Goal: Task Accomplishment & Management: Manage account settings

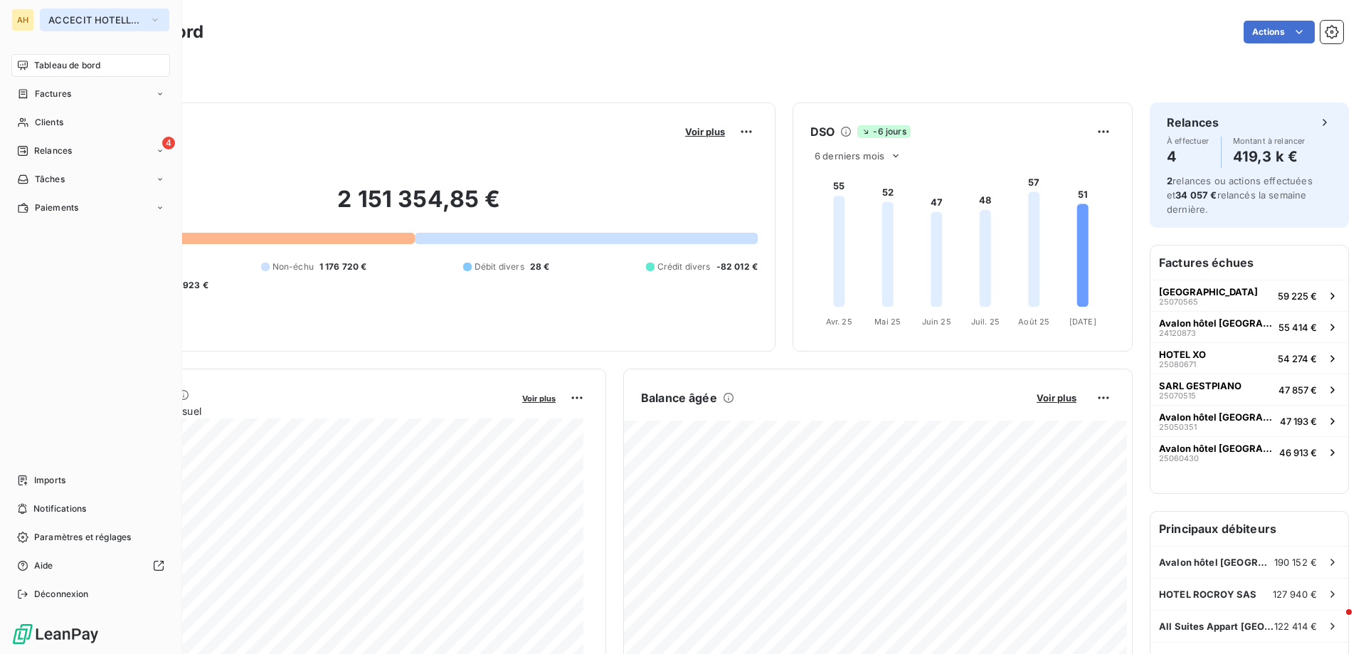
click at [74, 22] on span "ACCECIT HOTELLERIE" at bounding box center [95, 19] width 95 height 11
click at [40, 480] on span "Imports" at bounding box center [49, 480] width 31 height 13
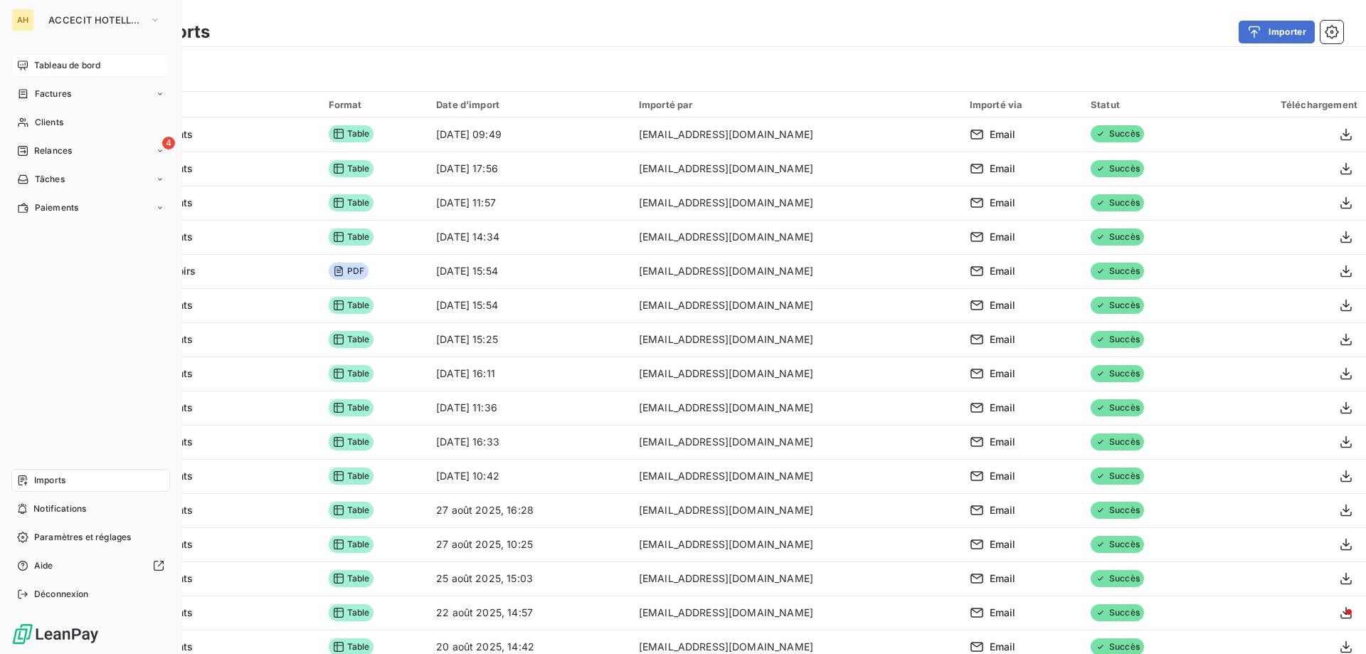
click at [94, 62] on span "Tableau de bord" at bounding box center [67, 65] width 66 height 13
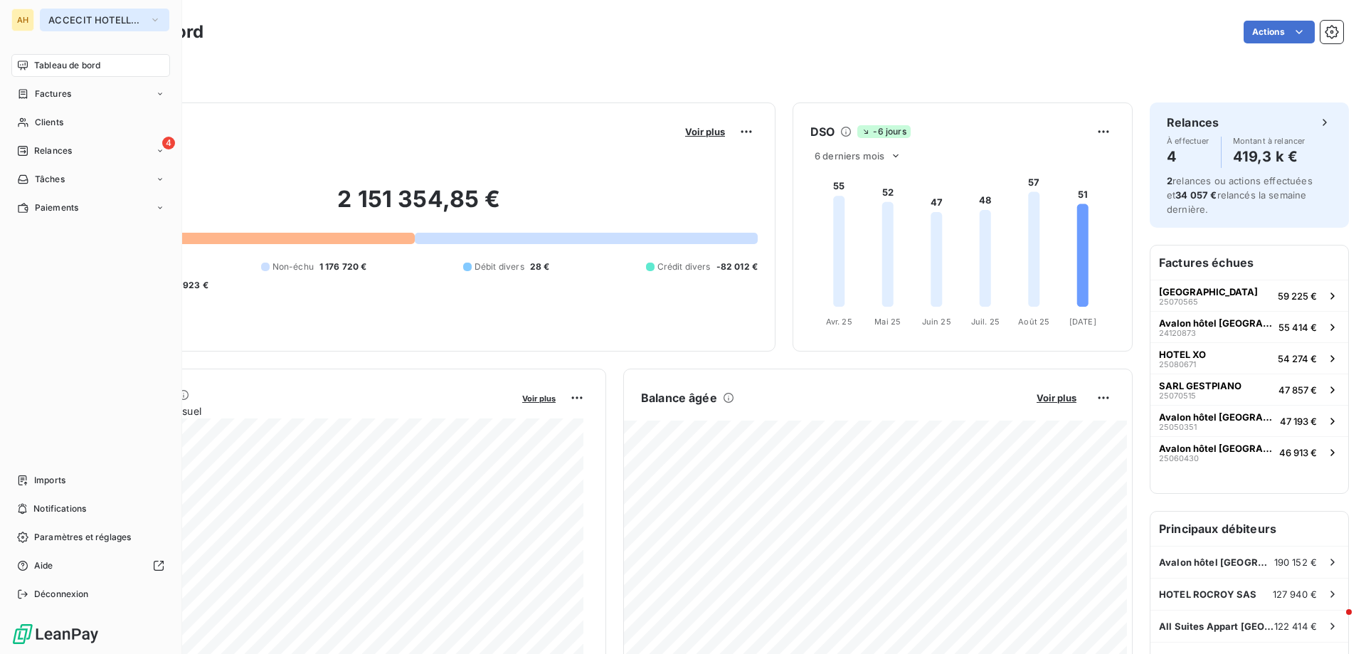
click at [99, 13] on button "ACCECIT HOTELLERIE" at bounding box center [105, 20] width 130 height 23
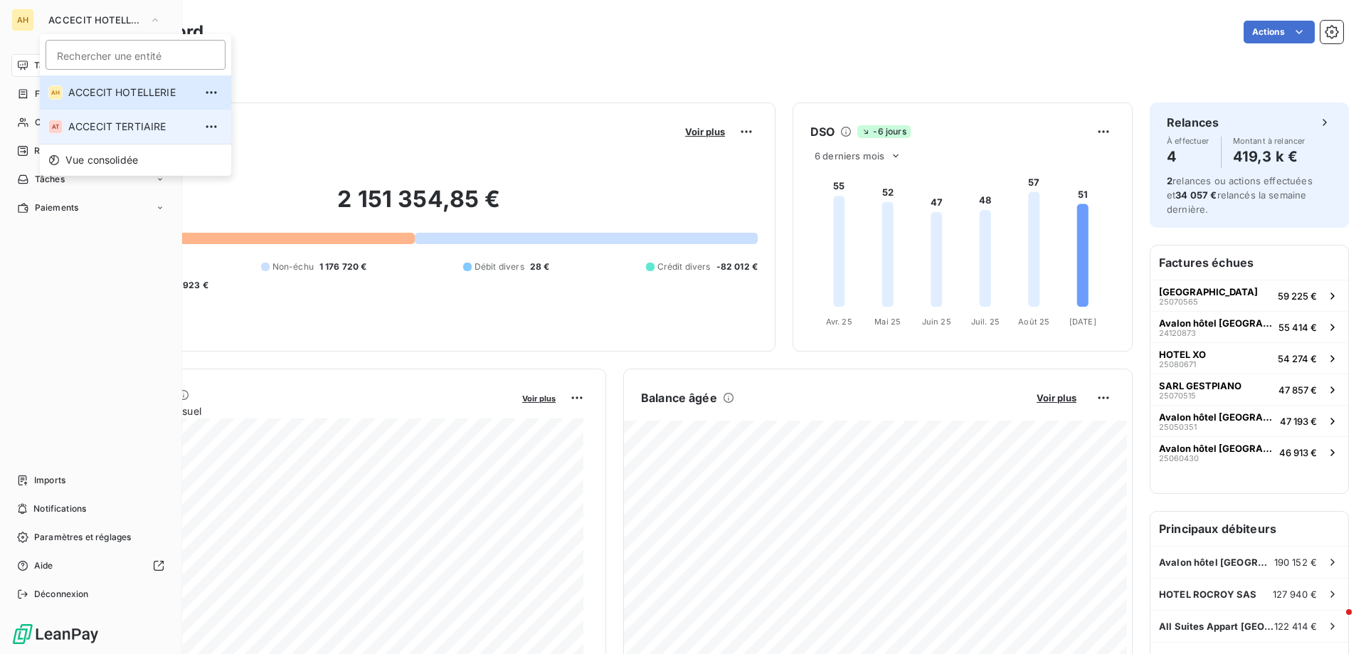
click at [119, 128] on span "ACCECIT TERTIAIRE" at bounding box center [131, 127] width 126 height 14
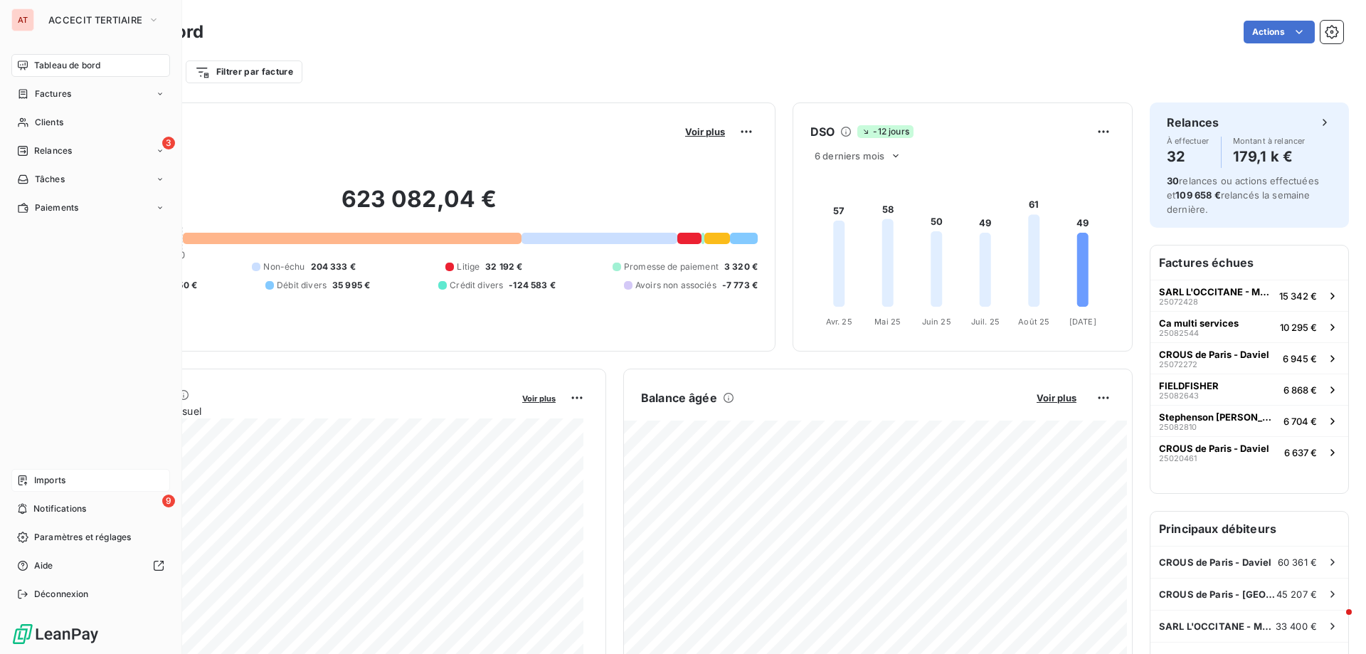
click at [46, 476] on span "Imports" at bounding box center [49, 480] width 31 height 13
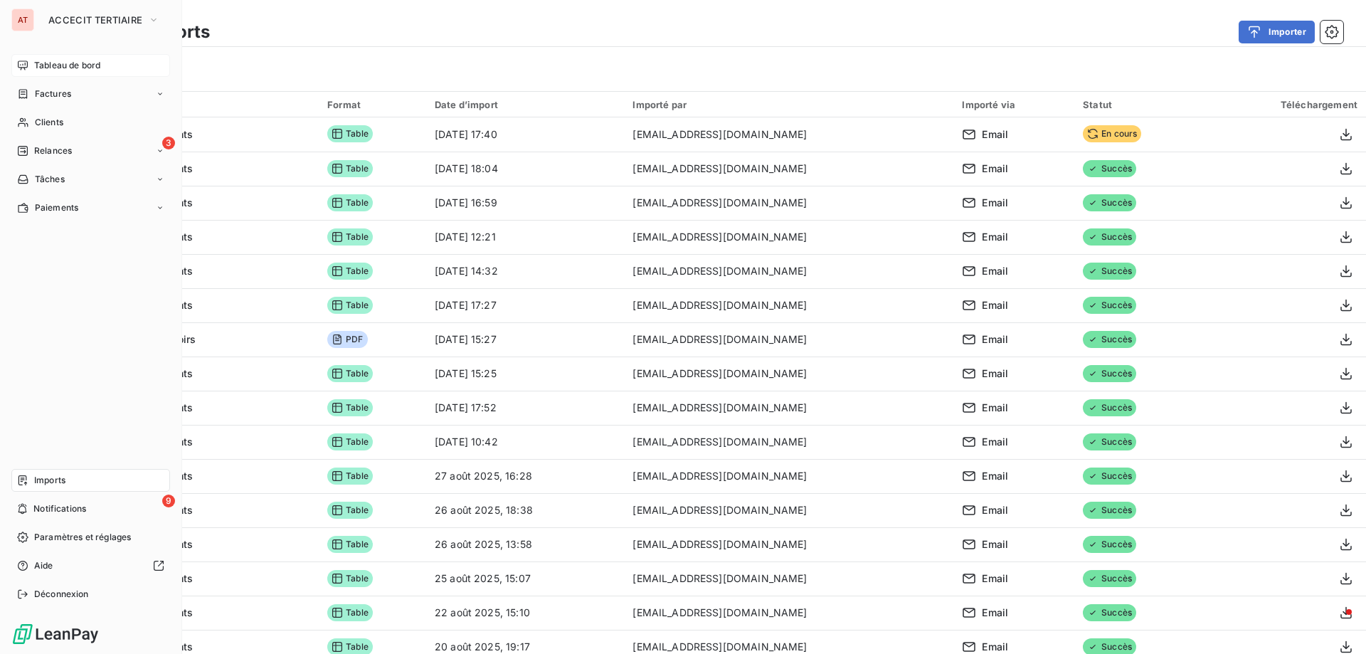
click at [98, 59] on span "Tableau de bord" at bounding box center [67, 65] width 66 height 13
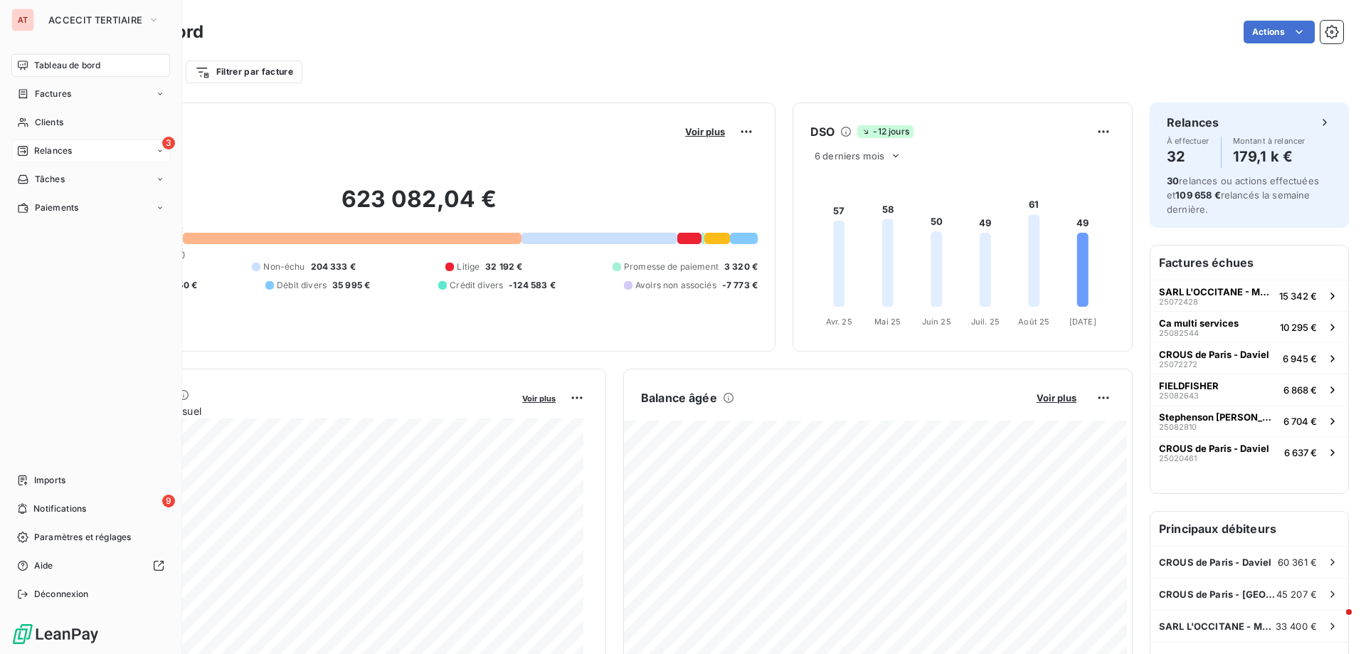
click at [78, 156] on div "3 Relances" at bounding box center [90, 150] width 159 height 23
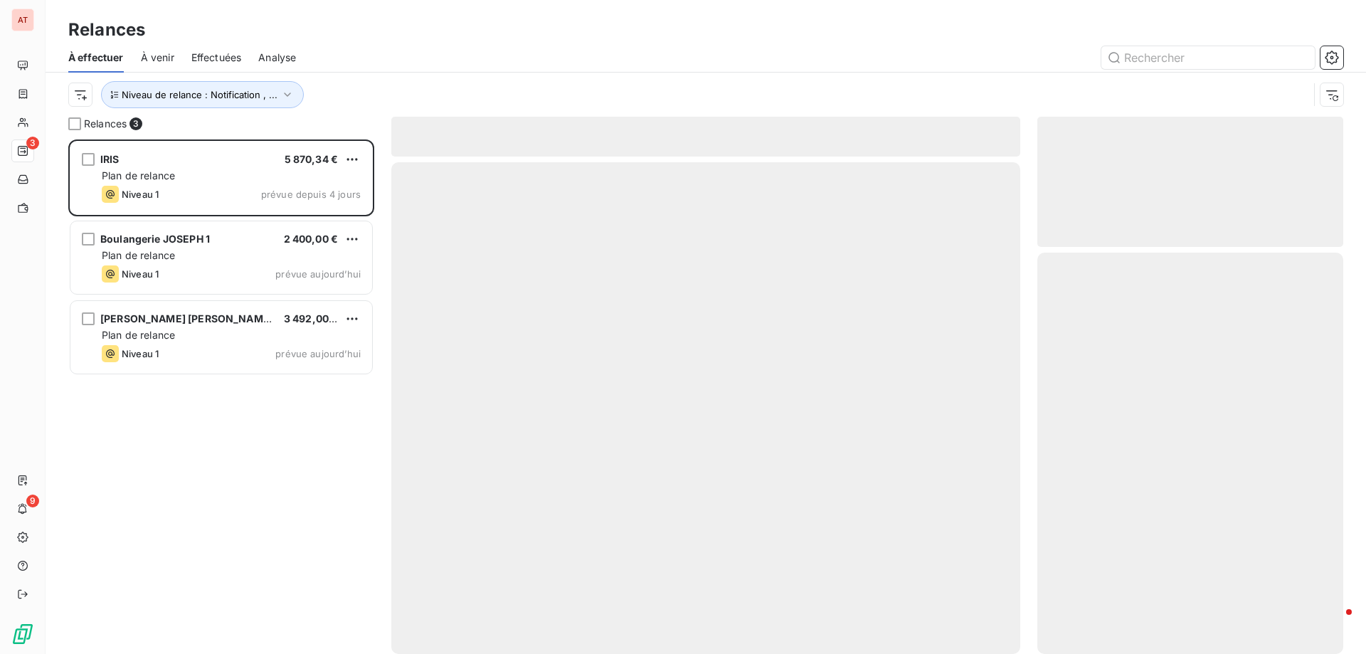
scroll to position [504, 295]
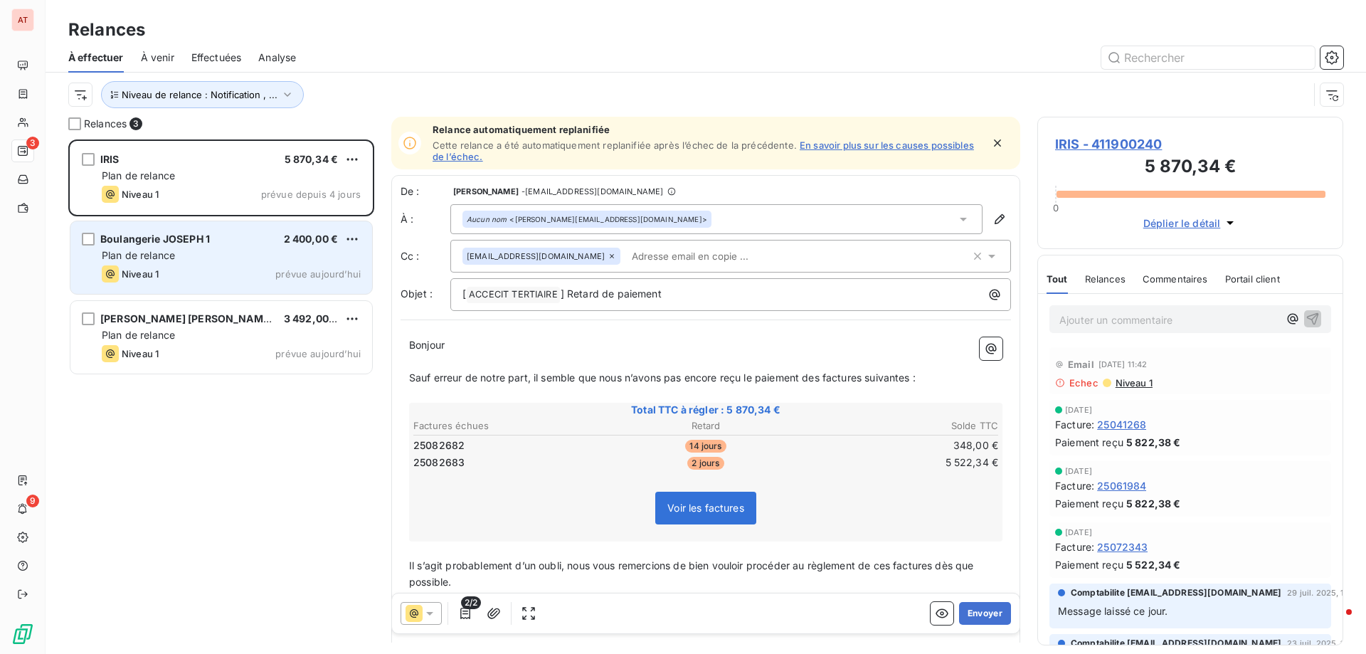
click at [158, 257] on span "Plan de relance" at bounding box center [138, 255] width 73 height 12
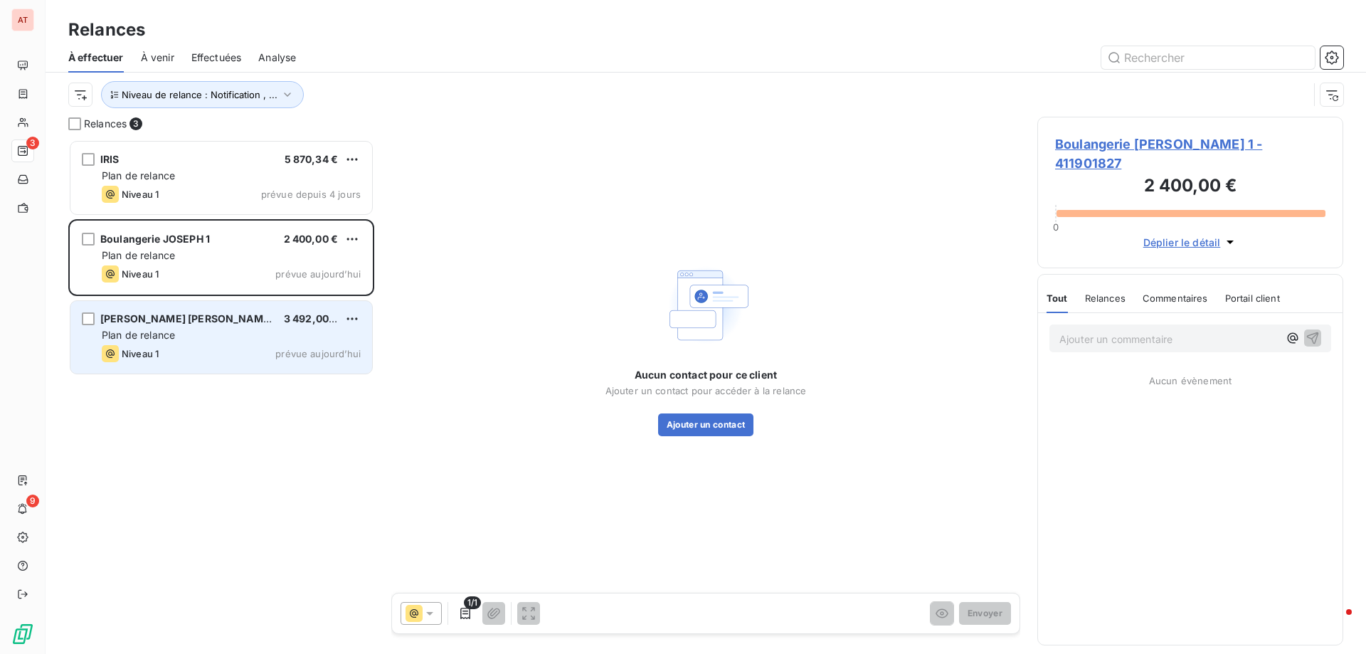
click at [144, 333] on span "Plan de relance" at bounding box center [138, 335] width 73 height 12
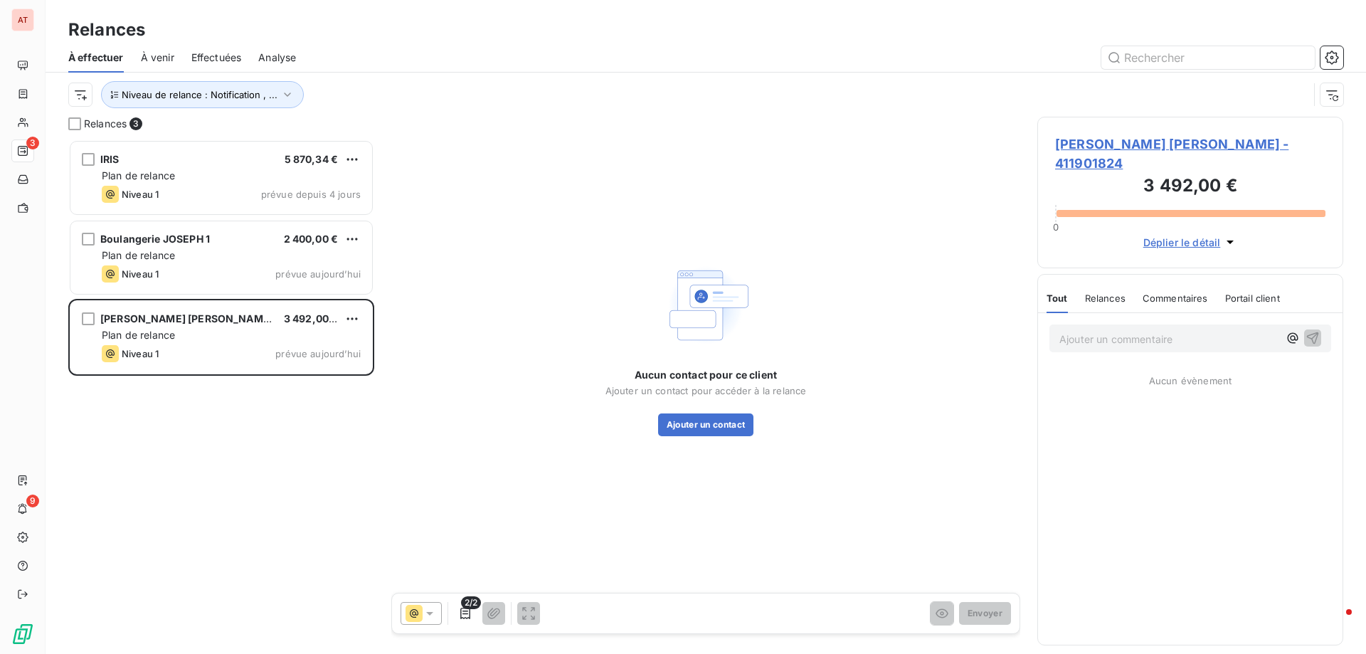
click at [1117, 292] on span "Relances" at bounding box center [1105, 297] width 41 height 11
click at [1153, 292] on span "Commentaires" at bounding box center [1176, 297] width 65 height 11
click at [1092, 292] on span "Relances" at bounding box center [1104, 297] width 41 height 11
click at [1059, 292] on span "Tout" at bounding box center [1057, 297] width 20 height 11
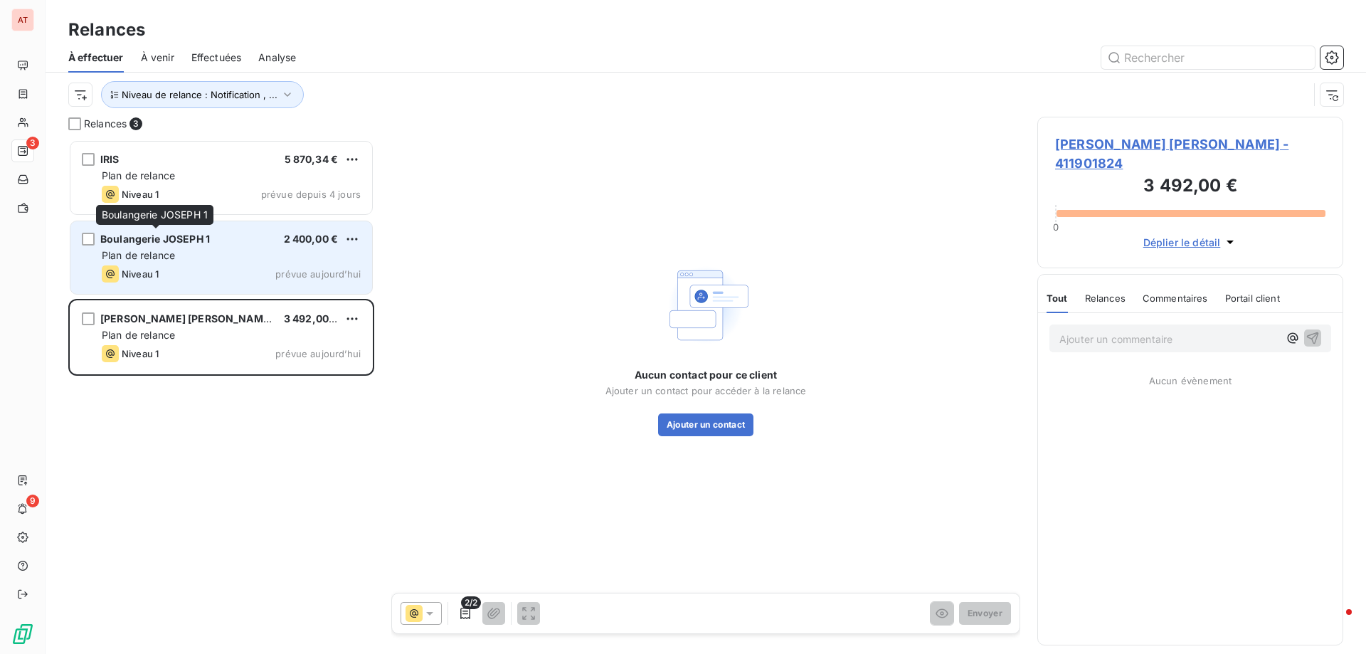
click at [154, 245] on div "Boulangerie JOSEPH 1" at bounding box center [155, 239] width 110 height 14
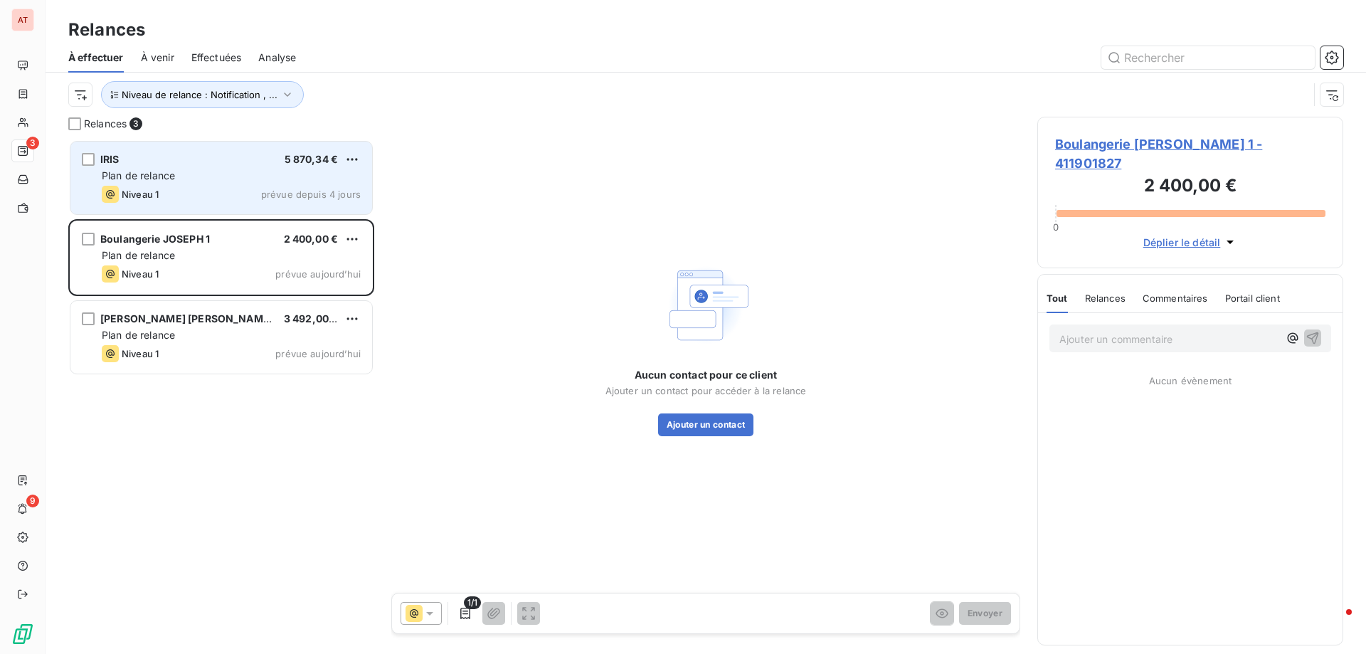
click at [216, 184] on div "IRIS 5 870,34 € Plan de relance Niveau 1 prévue depuis 4 jours" at bounding box center [221, 178] width 302 height 73
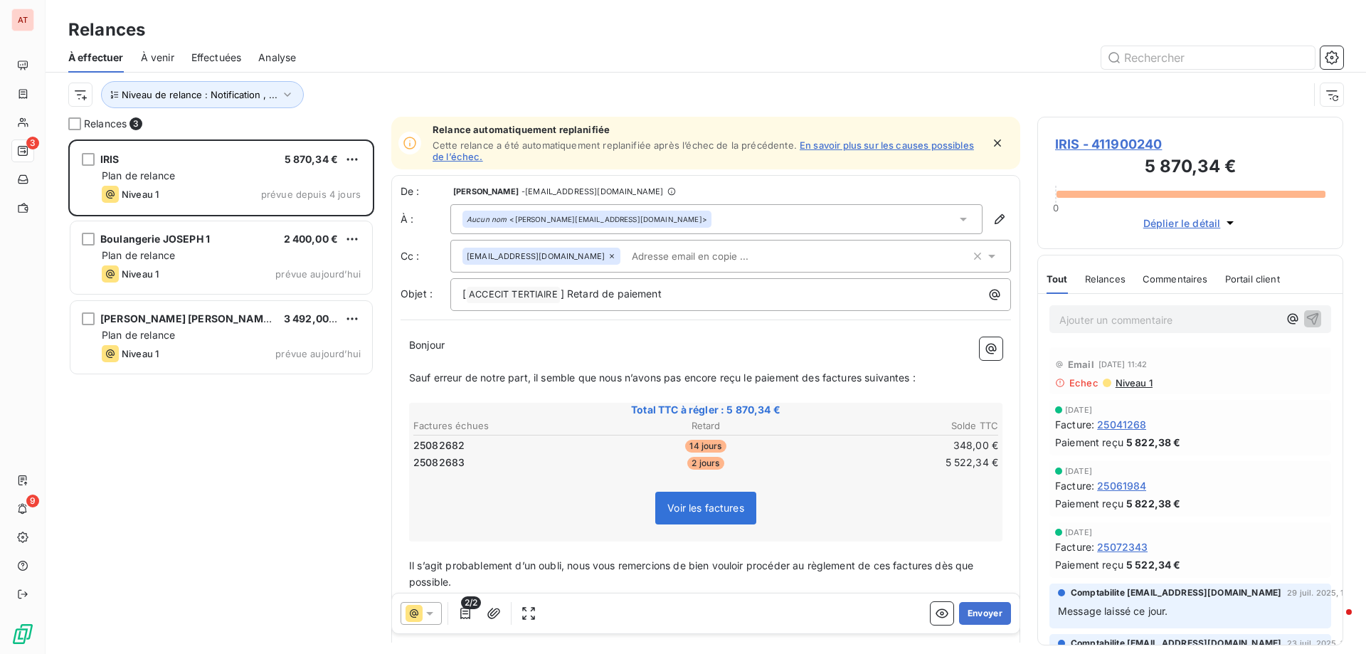
click at [1088, 384] on span "Echec" at bounding box center [1084, 382] width 29 height 11
click at [1141, 383] on span "Niveau 1" at bounding box center [1133, 382] width 38 height 11
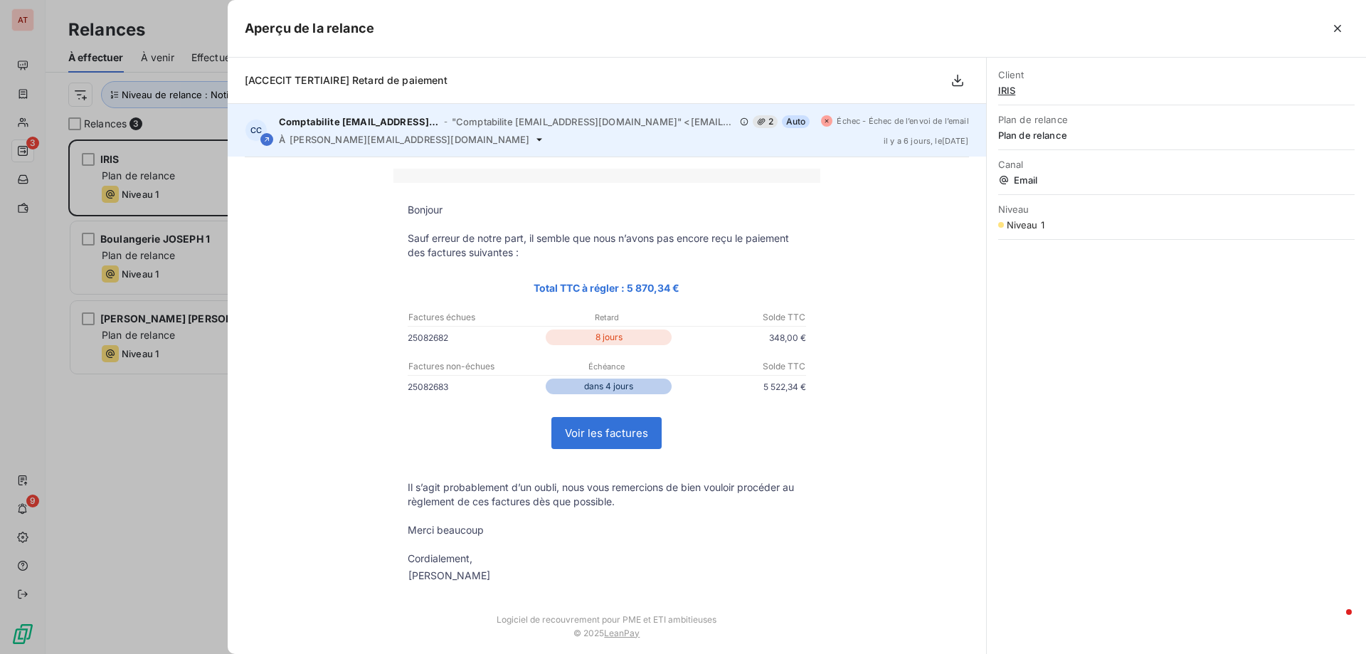
click at [869, 122] on span "Échec - Échec de l’envoi de l’email" at bounding box center [903, 121] width 132 height 9
click at [825, 123] on div "Échec - Échec de l’envoi de l’email" at bounding box center [894, 120] width 147 height 11
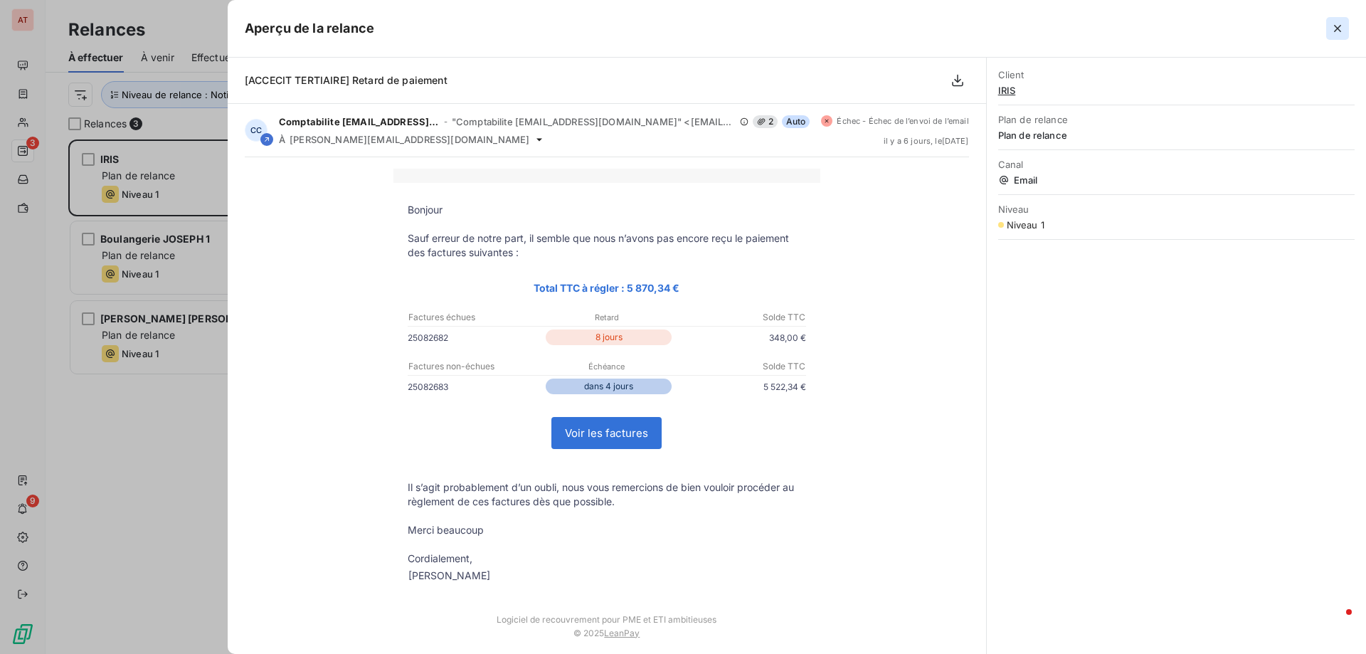
click at [1341, 24] on icon "button" at bounding box center [1338, 28] width 14 height 14
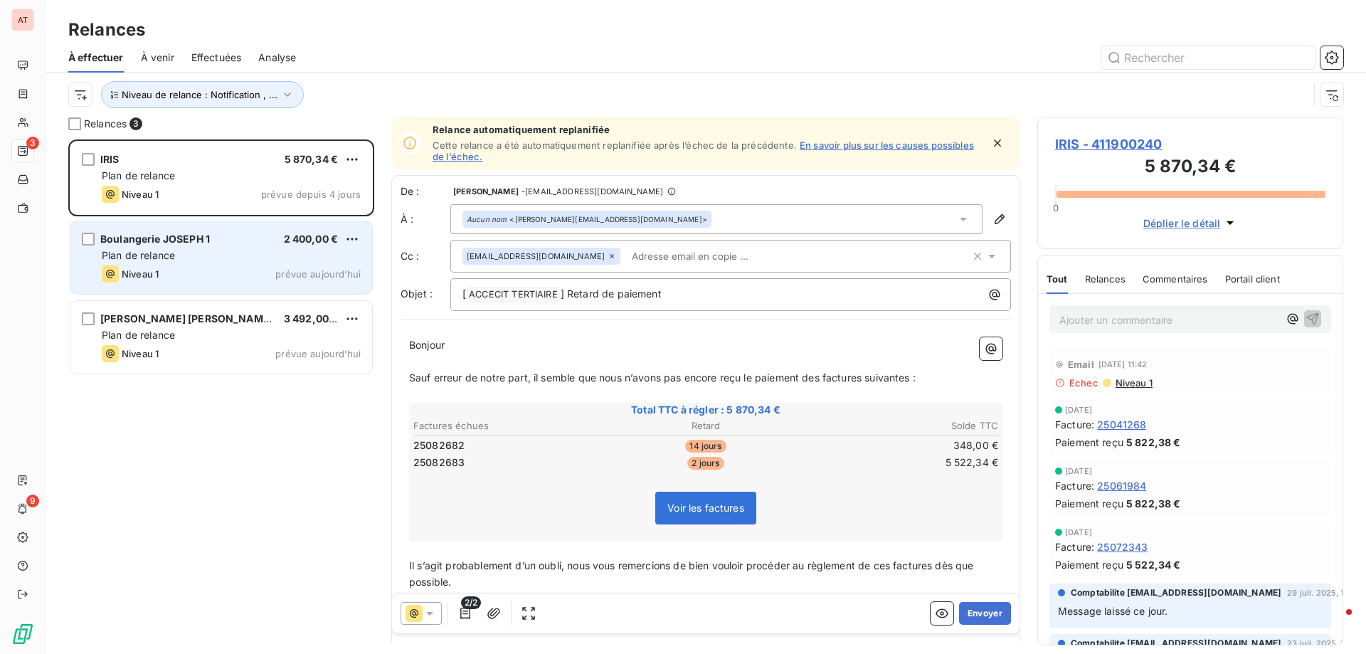
click at [257, 265] on div "Niveau 1 prévue aujourd’hui" at bounding box center [231, 273] width 259 height 17
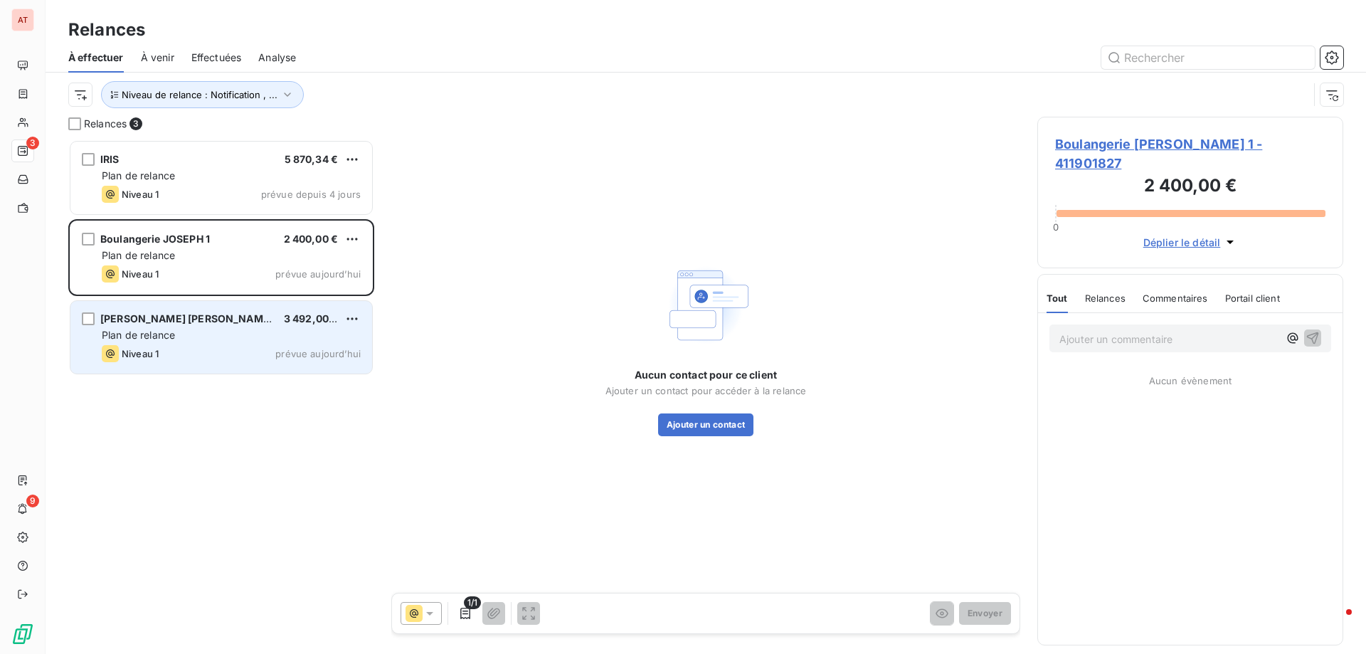
click at [268, 325] on div "SARL BOULANGERIE MARIUS 3 492,00 € Plan de relance Niveau 1 prévue aujourd’hui" at bounding box center [221, 337] width 302 height 73
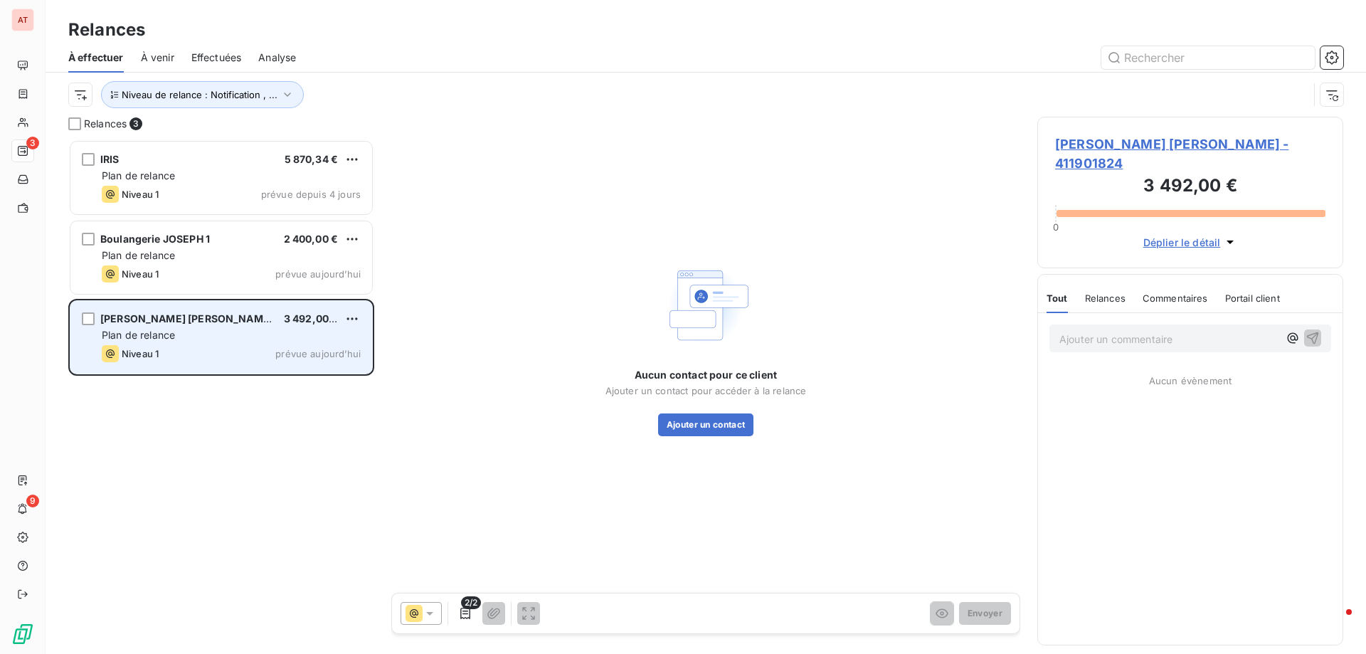
click at [191, 352] on div "Niveau 1 prévue aujourd’hui" at bounding box center [231, 353] width 259 height 17
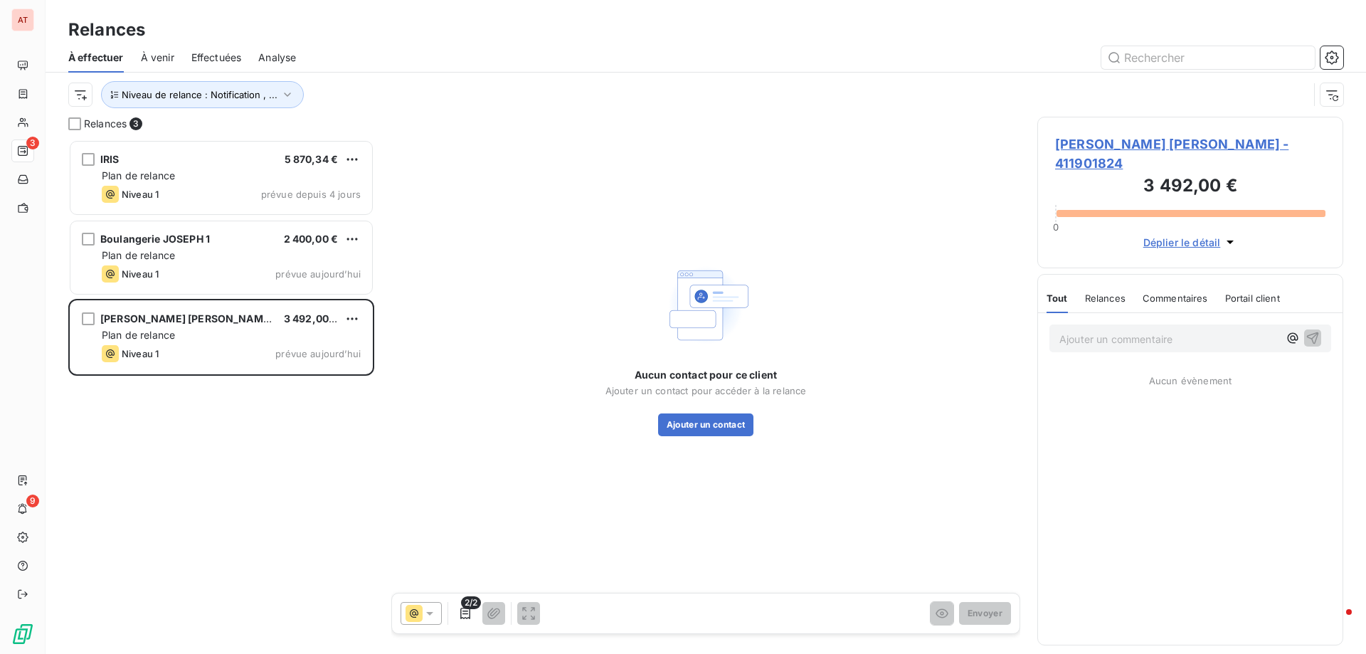
click at [1194, 137] on span "SARL BOULANGERIE MARIUS - 411901824" at bounding box center [1190, 153] width 270 height 38
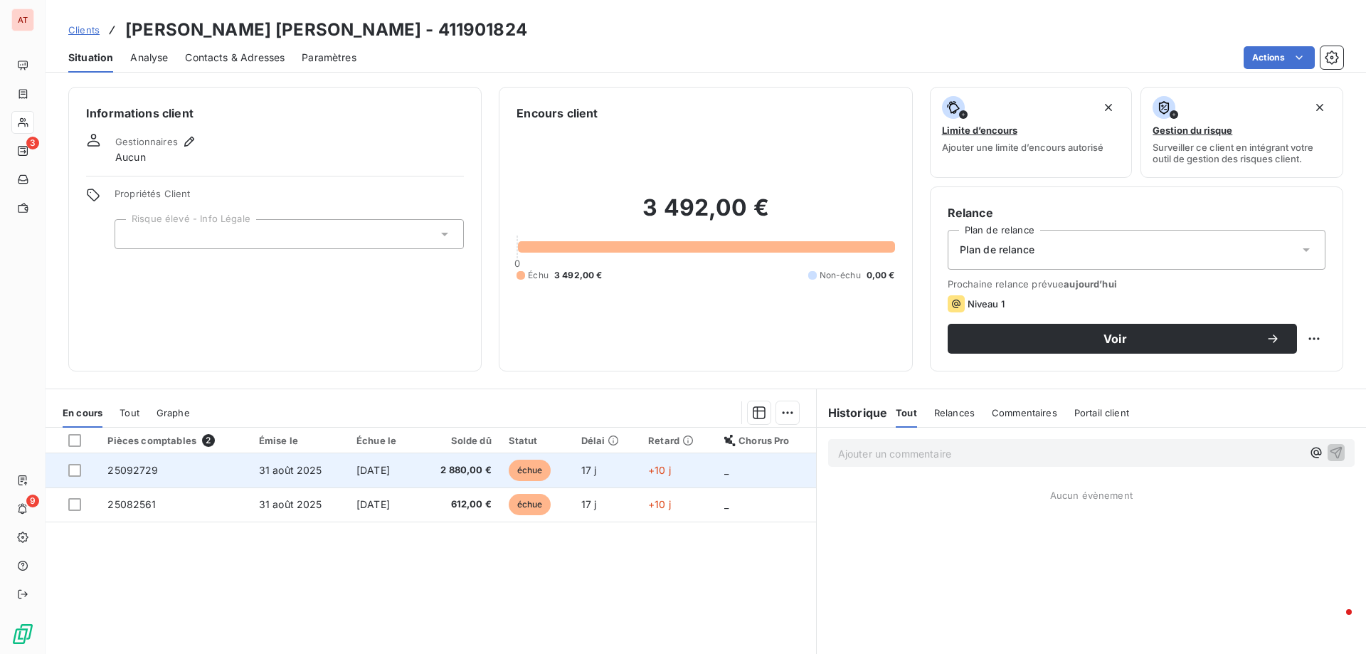
click at [542, 468] on span "échue" at bounding box center [530, 470] width 43 height 21
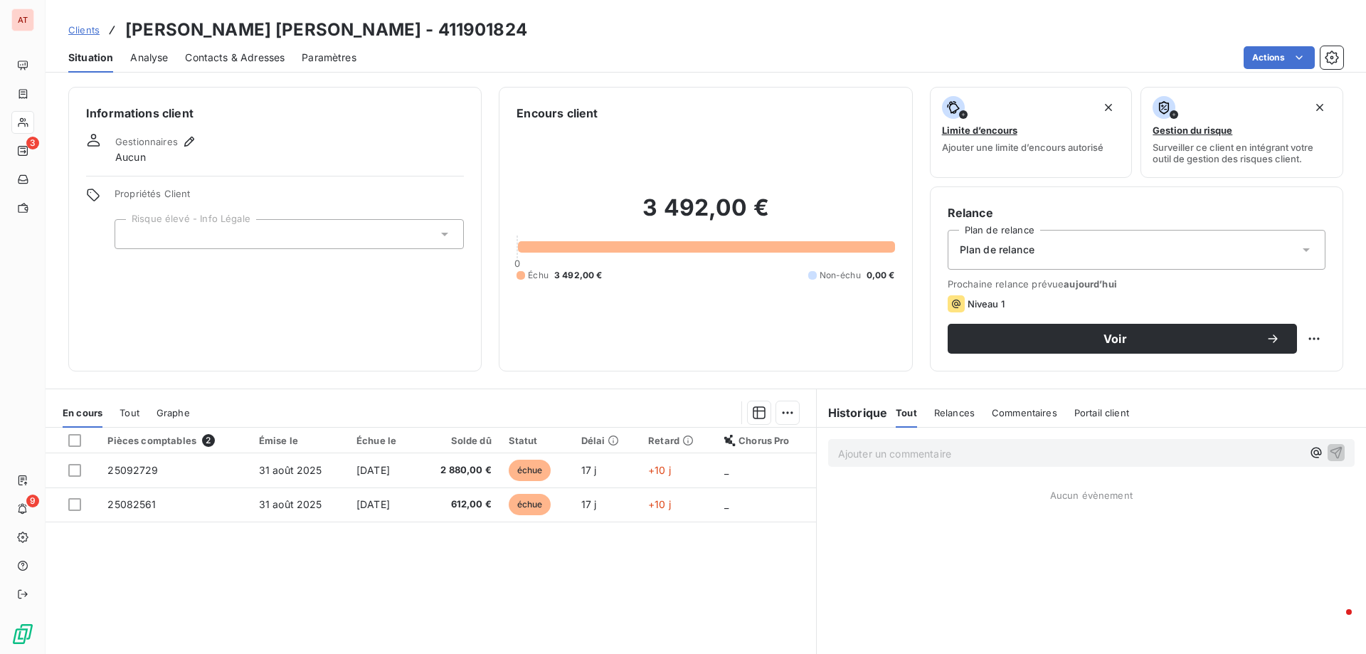
click at [268, 59] on span "Contacts & Adresses" at bounding box center [235, 58] width 100 height 14
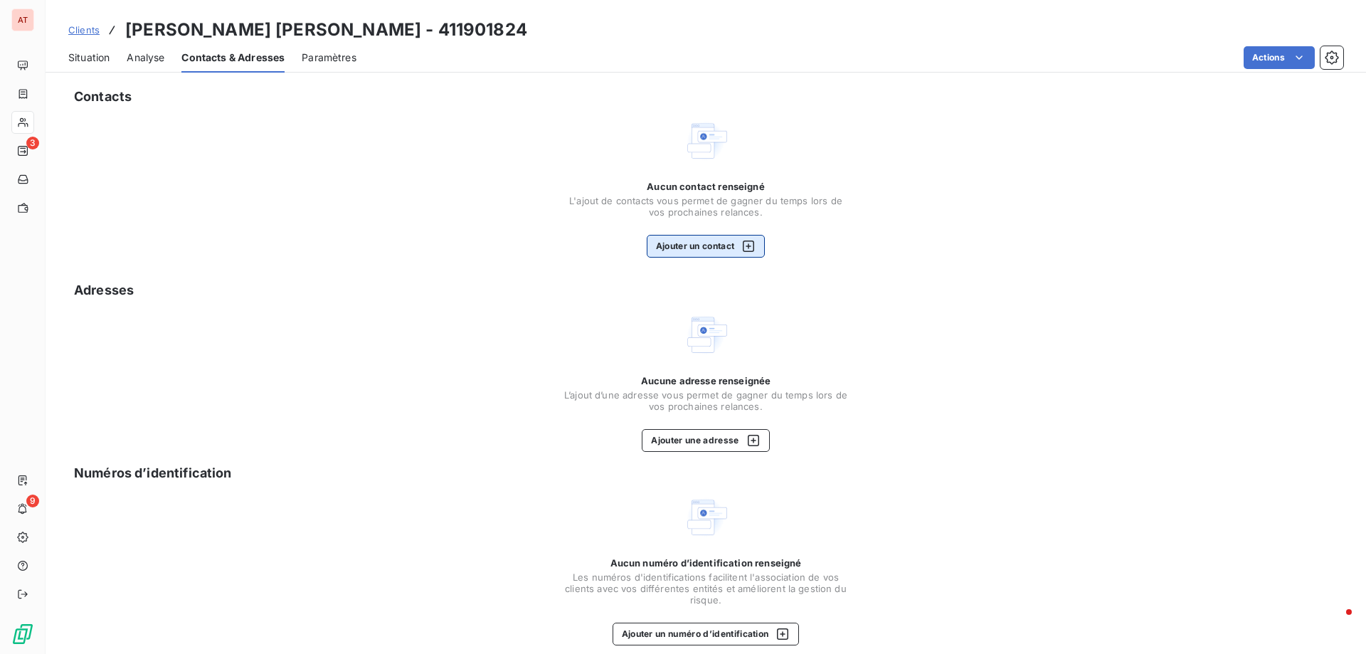
click at [696, 246] on button "Ajouter un contact" at bounding box center [706, 246] width 119 height 23
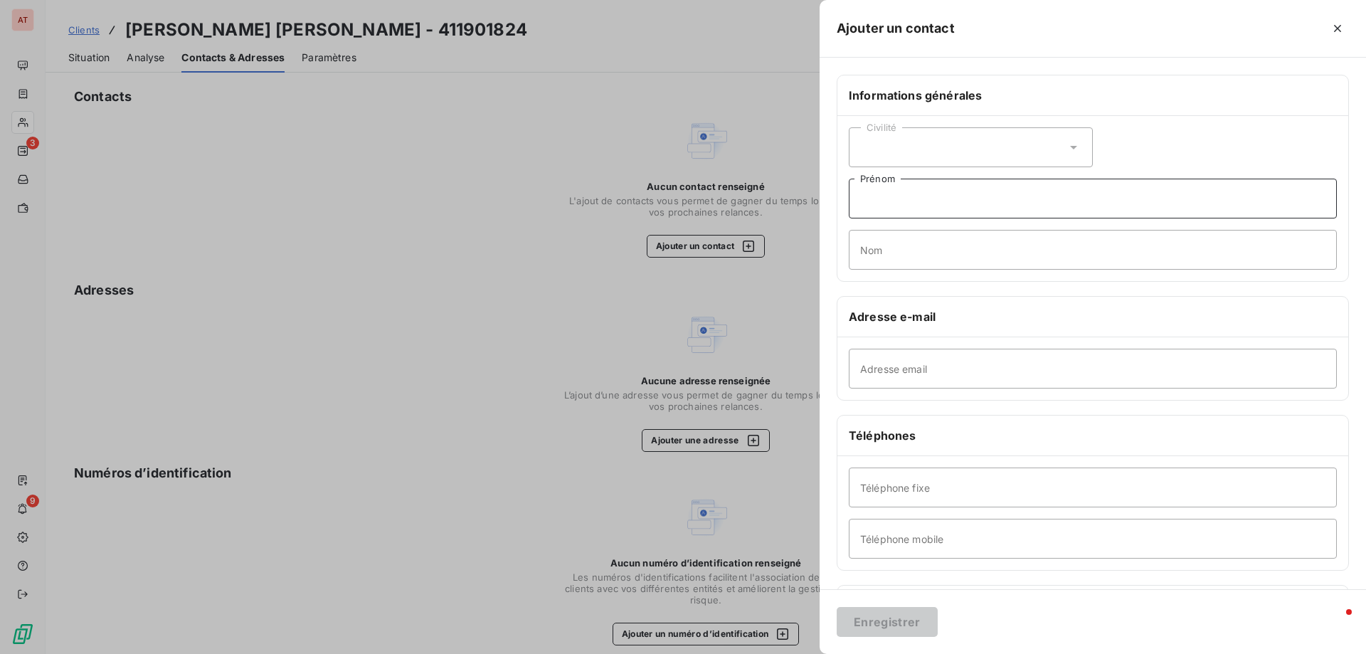
click at [947, 200] on input "Prénom" at bounding box center [1093, 199] width 488 height 40
click at [885, 363] on input "Adresse email" at bounding box center [1093, 369] width 488 height 40
paste input "julia.ceschi@gmail.com"
type input "julia.ceschi@gmail.com"
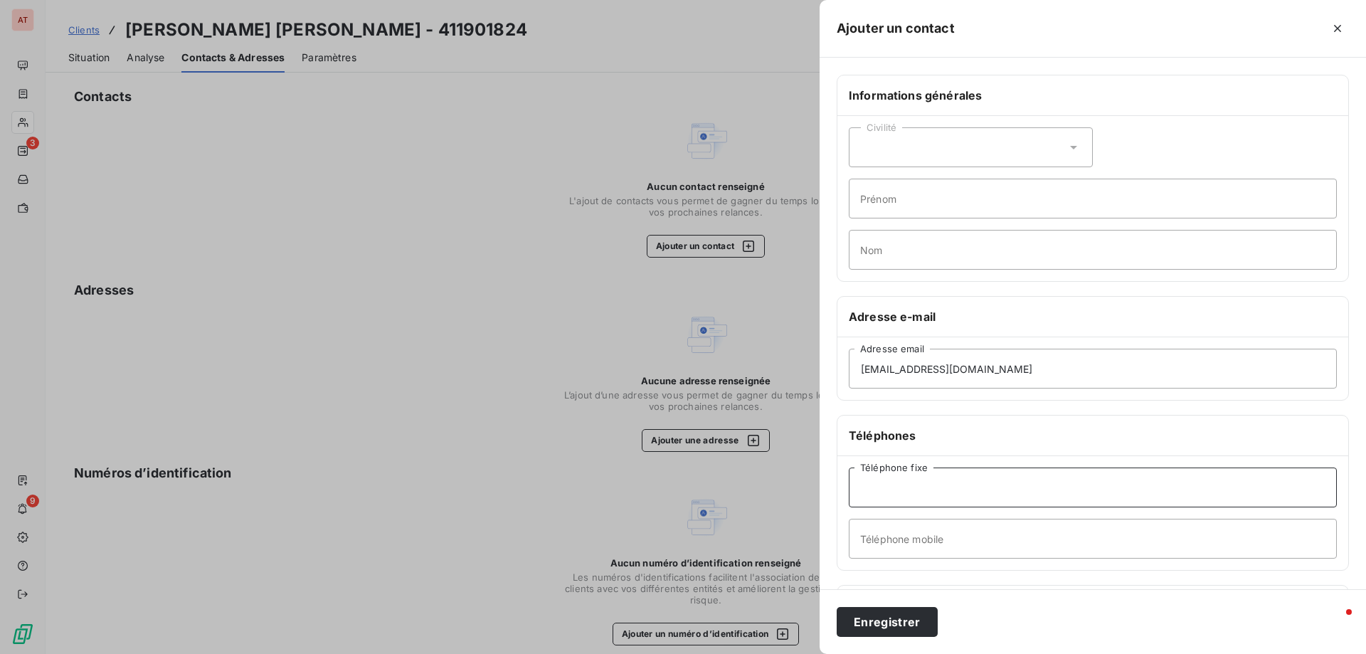
click at [946, 486] on input "Téléphone fixe" at bounding box center [1093, 488] width 488 height 40
click at [1009, 195] on input "Prénom" at bounding box center [1093, 199] width 488 height 40
type input "Julia"
type input "Ceschi"
click at [1035, 137] on div "Civilité" at bounding box center [971, 147] width 244 height 40
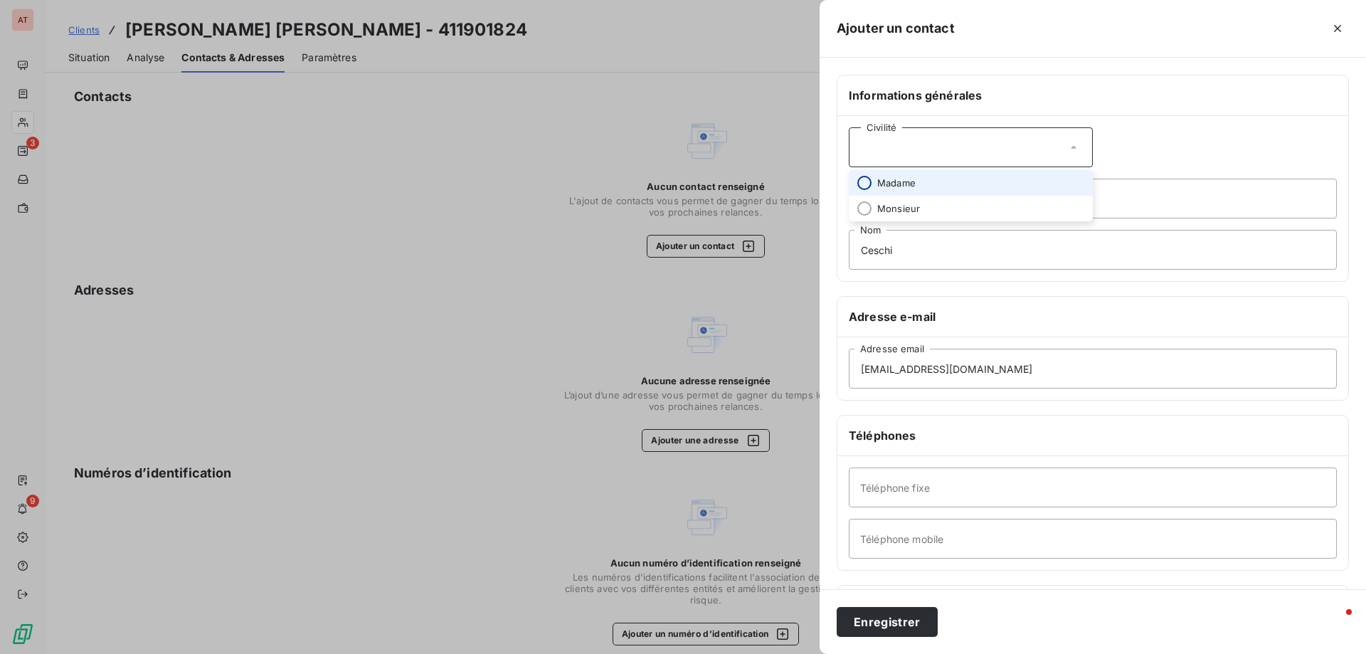
click at [867, 183] on input "radio" at bounding box center [864, 183] width 14 height 14
click at [954, 482] on input "Téléphone fixe" at bounding box center [1093, 488] width 488 height 40
paste input "06 98 48 64 70"
type input "06 98 48 64 70"
drag, startPoint x: 961, startPoint y: 494, endPoint x: 812, endPoint y: 488, distance: 149.5
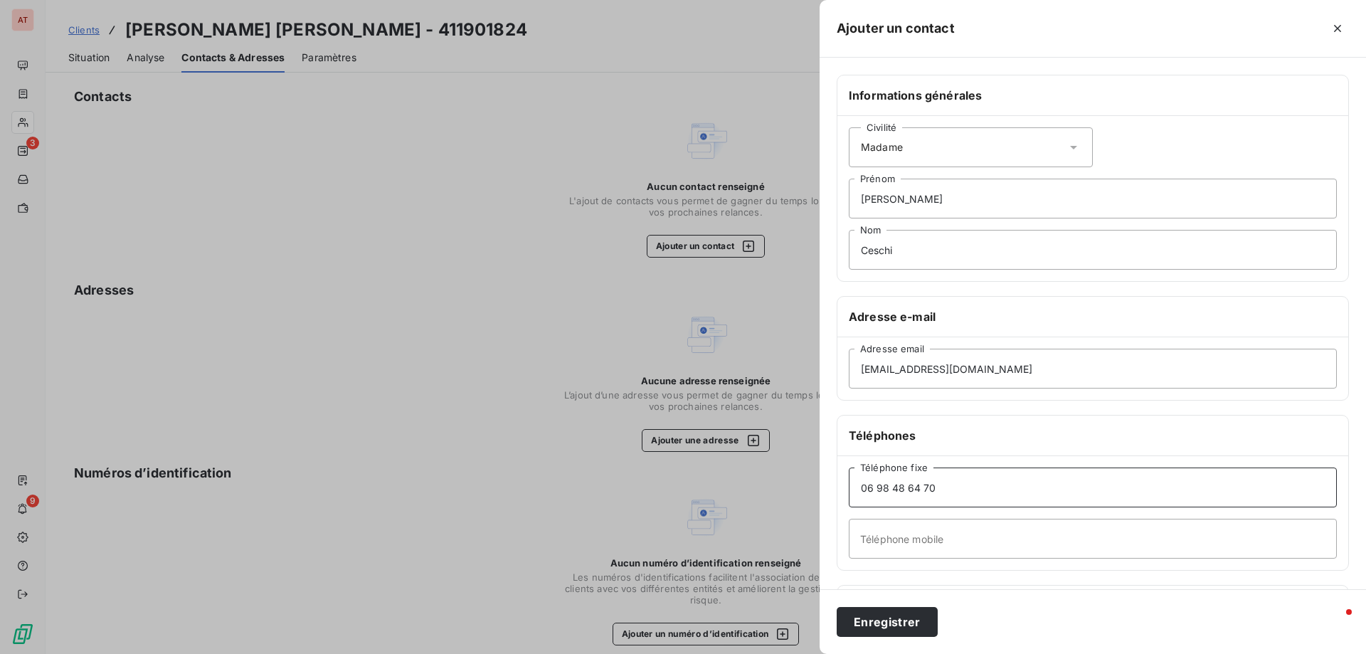
click at [812, 653] on div "Ajouter un contact Informations générales Civilité Madame Julia Prénom Ceschi N…" at bounding box center [683, 654] width 1366 height 0
click at [889, 536] on input "Téléphone mobile" at bounding box center [1093, 539] width 488 height 40
paste input "06 98 48 64 70"
type input "06 98 48 64 70"
click at [874, 628] on button "Enregistrer" at bounding box center [887, 622] width 101 height 30
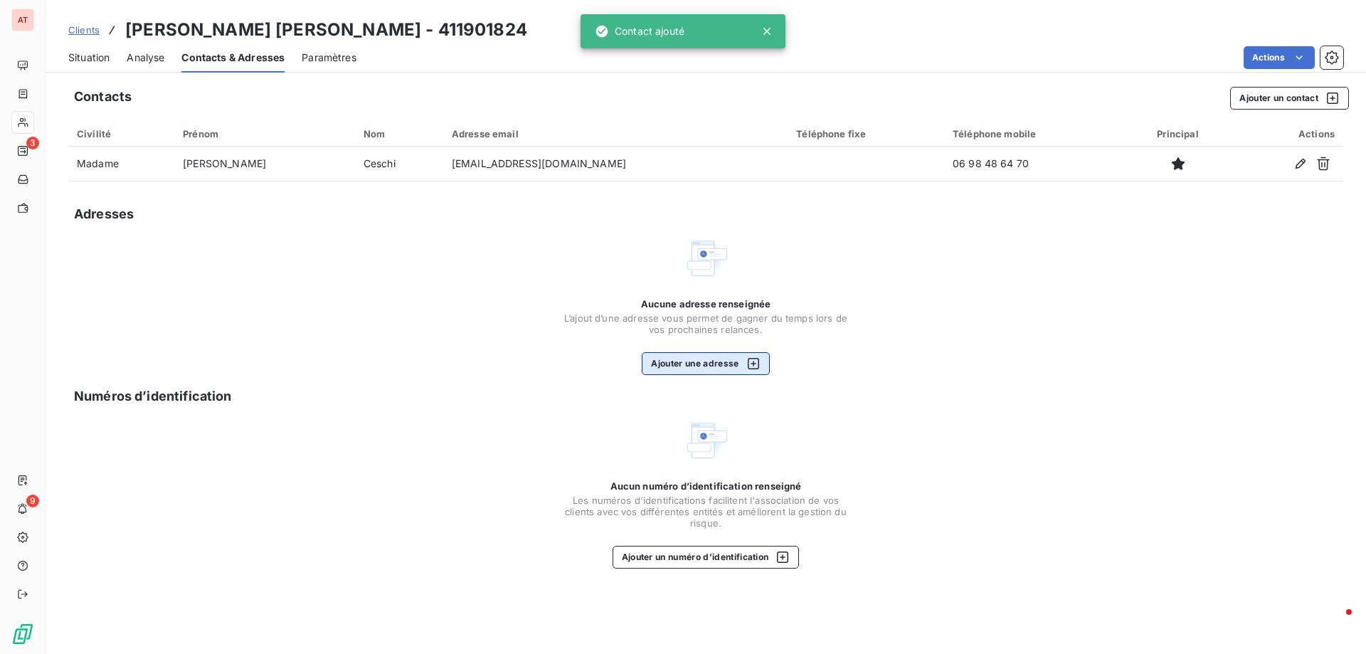
click at [718, 357] on button "Ajouter une adresse" at bounding box center [705, 363] width 127 height 23
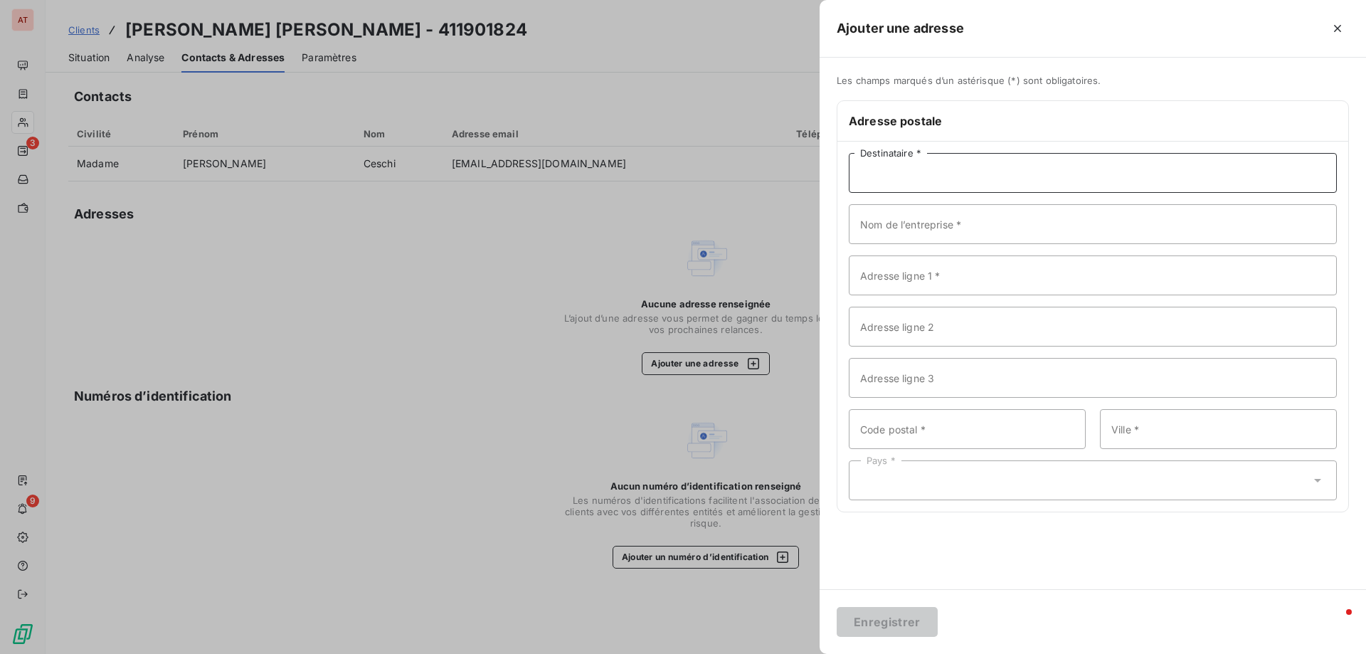
click at [959, 176] on input "Destinataire *" at bounding box center [1093, 173] width 488 height 40
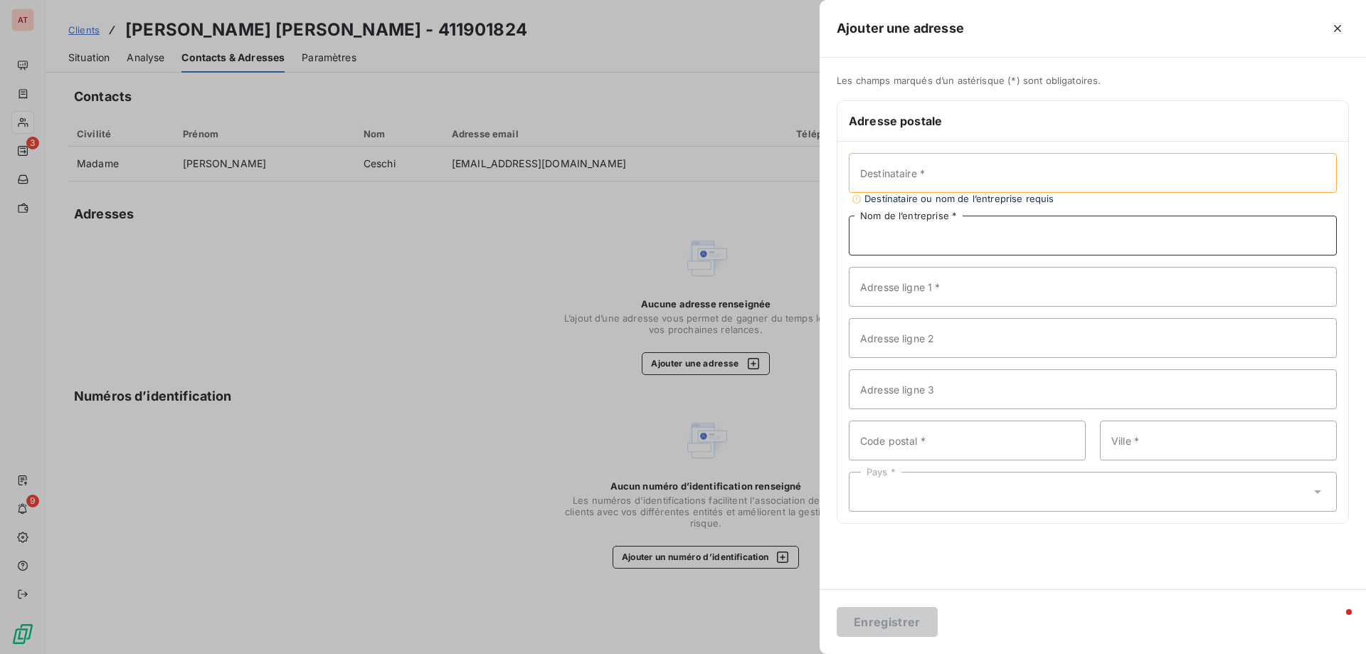
click at [1000, 233] on input "Nom de l’entreprise *" at bounding box center [1093, 236] width 488 height 40
paste input "BOULANGERIE MARIUS"
type input "BOULANGERIE MARIUS"
click at [939, 281] on input "Adresse ligne 1 *" at bounding box center [1093, 275] width 488 height 40
paste input "36 Avenue de la Grande Armée"
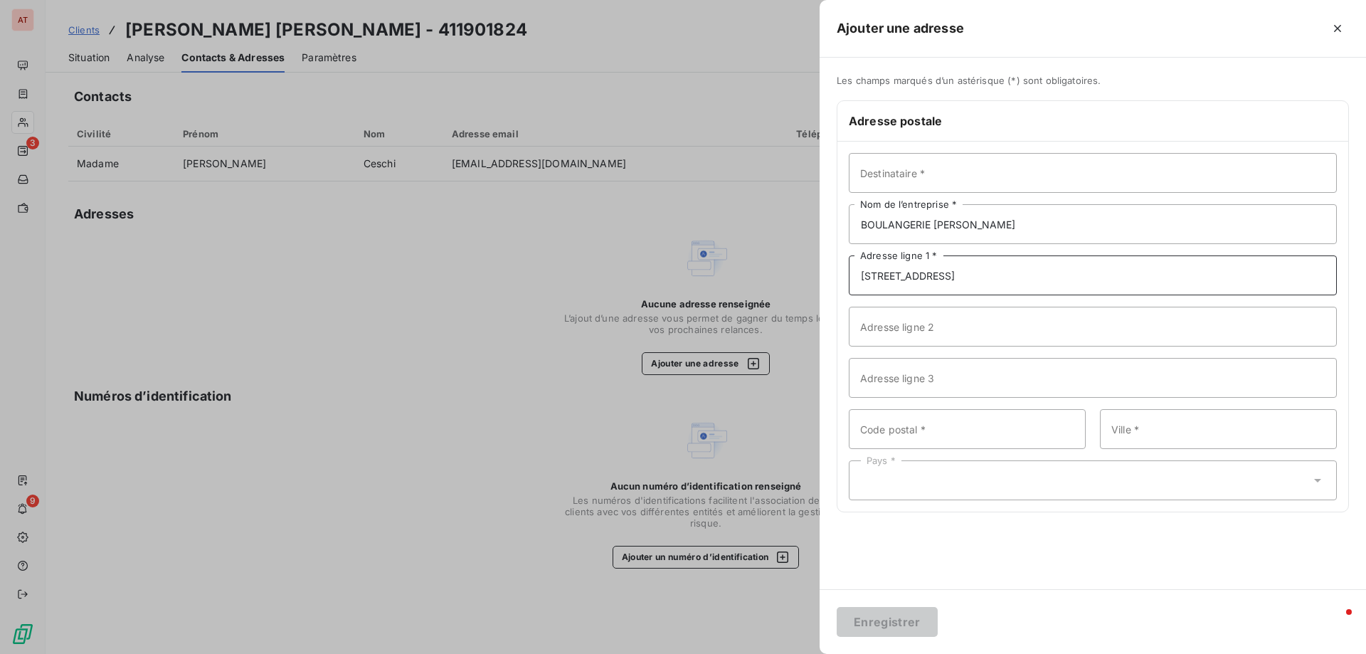
type input "36 Avenue de la Grande Armée"
click at [898, 426] on input "Code postal *" at bounding box center [967, 429] width 237 height 40
type input "75017"
click at [1149, 426] on input "Ville *" at bounding box center [1218, 429] width 237 height 40
type input "PARIS"
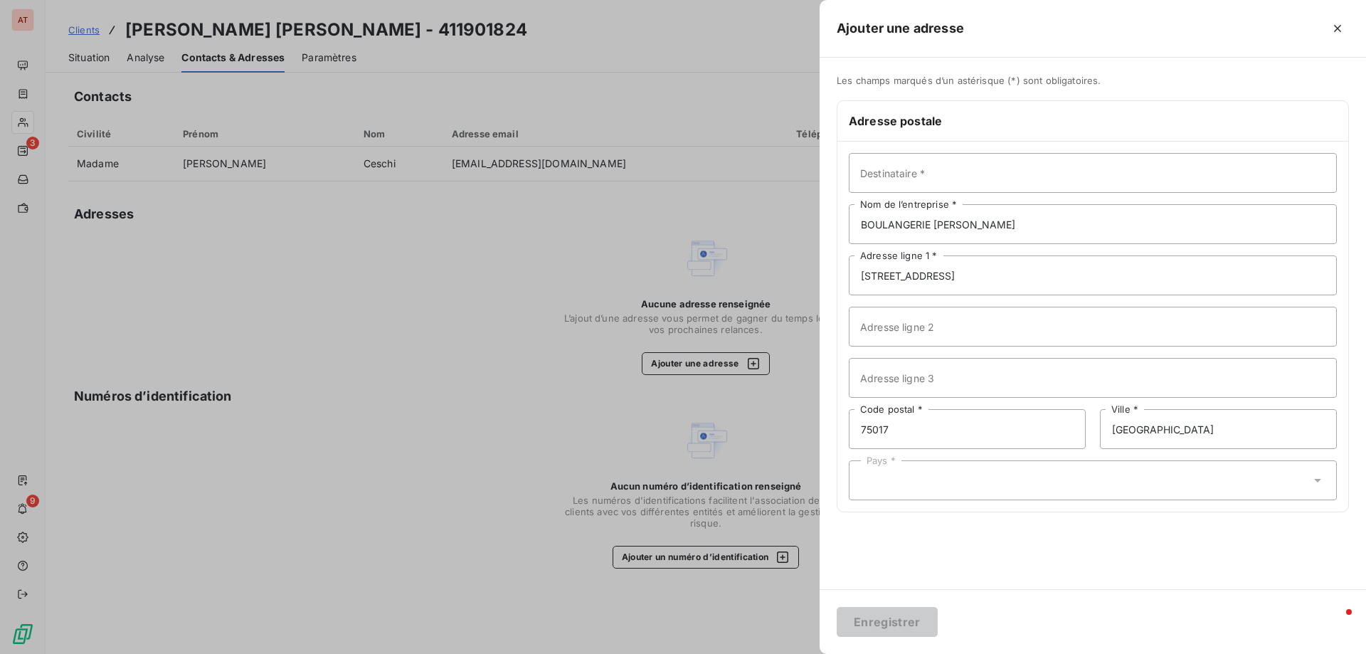
click at [1138, 477] on div "Pays *" at bounding box center [1093, 480] width 488 height 40
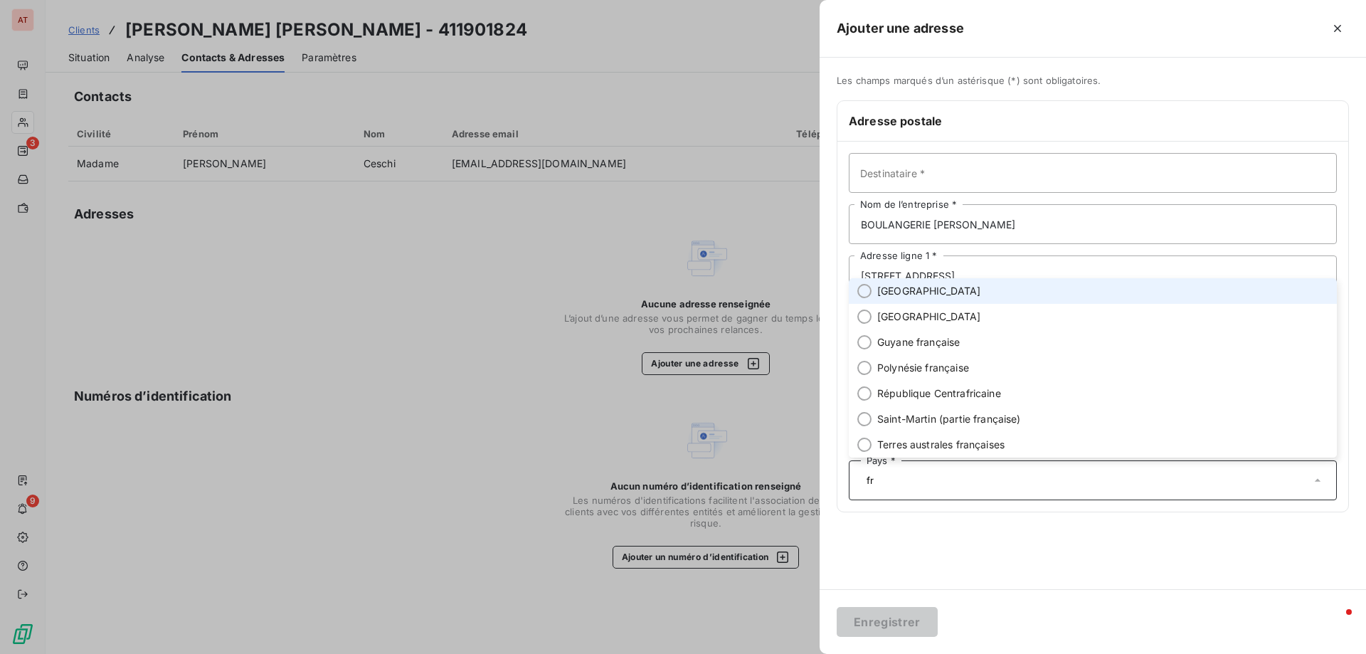
click at [860, 284] on li "France" at bounding box center [1093, 291] width 488 height 26
type input "fr"
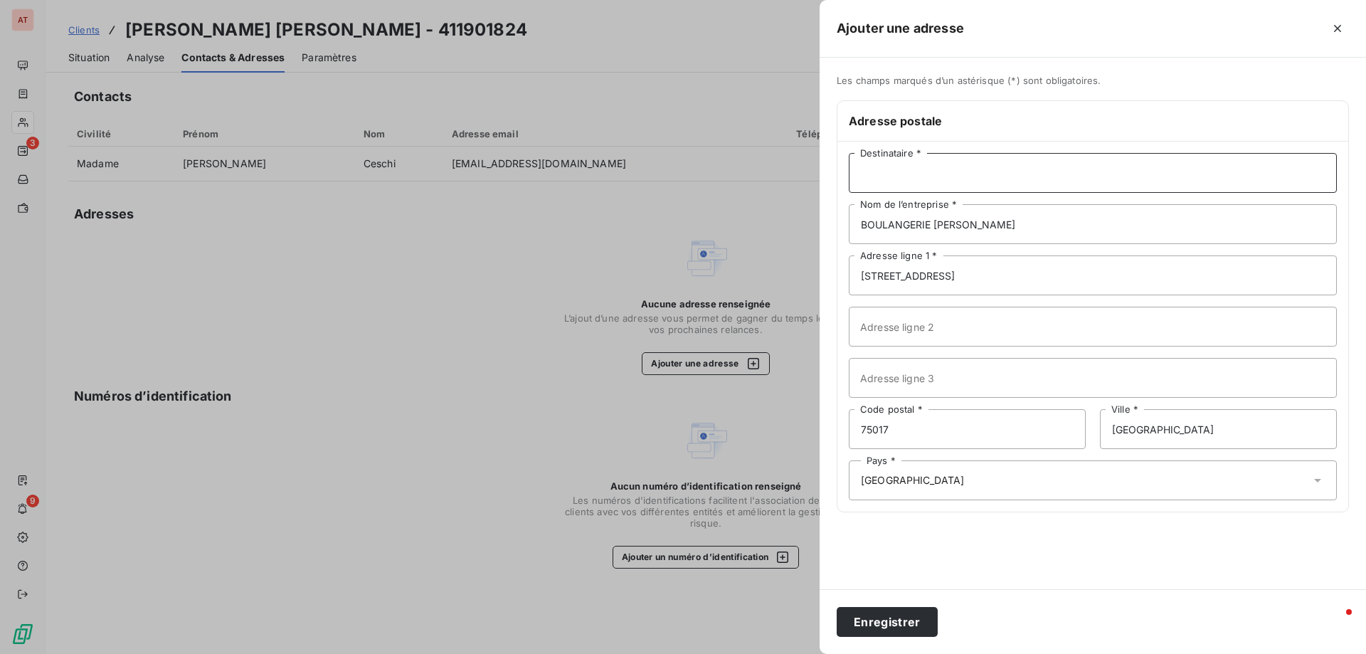
click at [920, 175] on input "Destinataire *" at bounding box center [1093, 173] width 488 height 40
type input "Monsieur LESAFFRE Grégoire"
click at [893, 635] on button "Enregistrer" at bounding box center [887, 622] width 101 height 30
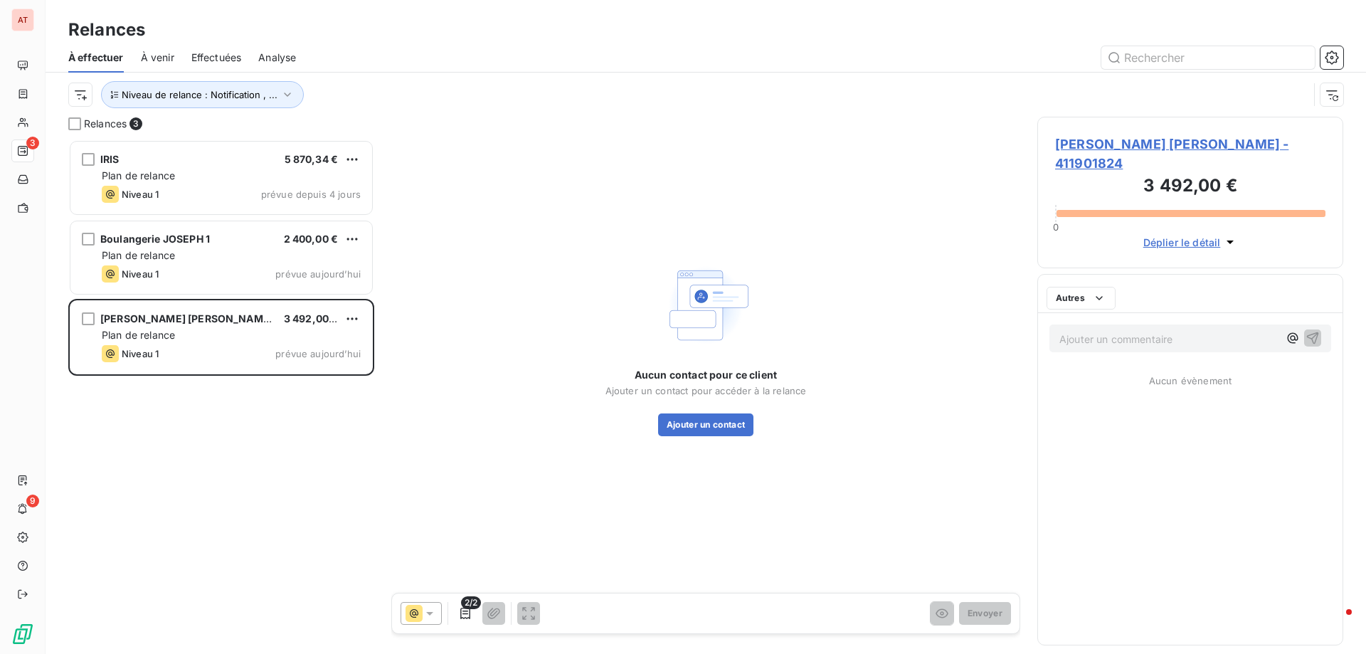
scroll to position [504, 295]
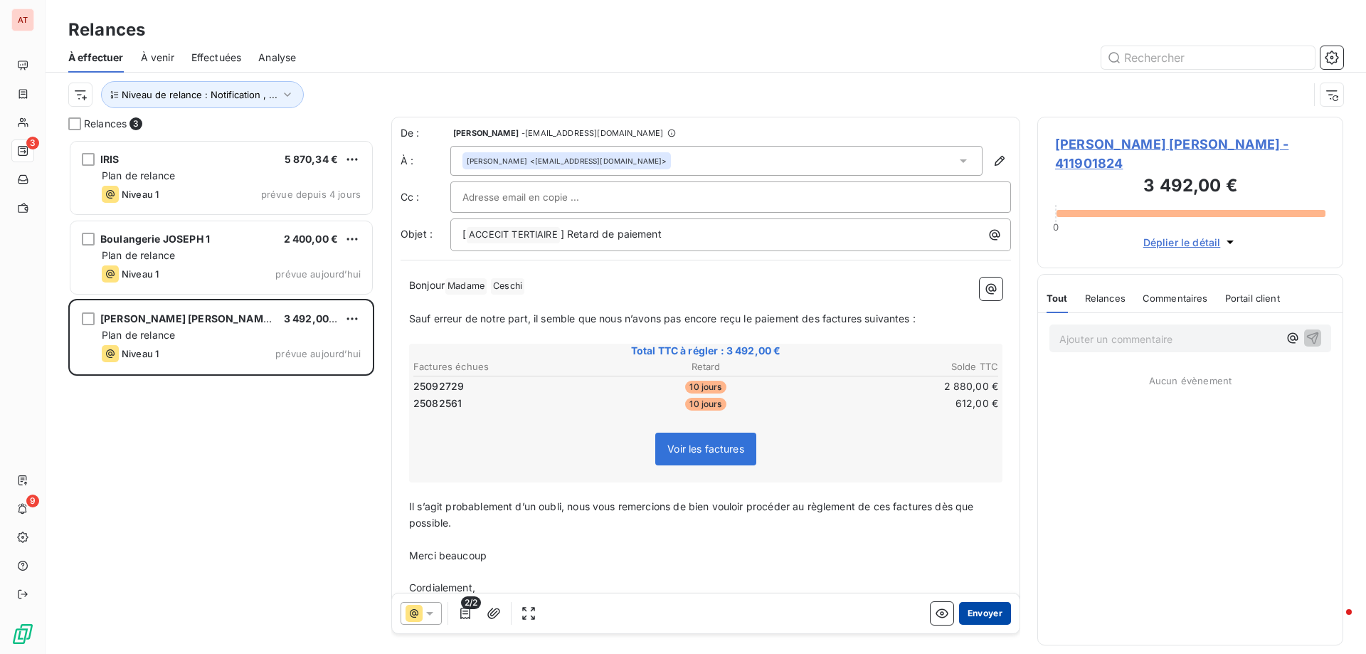
click at [978, 615] on button "Envoyer" at bounding box center [985, 613] width 52 height 23
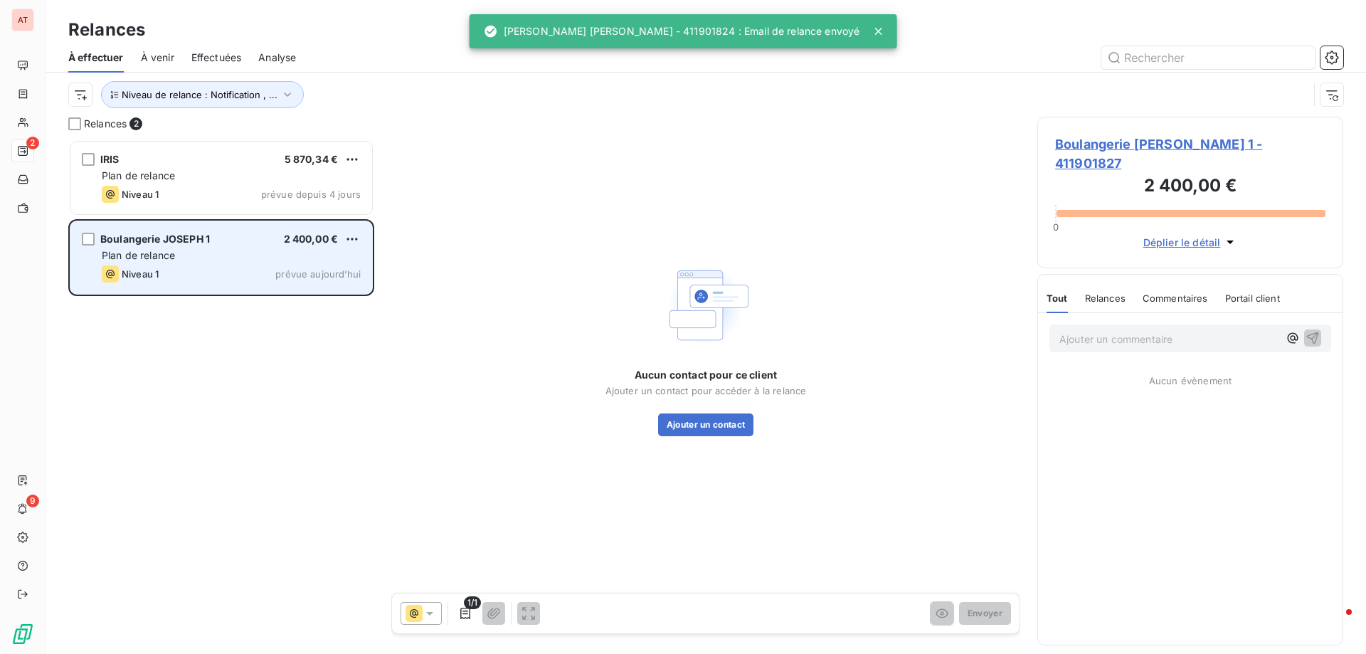
click at [153, 263] on div "Boulangerie JOSEPH 1 2 400,00 € Plan de relance Niveau 1 prévue aujourd’hui" at bounding box center [221, 257] width 302 height 73
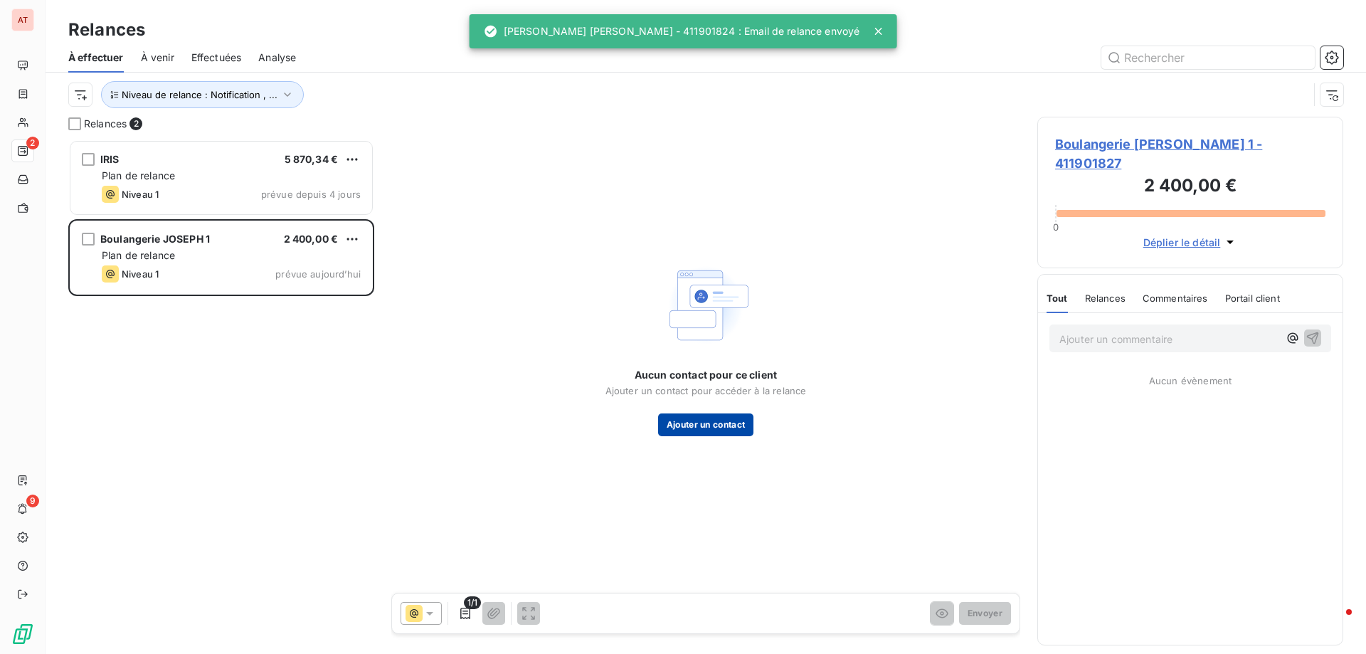
click at [717, 423] on button "Ajouter un contact" at bounding box center [706, 424] width 96 height 23
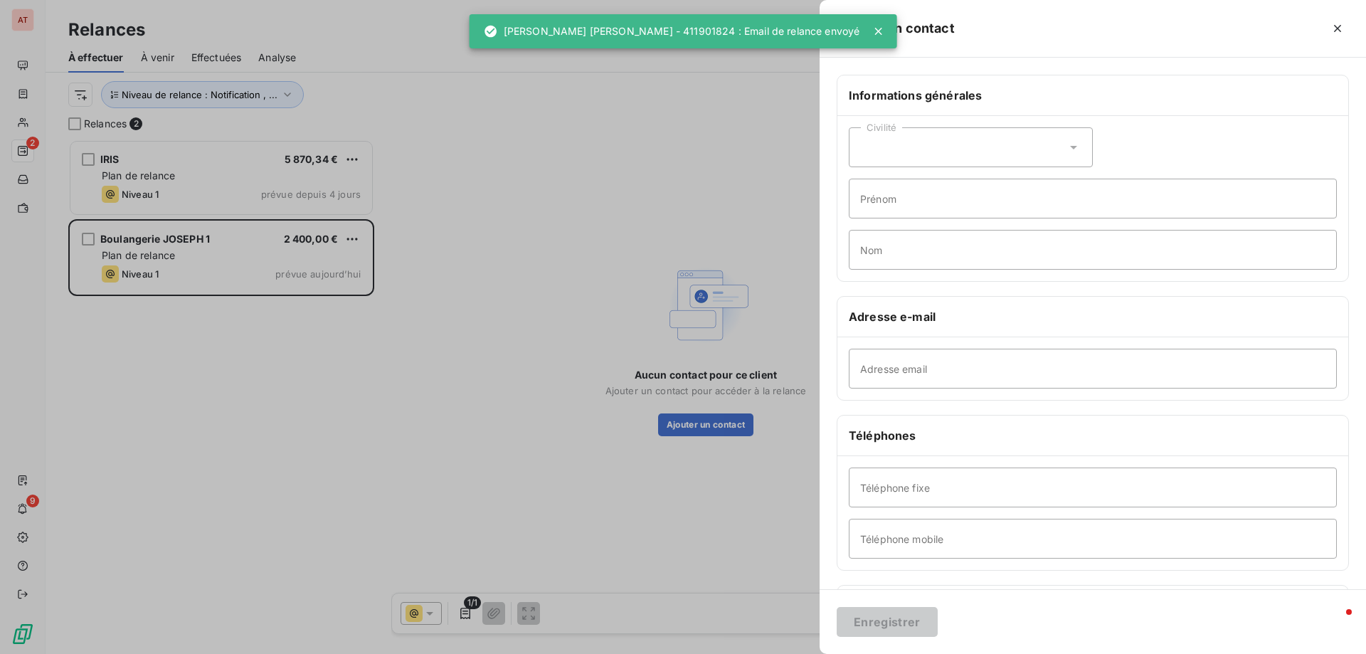
click at [961, 157] on div "Civilité" at bounding box center [971, 147] width 244 height 40
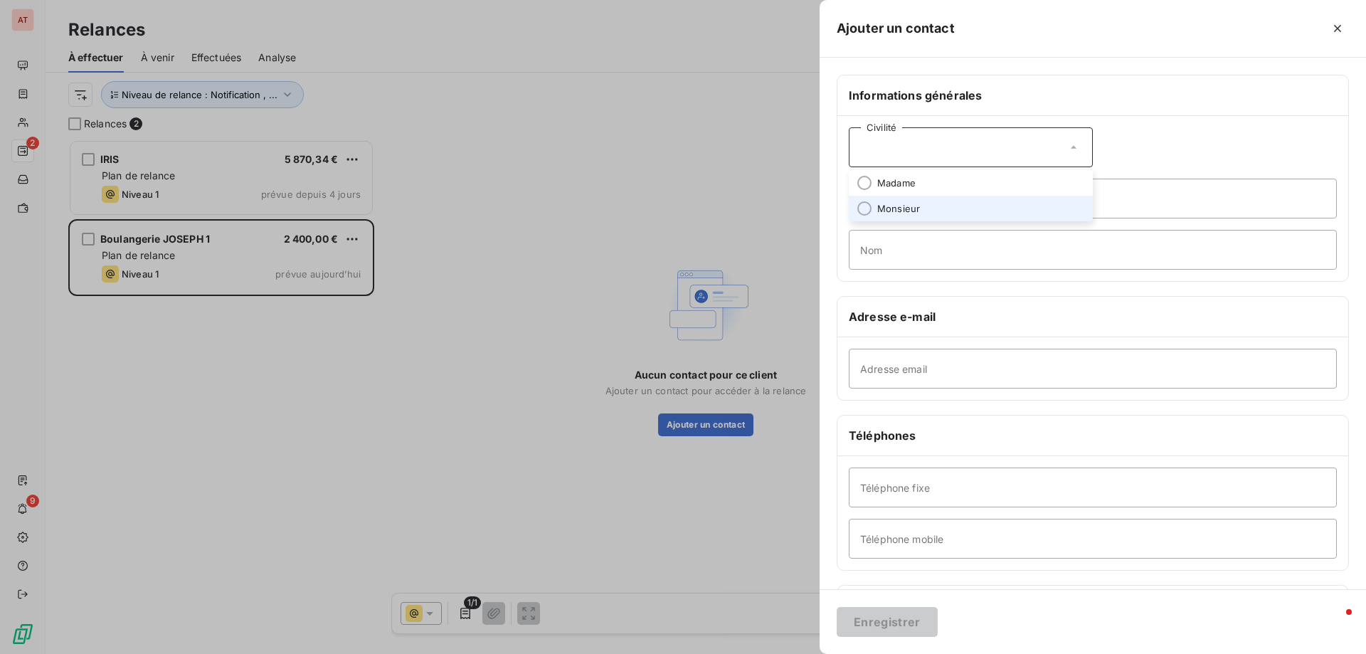
click at [957, 206] on li "Monsieur" at bounding box center [971, 209] width 244 height 26
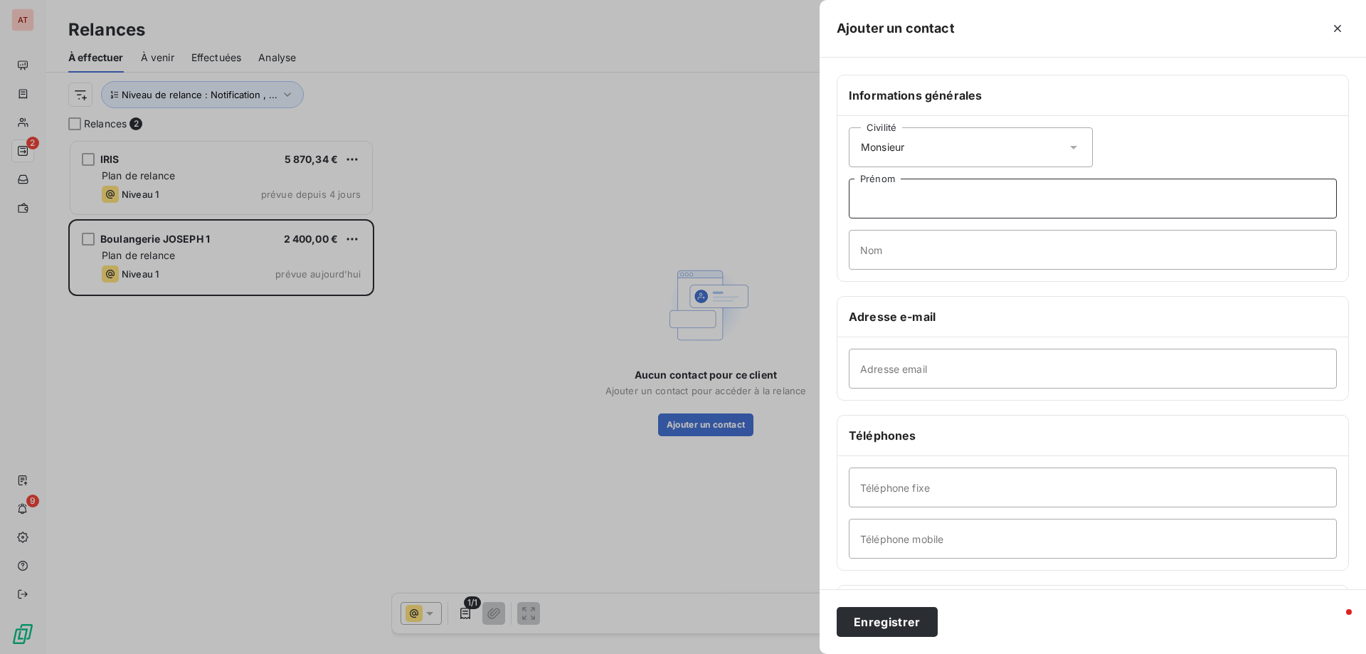
click at [934, 206] on input "Prénom" at bounding box center [1093, 199] width 488 height 40
type input "Yohann"
type input "HURE"
paste input "hure.yo@hotmail.fr"
type input "hure.yo@hotmail.fr"
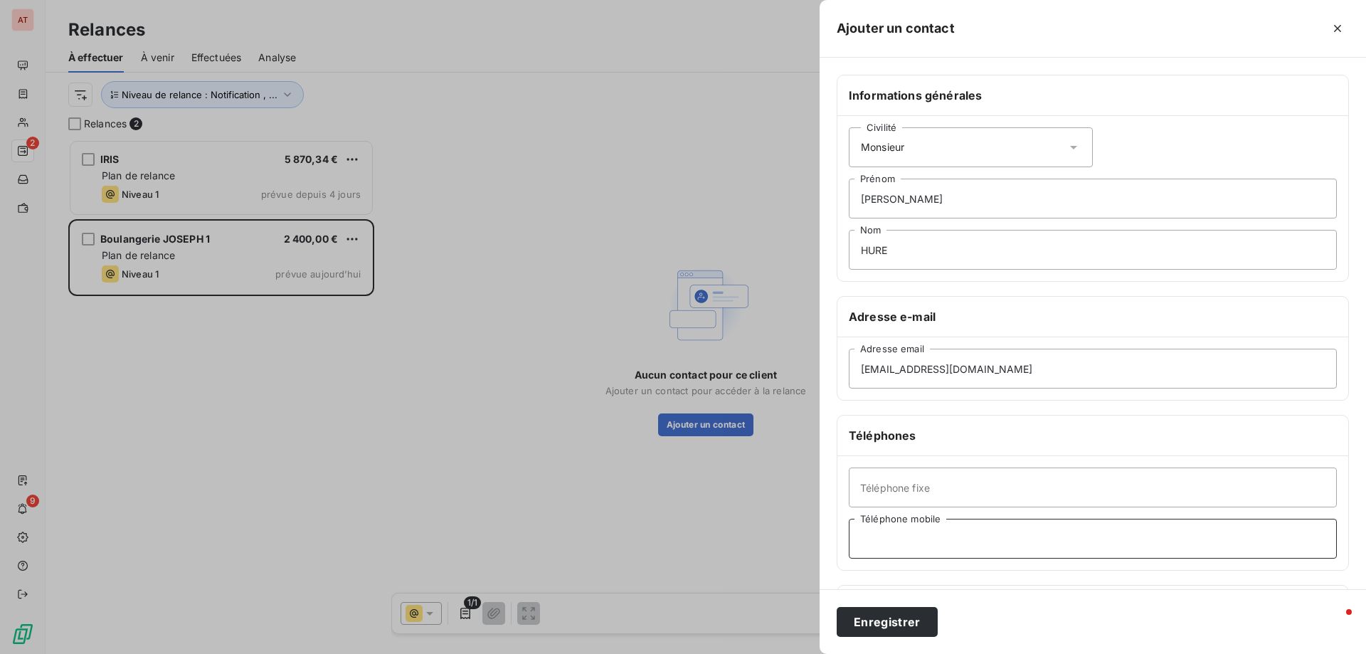
click at [945, 544] on input "Téléphone mobile" at bounding box center [1093, 539] width 488 height 40
paste input "06 80 90 27 52"
type input "06 80 90 27 52"
click at [898, 626] on button "Enregistrer" at bounding box center [887, 622] width 101 height 30
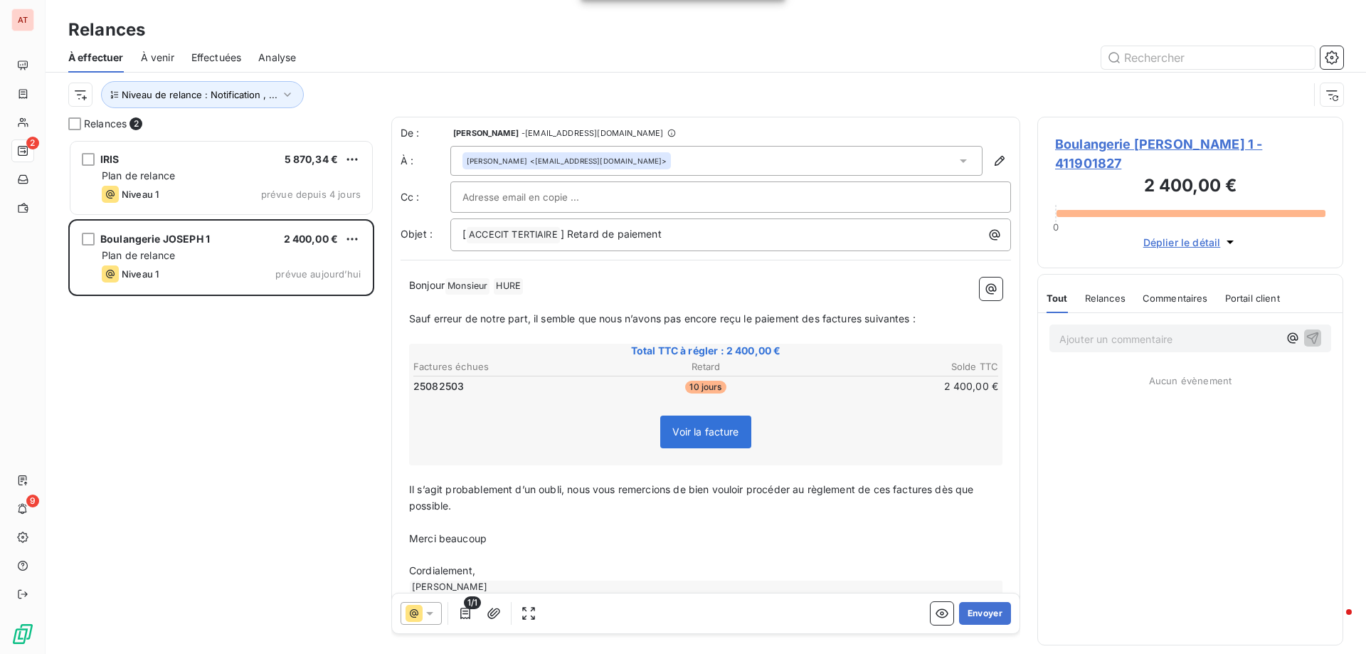
click at [1156, 144] on span "Boulangerie JOSEPH 1 - 411901827" at bounding box center [1190, 153] width 270 height 38
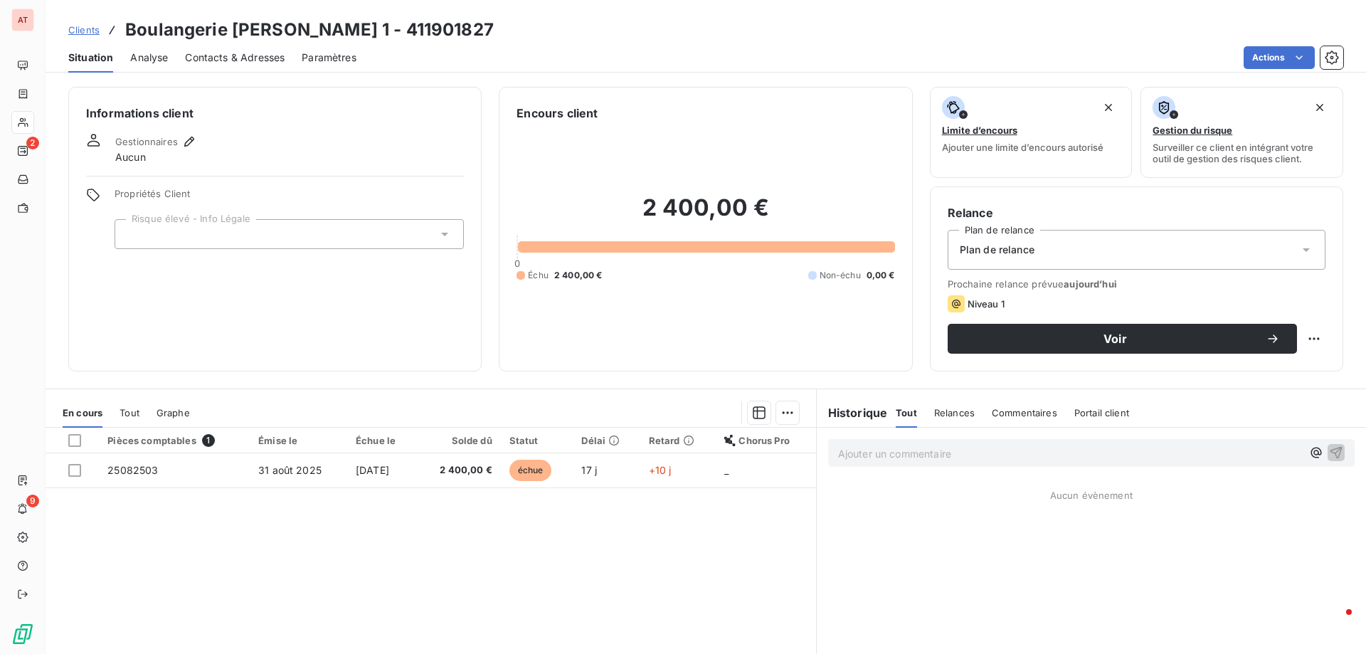
click at [275, 53] on span "Contacts & Adresses" at bounding box center [235, 58] width 100 height 14
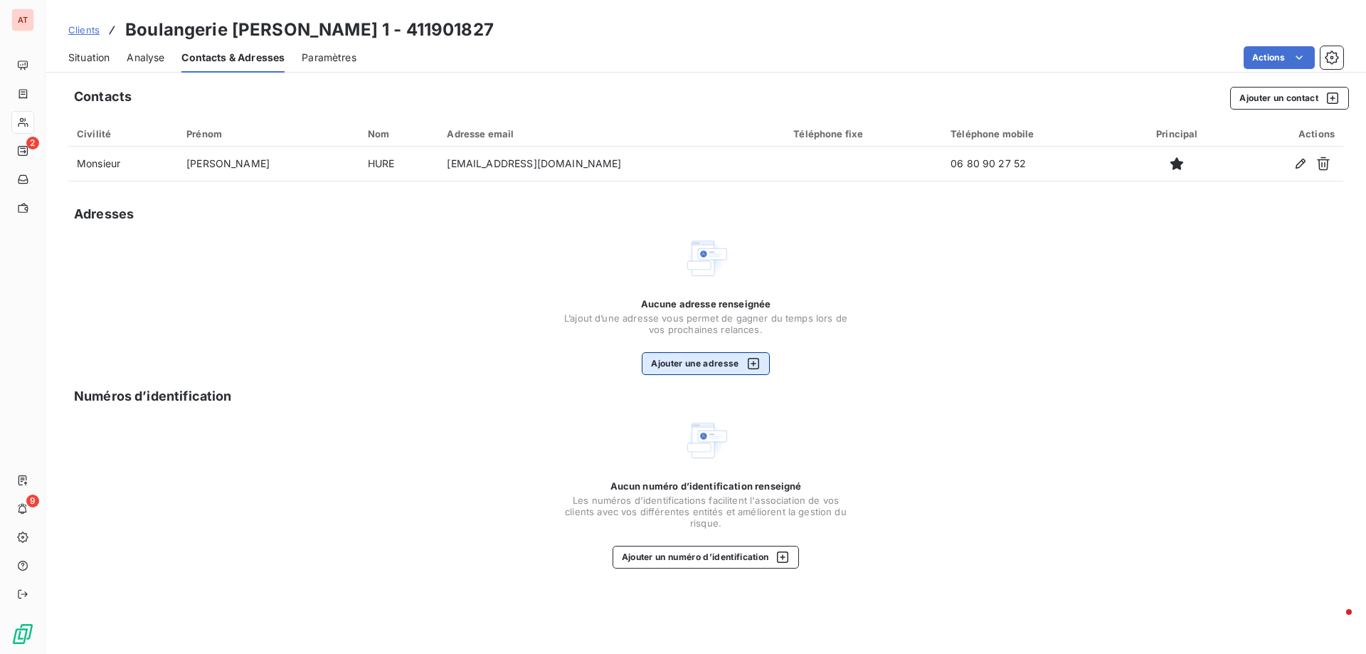
click at [693, 355] on button "Ajouter une adresse" at bounding box center [705, 363] width 127 height 23
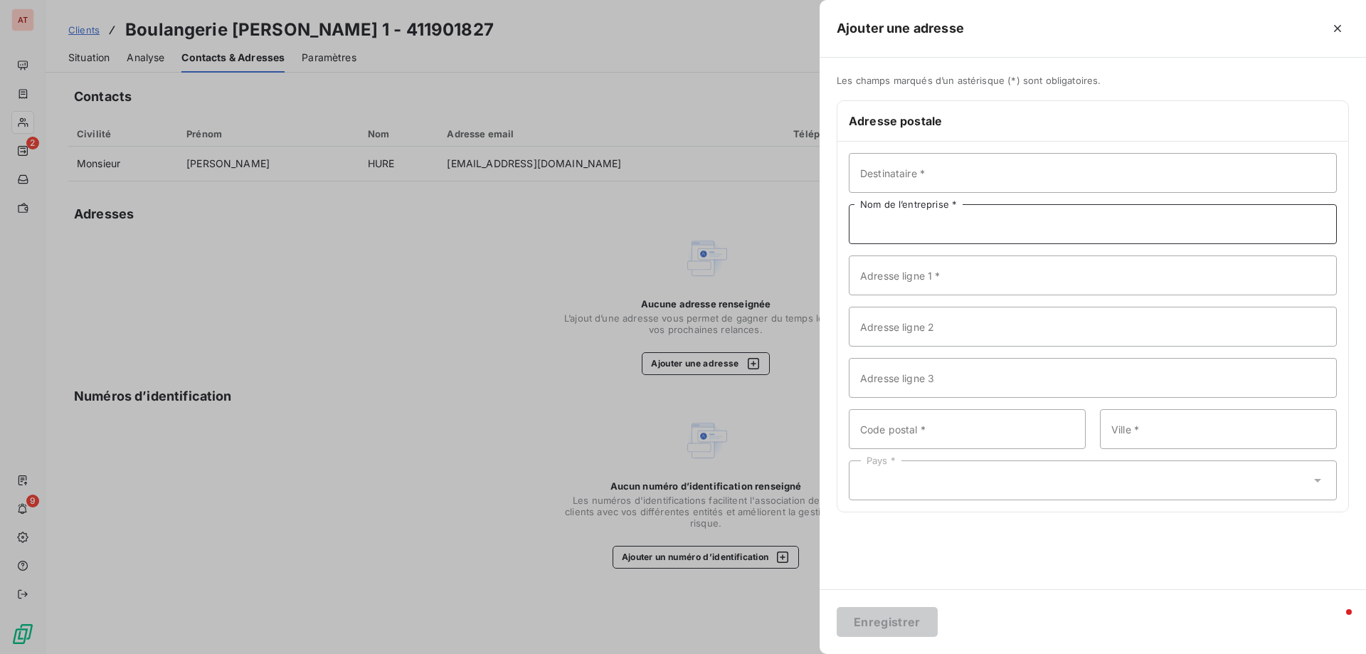
click at [895, 225] on input "Nom de l’entreprise *" at bounding box center [1093, 224] width 488 height 40
paste input "Boulangerie JOSEPH 1"
type input "Boulangerie JOSEPH 1"
click at [966, 178] on input "Destinataire *" at bounding box center [1093, 173] width 488 height 40
type input "Service comptabilité"
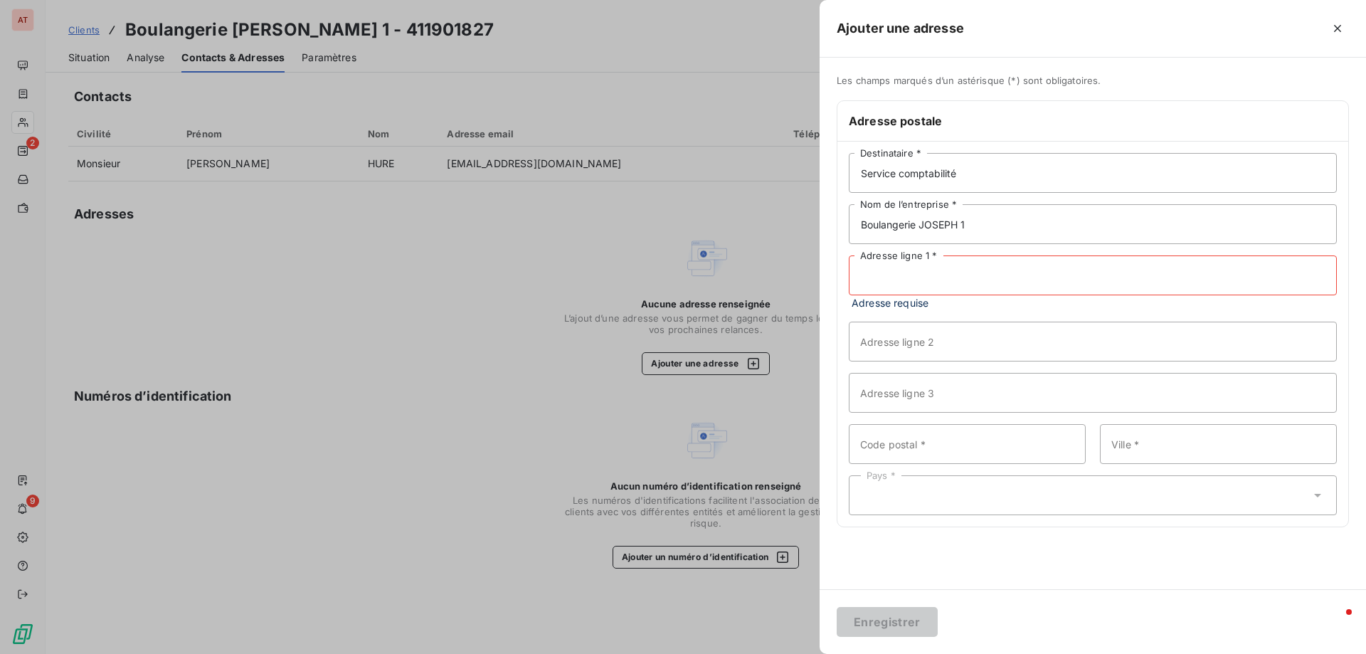
click at [932, 273] on input "Adresse ligne 1 *" at bounding box center [1093, 275] width 488 height 40
paste input "42 rue des petits champs"
type input "42 rue des petits champs"
click at [914, 423] on input "Code postal *" at bounding box center [967, 429] width 237 height 40
type input "75002"
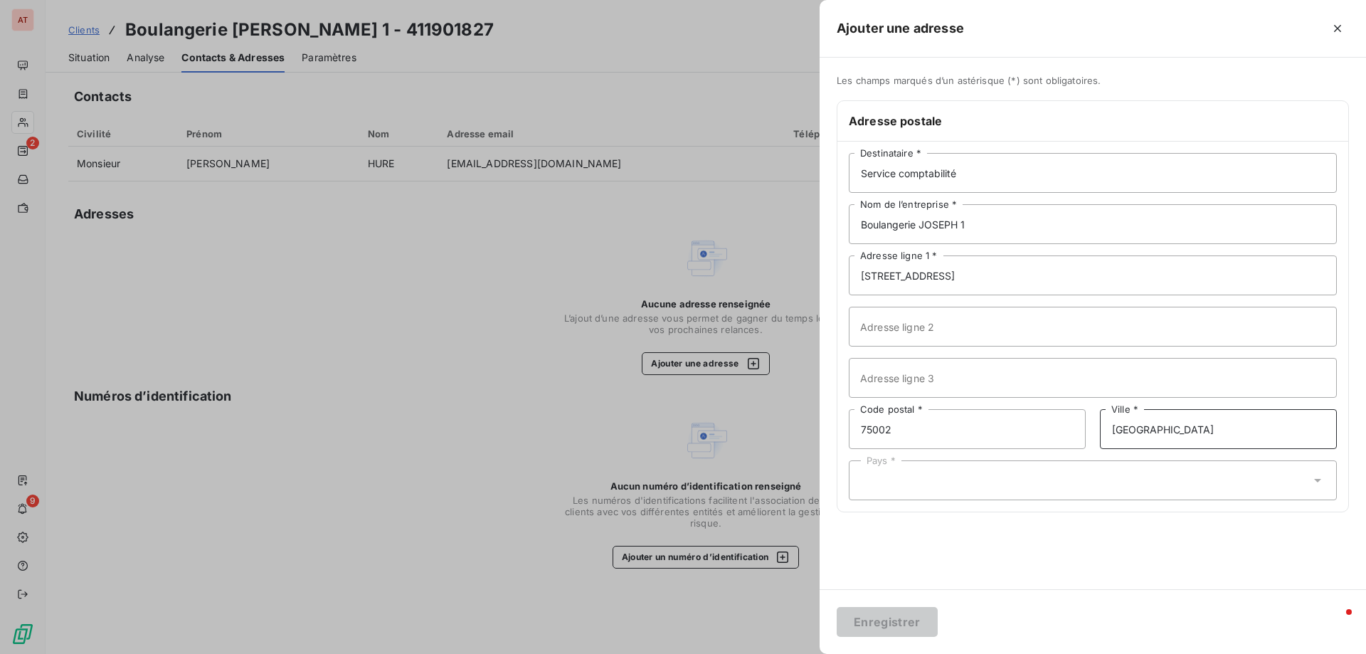
type input "PARIS"
click at [900, 482] on div "Pays *" at bounding box center [1093, 480] width 488 height 40
drag, startPoint x: 919, startPoint y: 482, endPoint x: 665, endPoint y: 482, distance: 254.7
click at [665, 653] on div "Ajouter une adresse Les champs marqués d’un astérisque (*) sont obligatoires. A…" at bounding box center [683, 654] width 1366 height 0
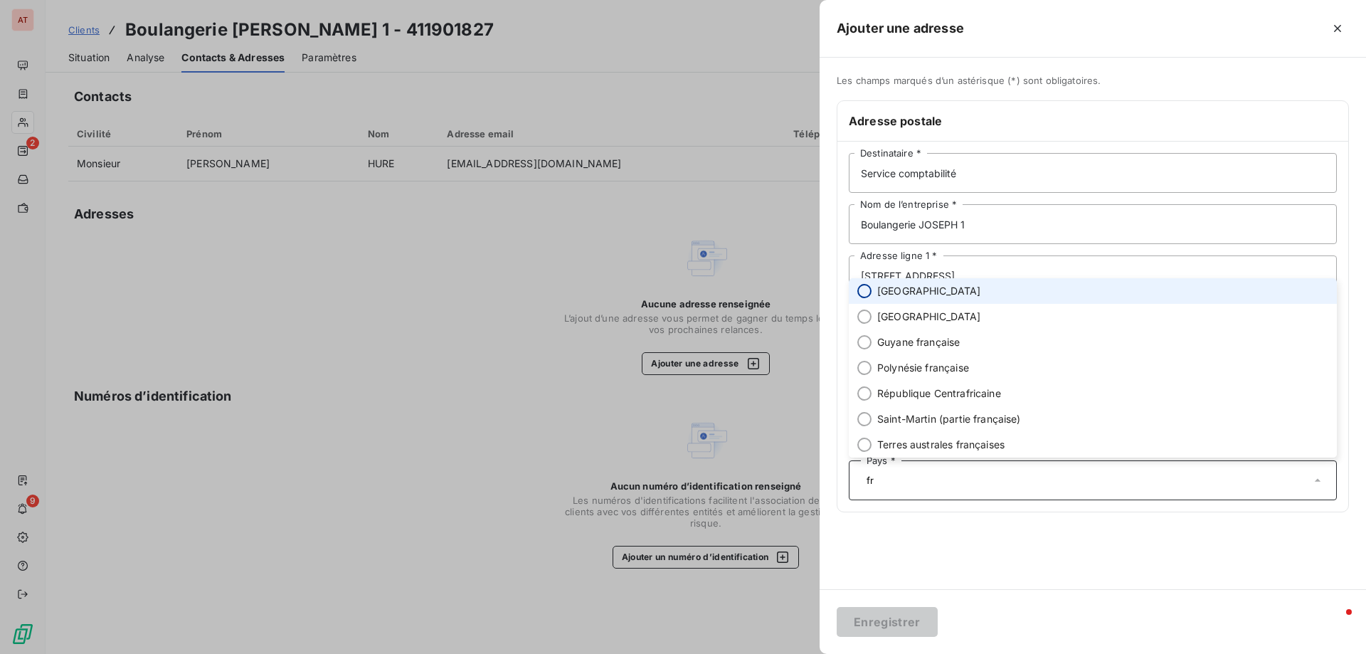
click at [865, 295] on input "radio" at bounding box center [864, 291] width 14 height 14
type input "fr"
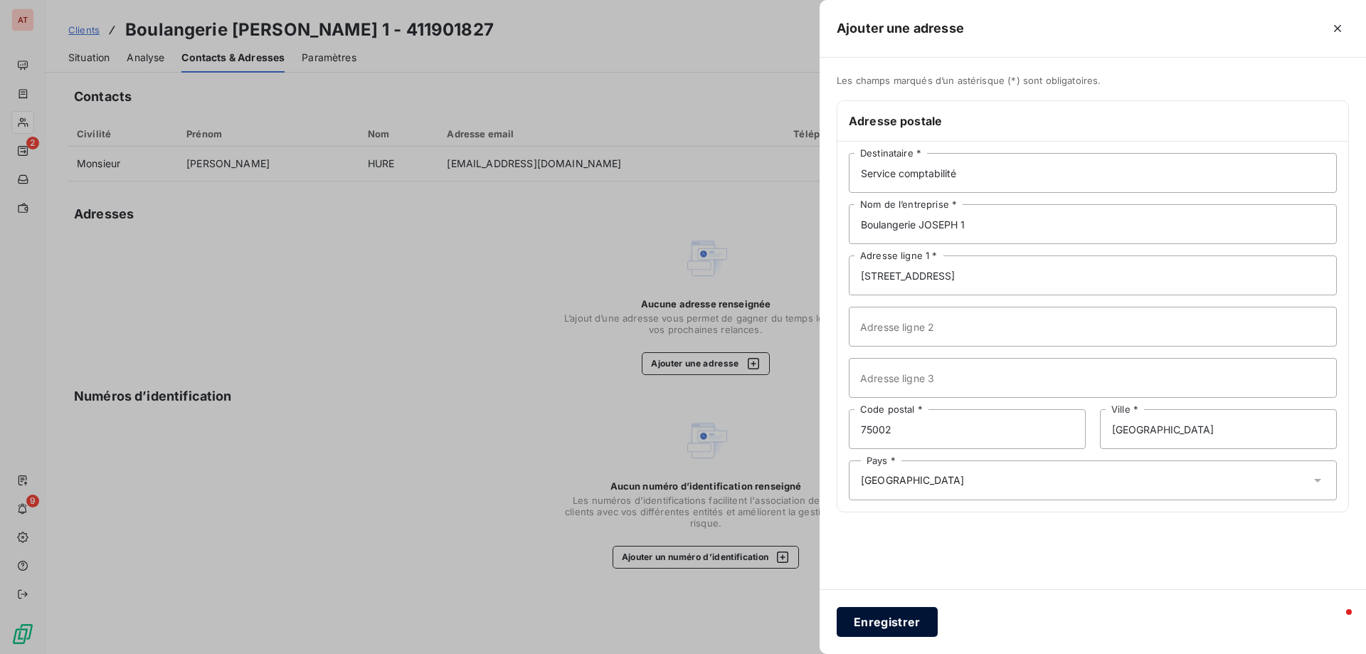
click at [880, 615] on button "Enregistrer" at bounding box center [887, 622] width 101 height 30
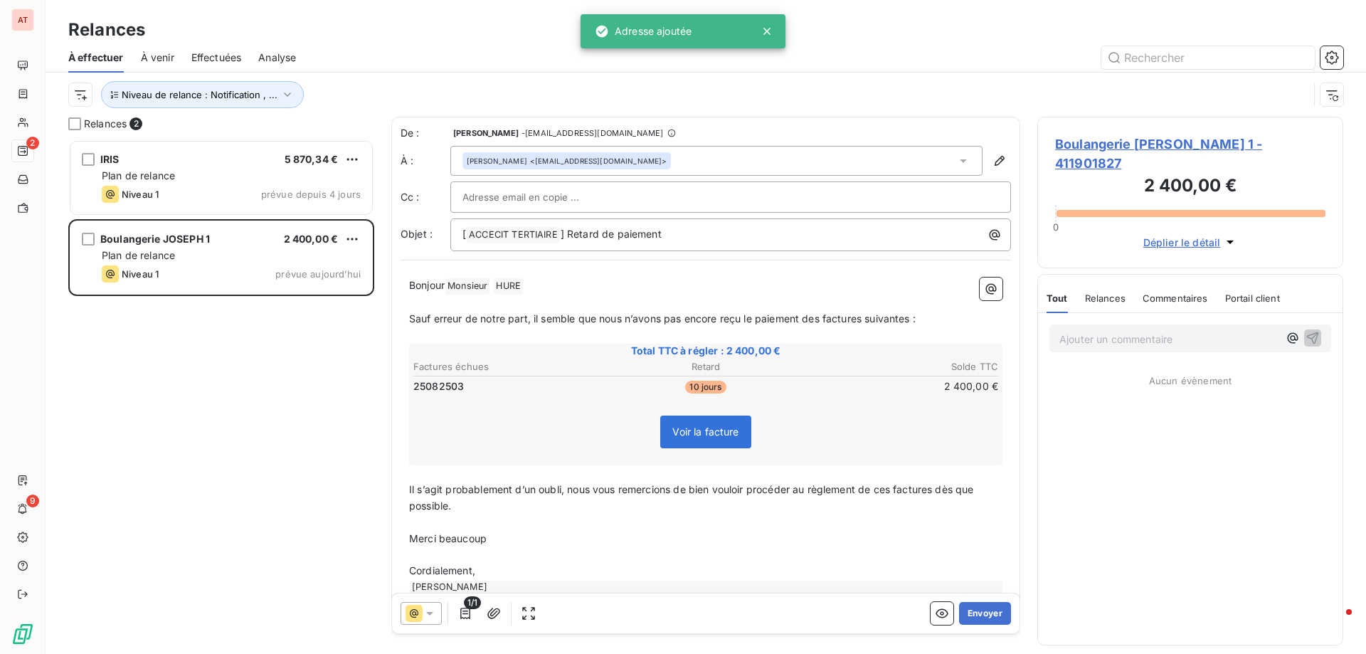
scroll to position [504, 295]
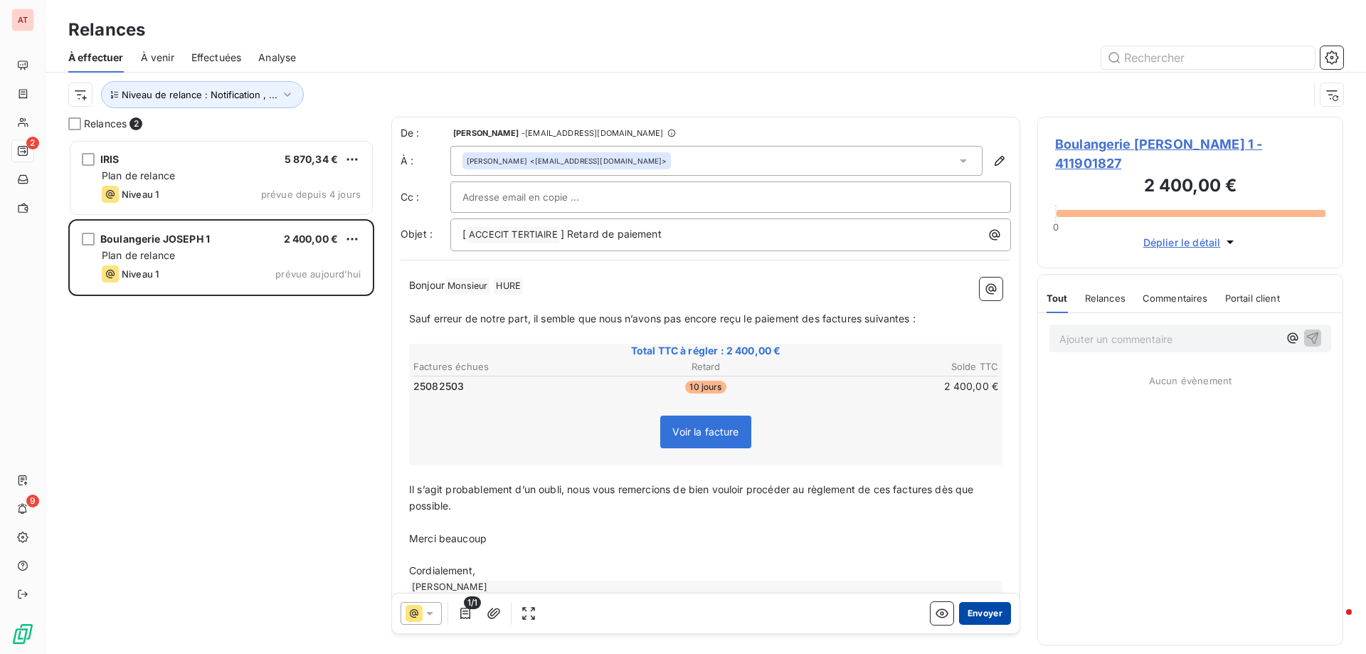
click at [974, 610] on button "Envoyer" at bounding box center [985, 613] width 52 height 23
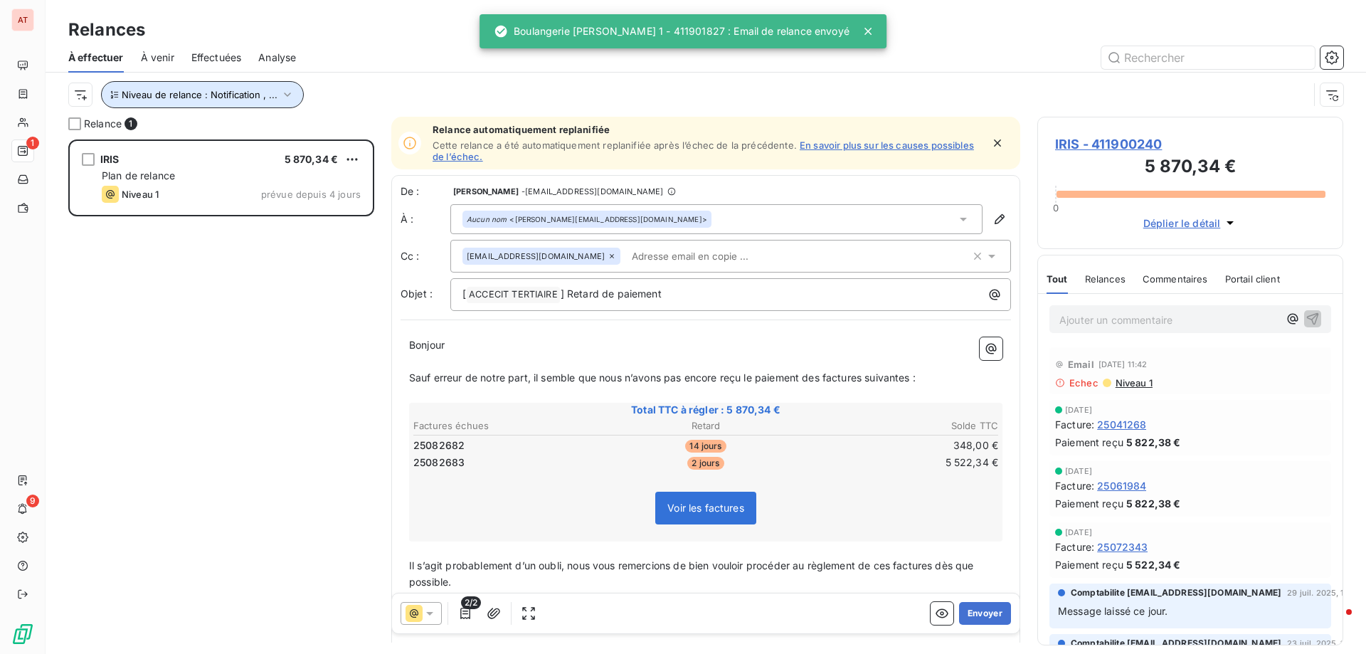
click at [187, 93] on span "Niveau de relance : Notification , ..." at bounding box center [200, 94] width 156 height 11
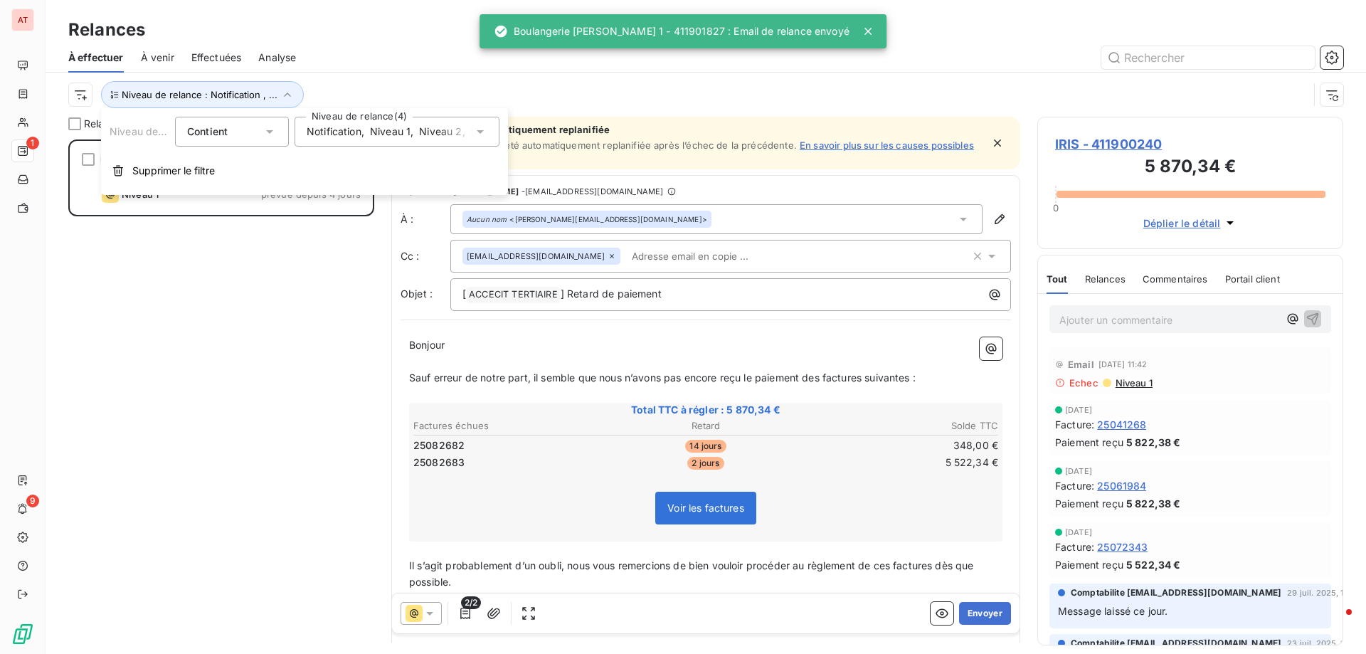
click at [403, 134] on span "Niveau 1" at bounding box center [390, 132] width 41 height 14
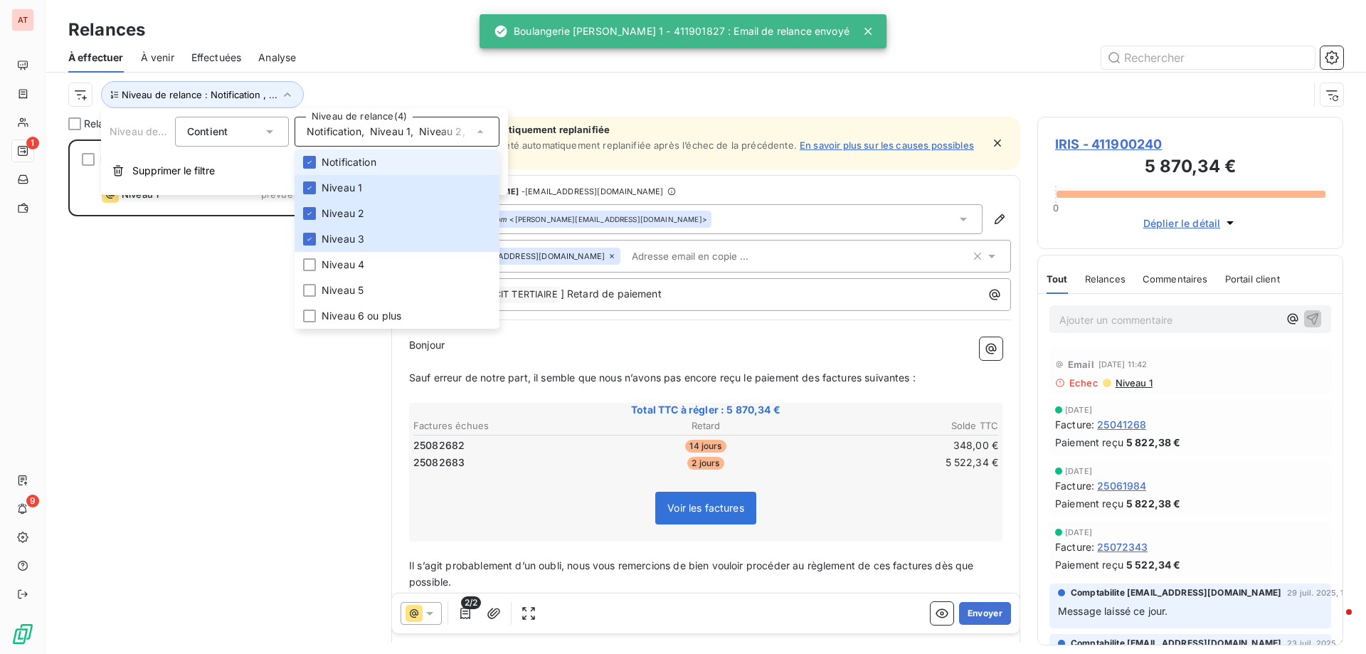
click at [411, 77] on div "Niveau de relance : Notification , ..." at bounding box center [705, 95] width 1275 height 44
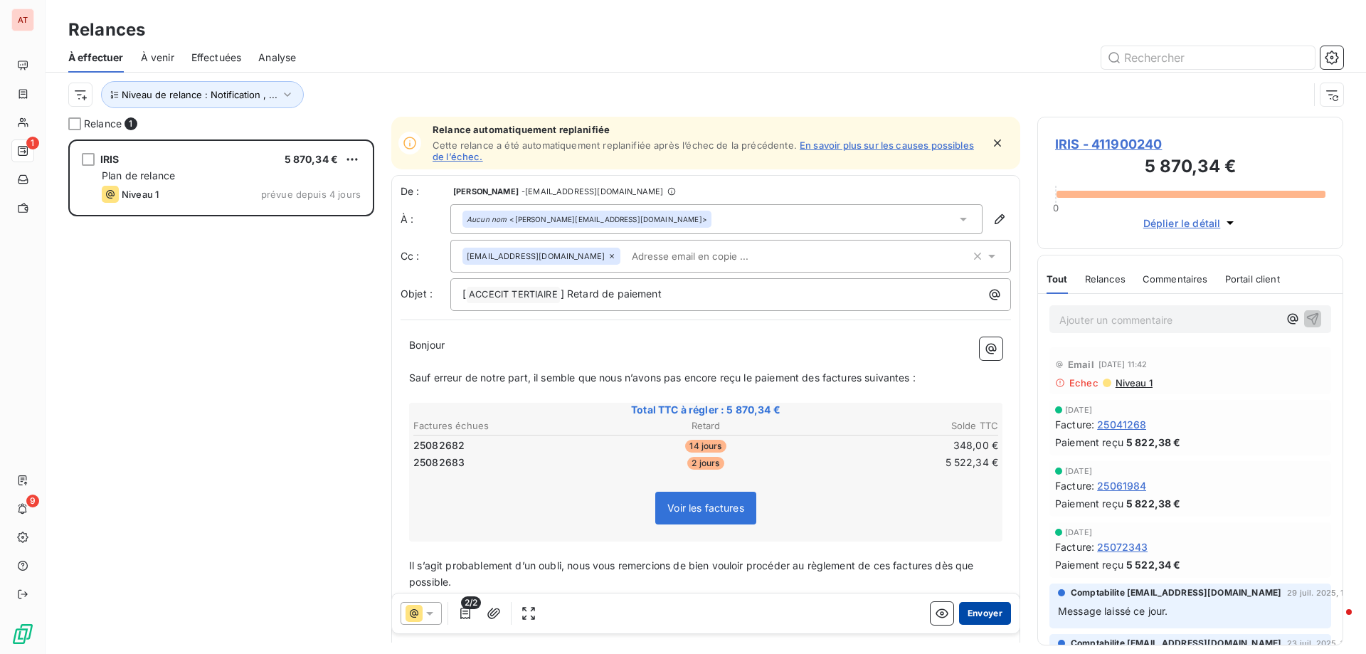
click at [967, 613] on button "Envoyer" at bounding box center [985, 613] width 52 height 23
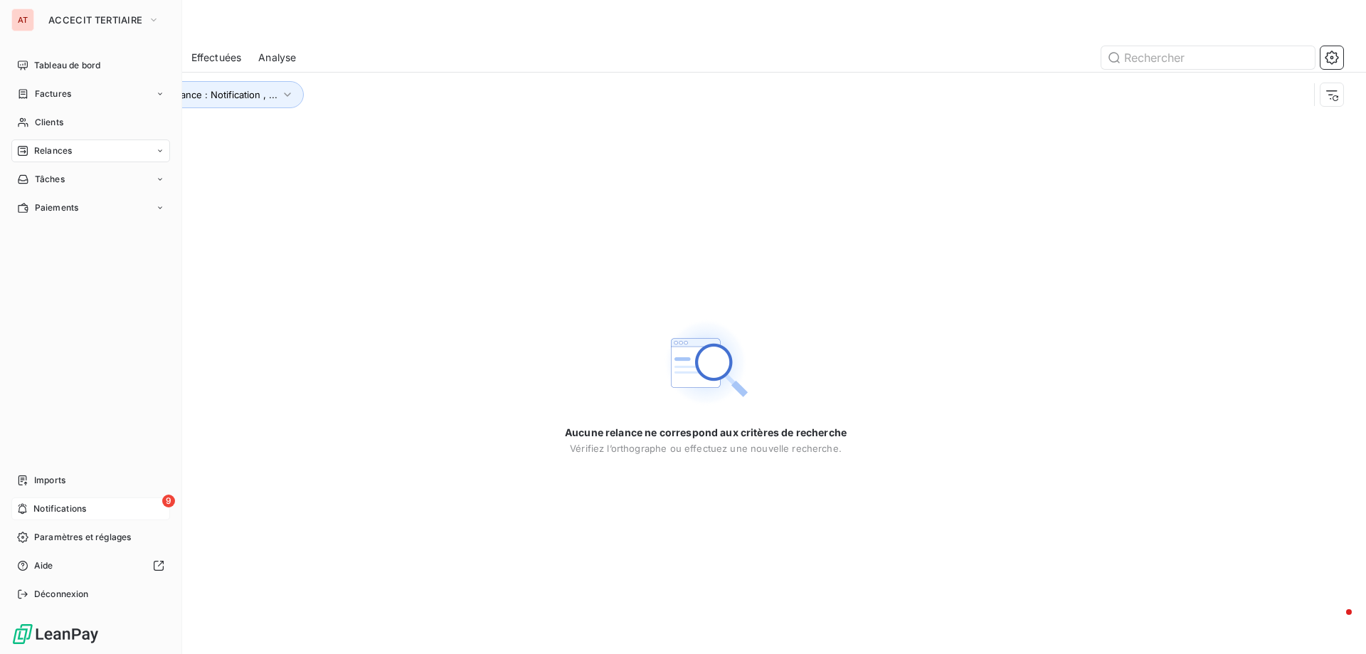
click at [44, 506] on span "Notifications" at bounding box center [59, 508] width 53 height 13
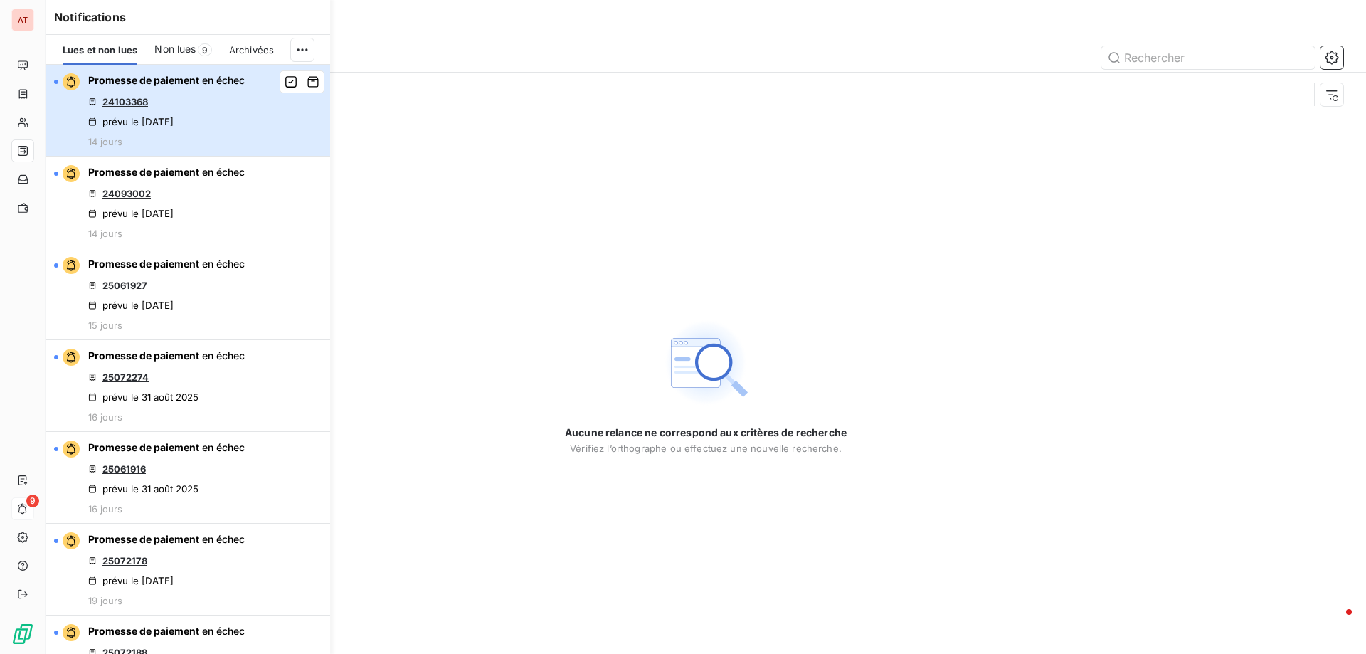
click at [124, 95] on div "Promesse de paiement en échec 24103368 prévu le 2 sept. 2025 14 jours" at bounding box center [166, 110] width 157 height 74
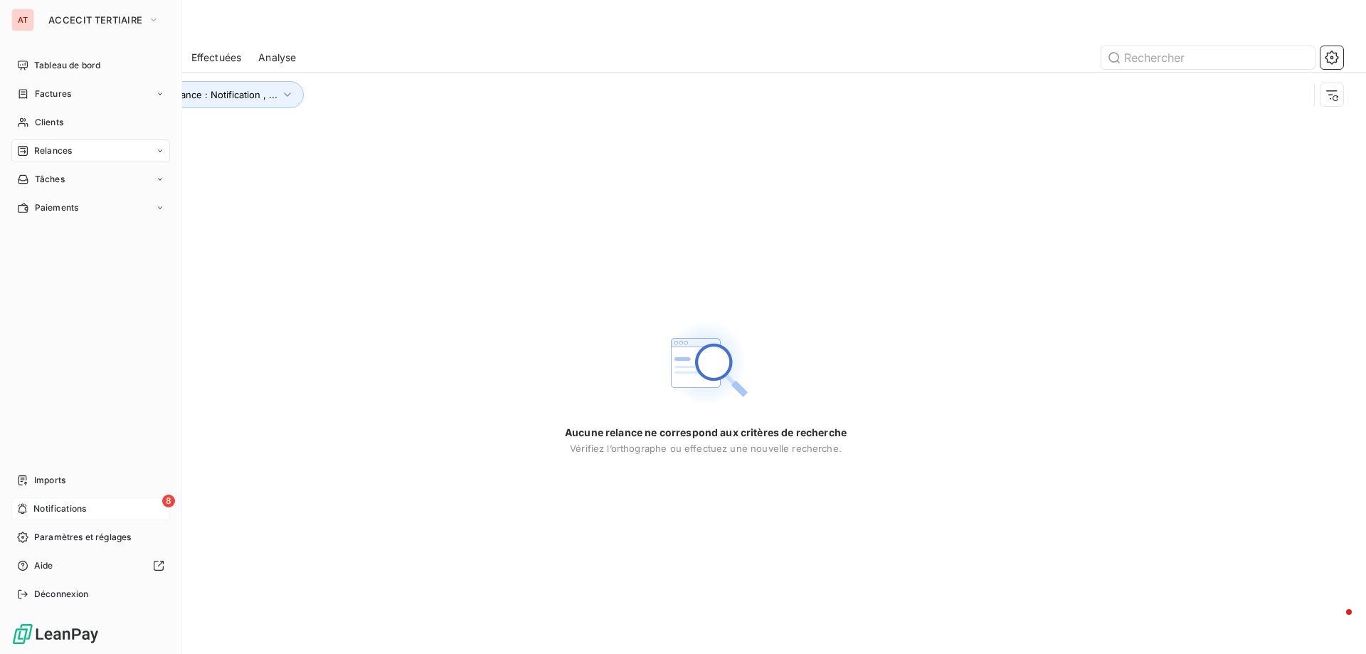
click at [75, 505] on span "Notifications" at bounding box center [59, 508] width 53 height 13
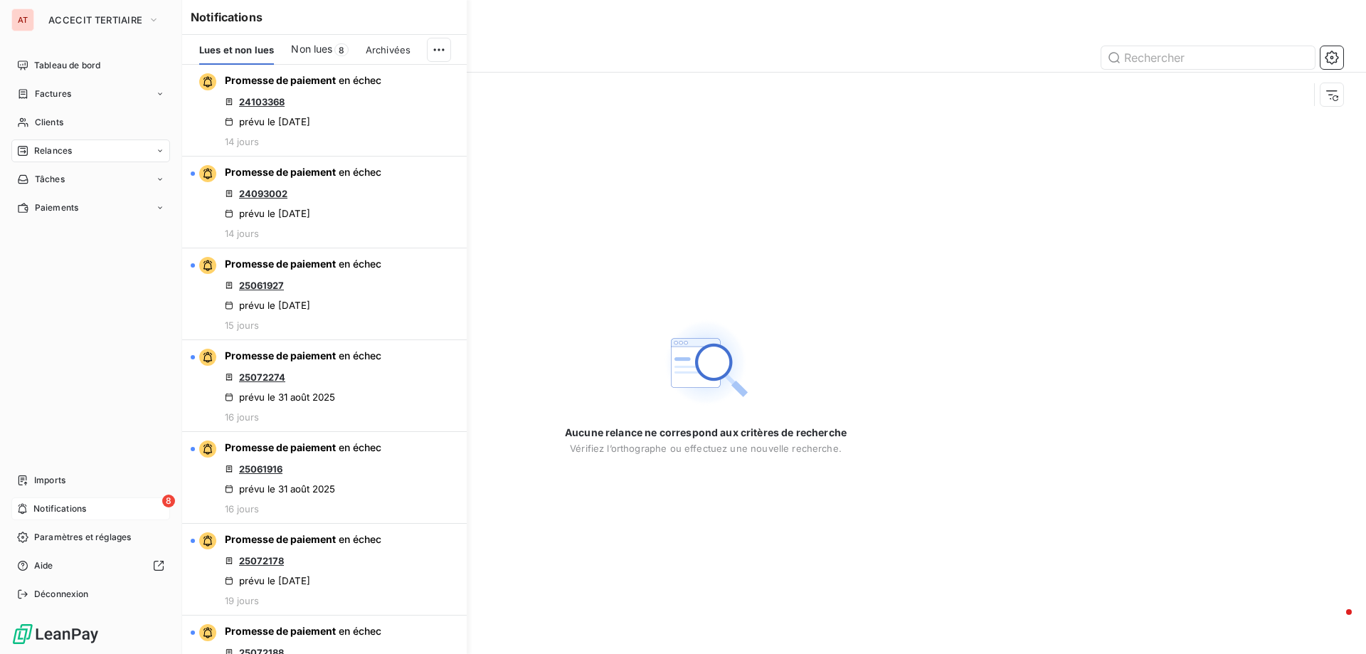
click at [62, 144] on span "Relances" at bounding box center [53, 150] width 38 height 13
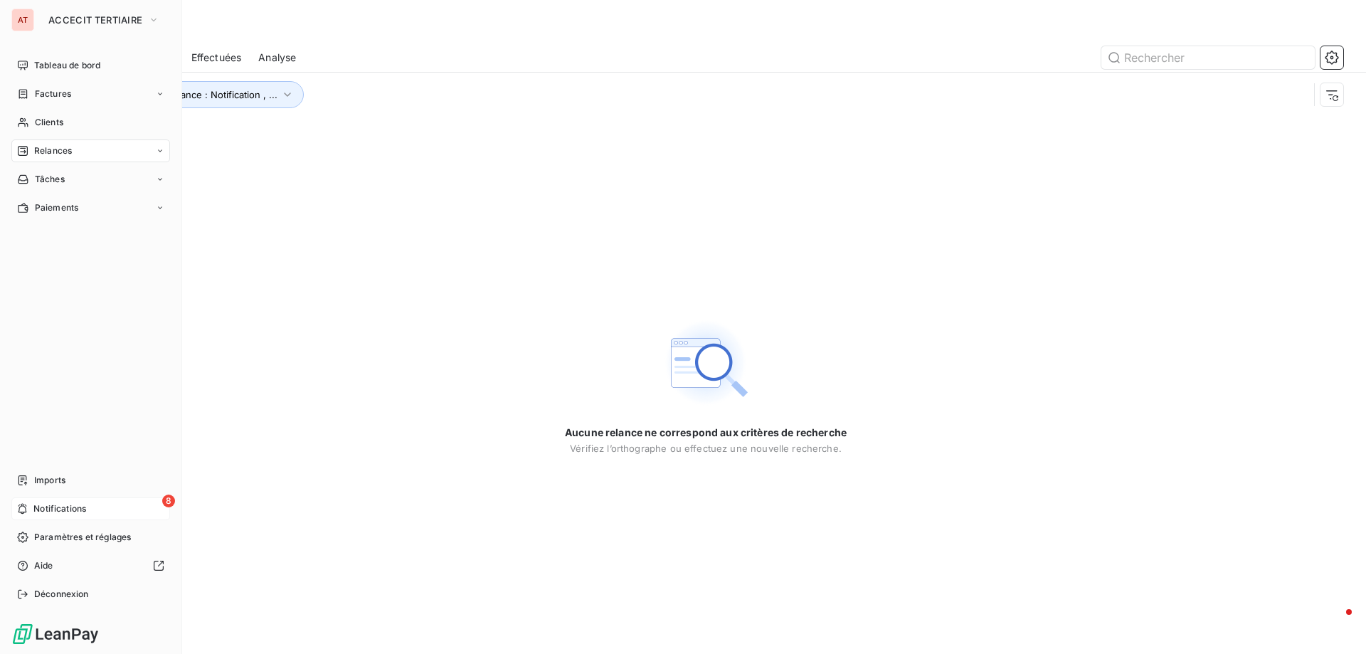
click at [28, 149] on div "Relances" at bounding box center [44, 150] width 55 height 13
drag, startPoint x: 68, startPoint y: 177, endPoint x: 84, endPoint y: 177, distance: 15.7
click at [69, 177] on span "À effectuer" at bounding box center [57, 179] width 46 height 13
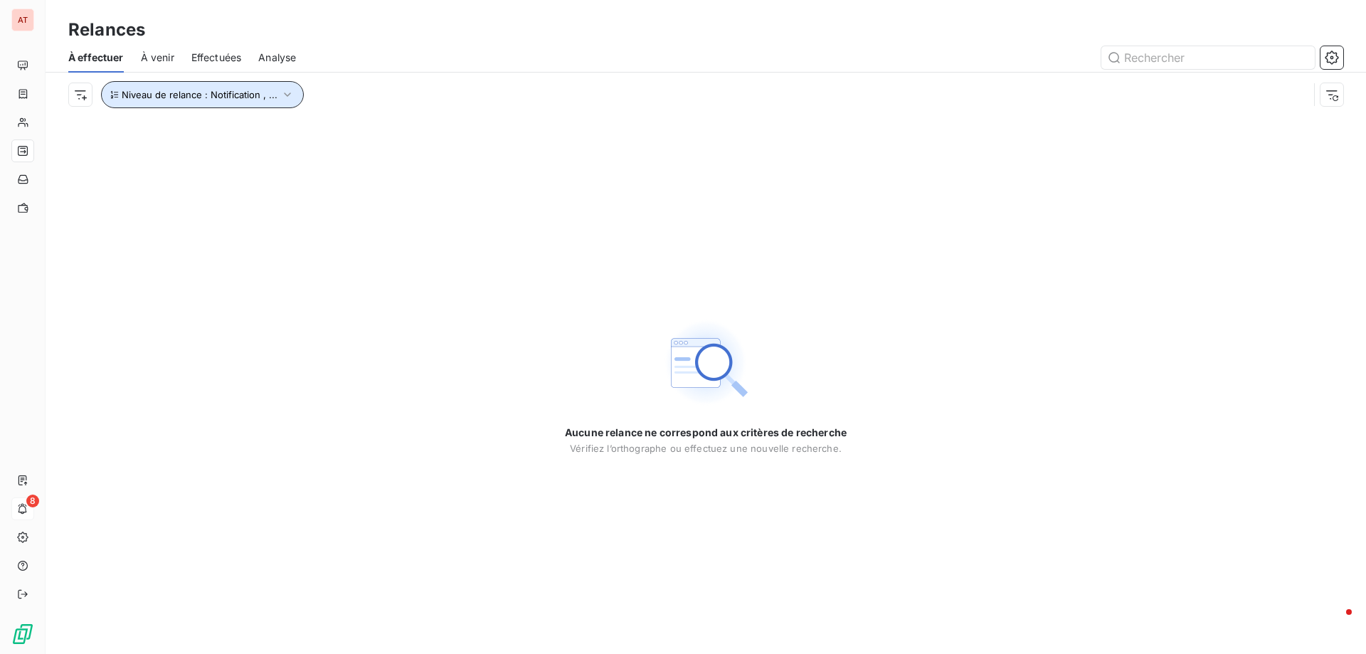
click at [281, 90] on icon "button" at bounding box center [287, 95] width 14 height 14
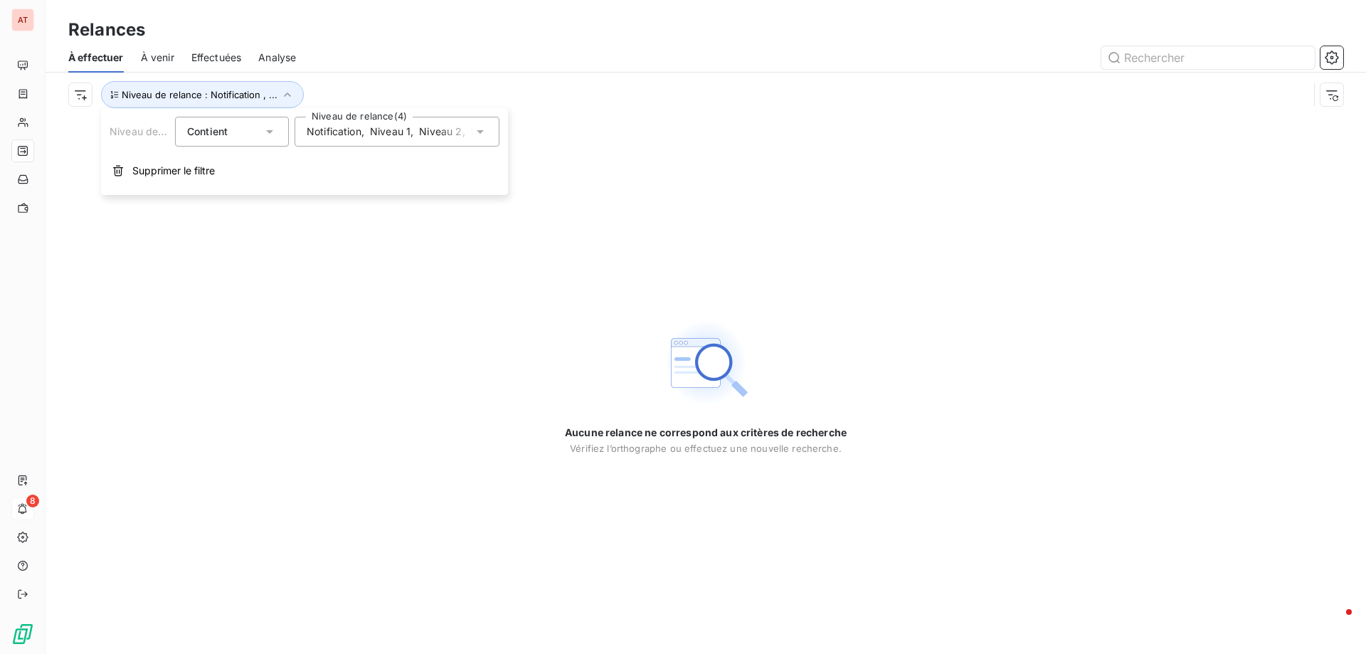
click at [329, 132] on span "Notification" at bounding box center [334, 132] width 55 height 14
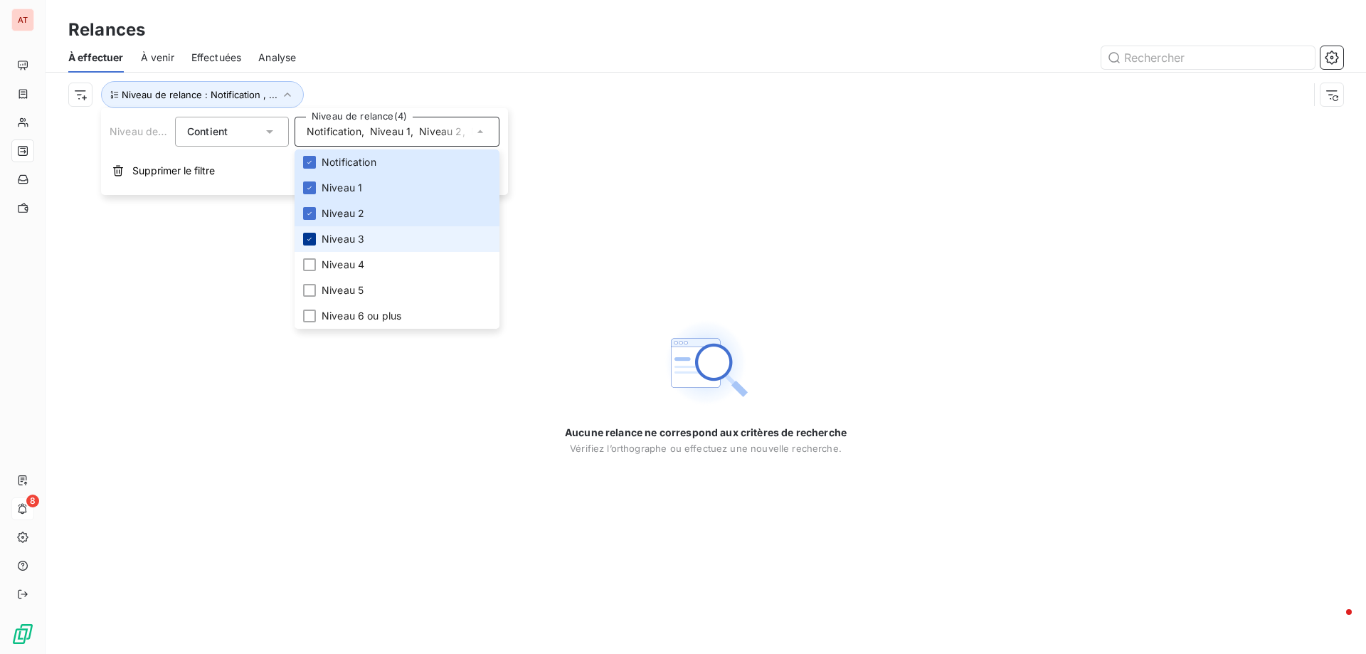
click at [314, 243] on div at bounding box center [309, 239] width 13 height 13
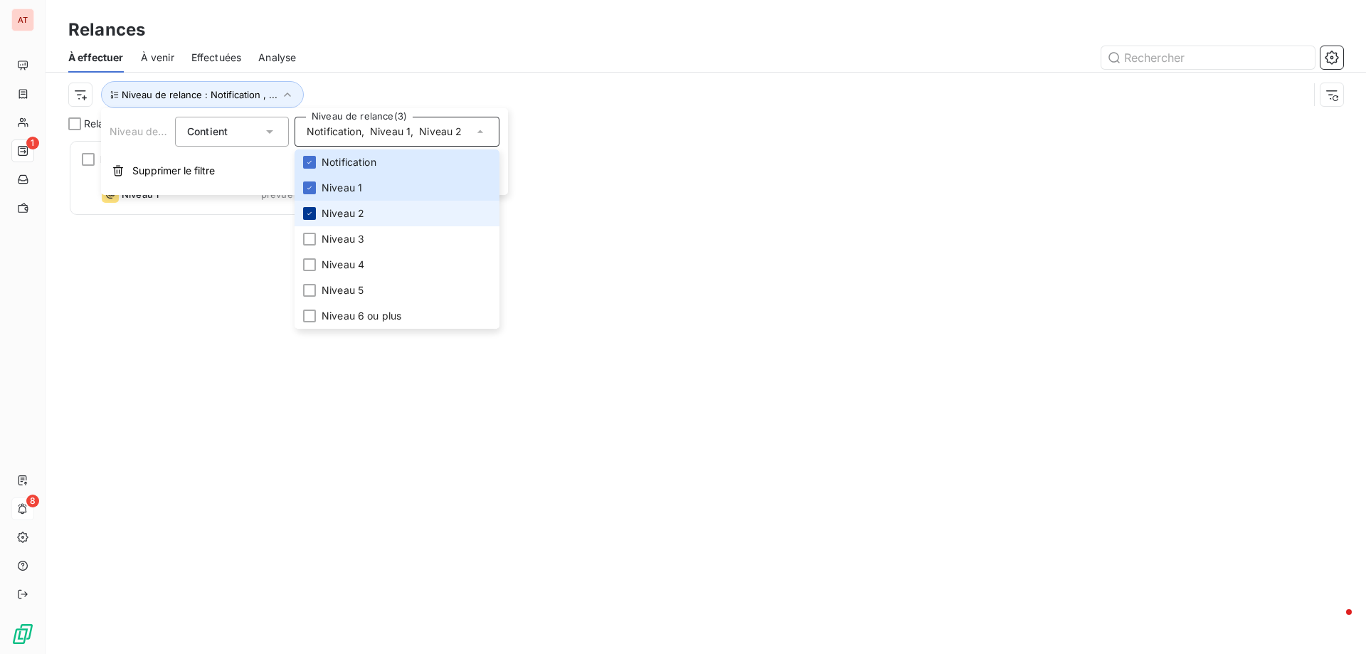
scroll to position [504, 295]
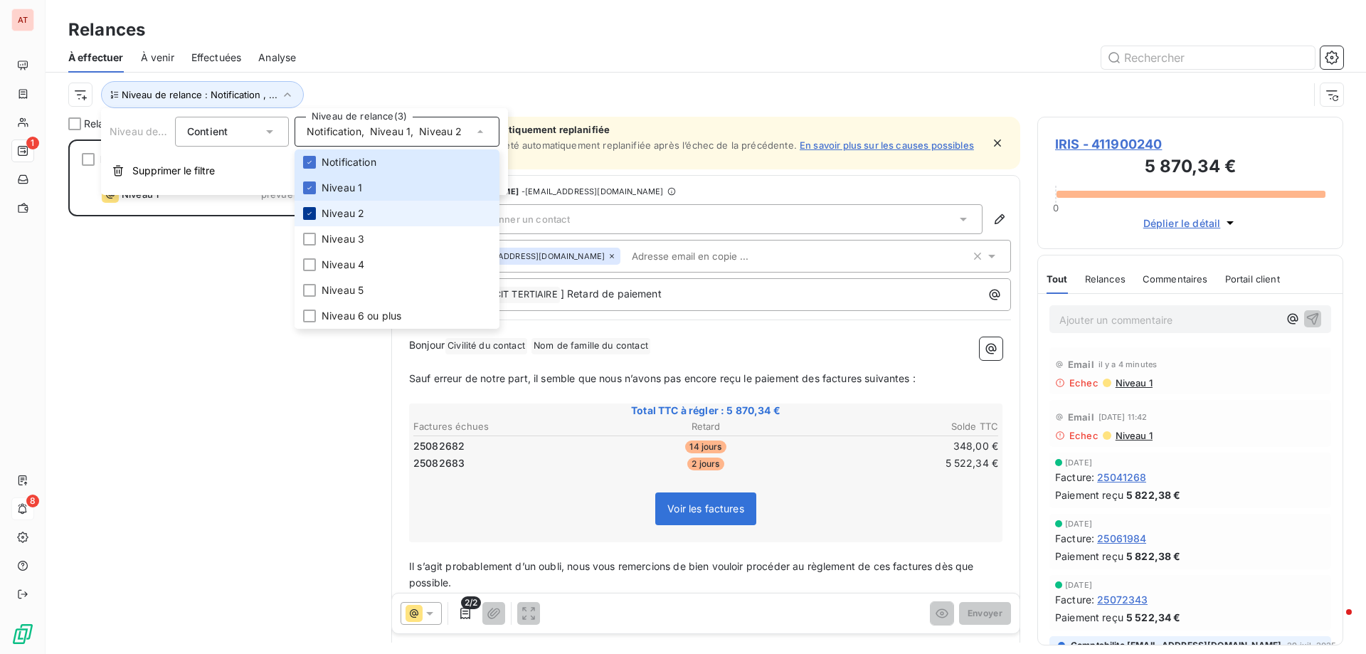
click at [310, 214] on icon at bounding box center [309, 213] width 4 height 3
click at [312, 186] on icon at bounding box center [309, 188] width 9 height 9
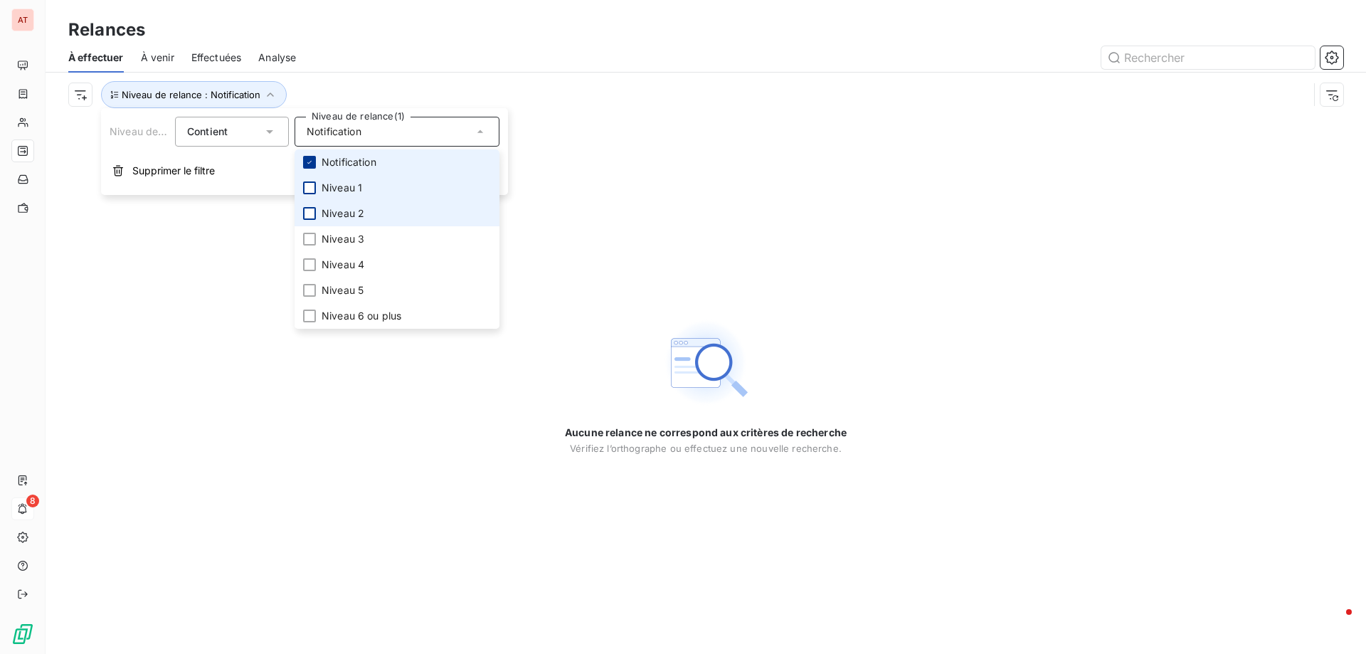
click at [309, 160] on icon at bounding box center [309, 162] width 9 height 9
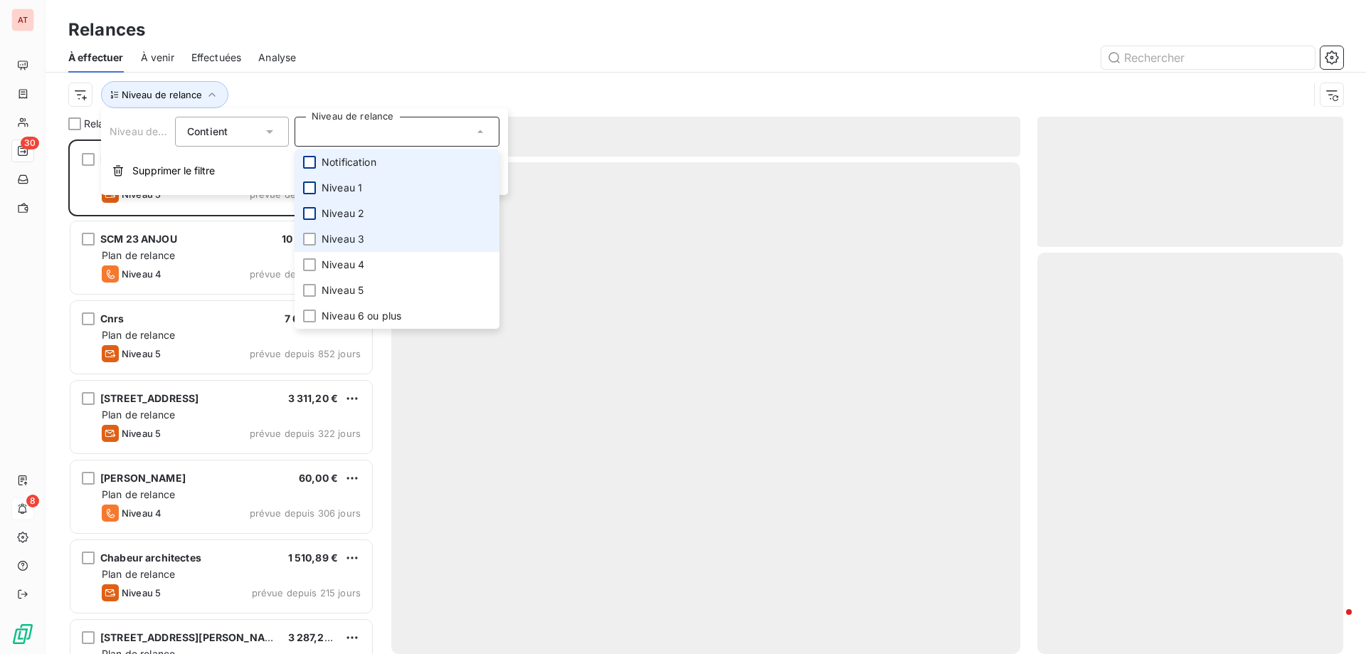
scroll to position [504, 295]
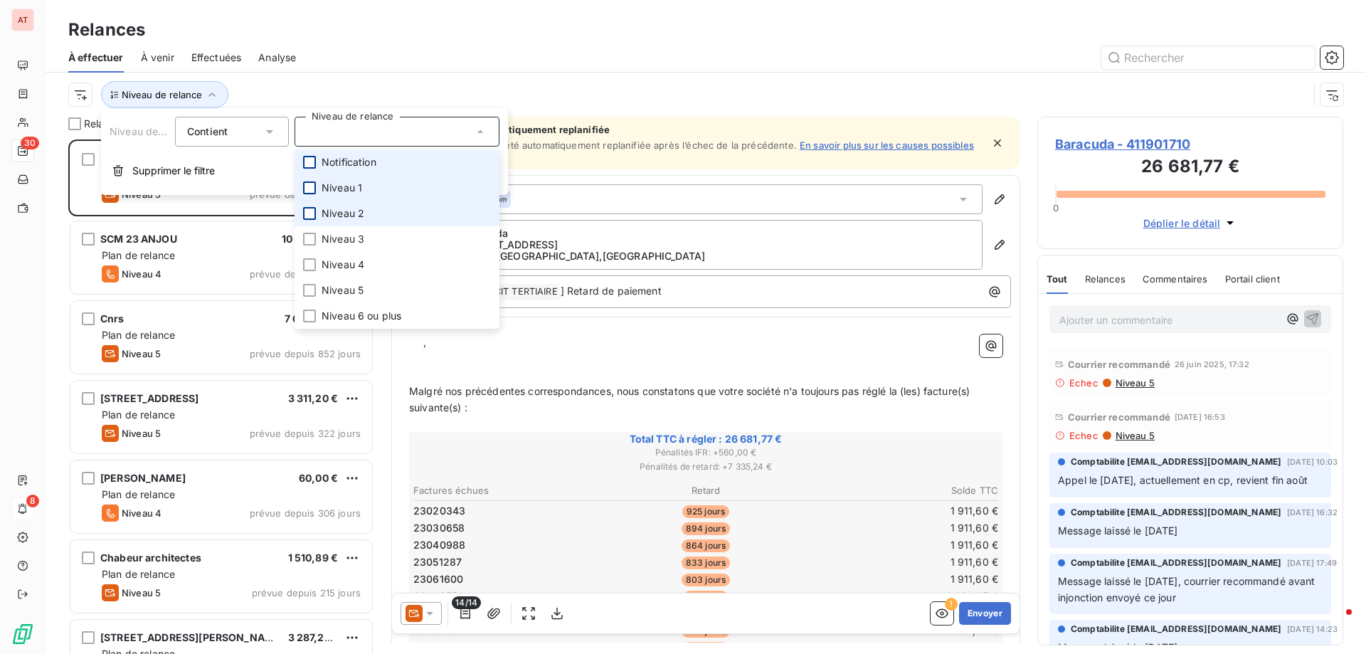
click at [313, 161] on div at bounding box center [309, 162] width 13 height 13
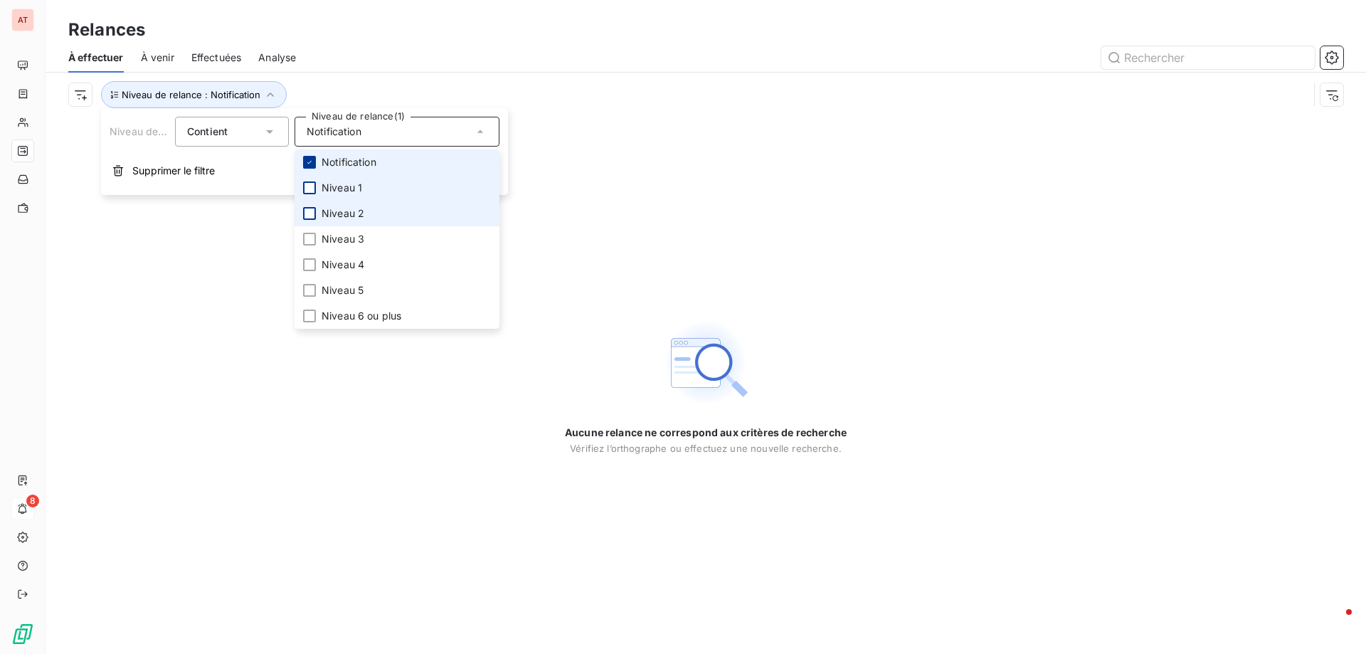
click at [313, 161] on icon at bounding box center [309, 162] width 9 height 9
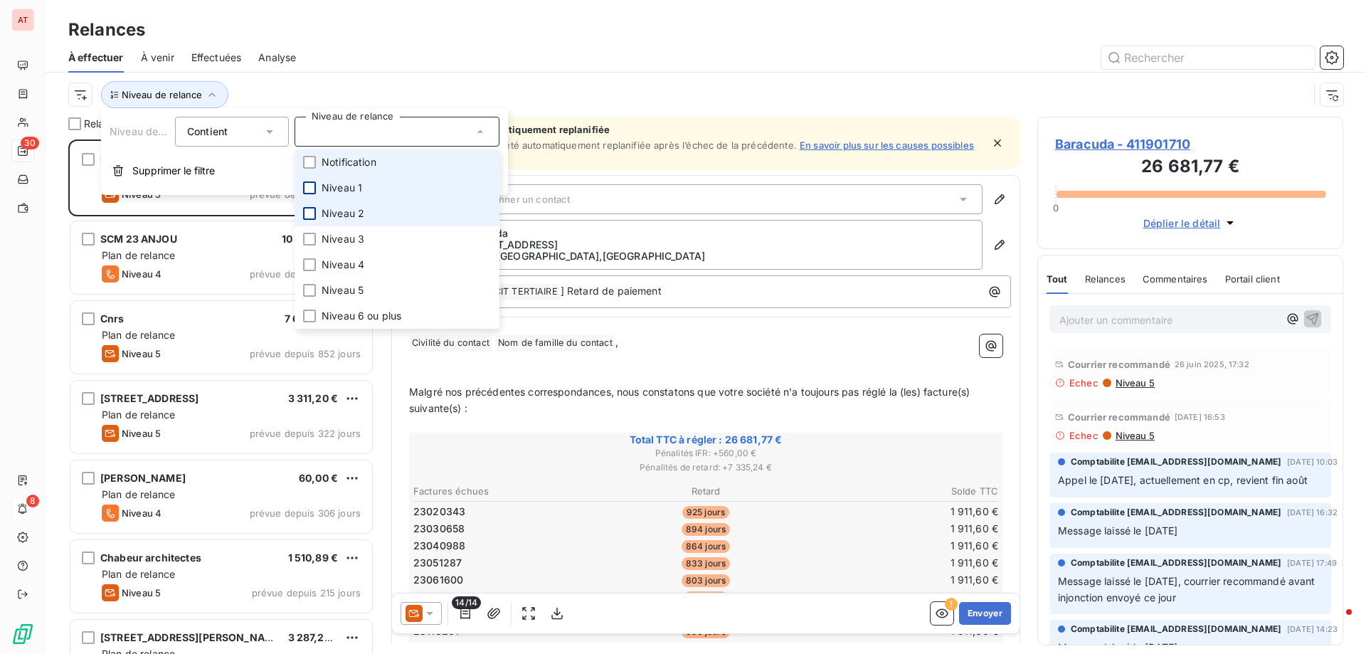
scroll to position [504, 295]
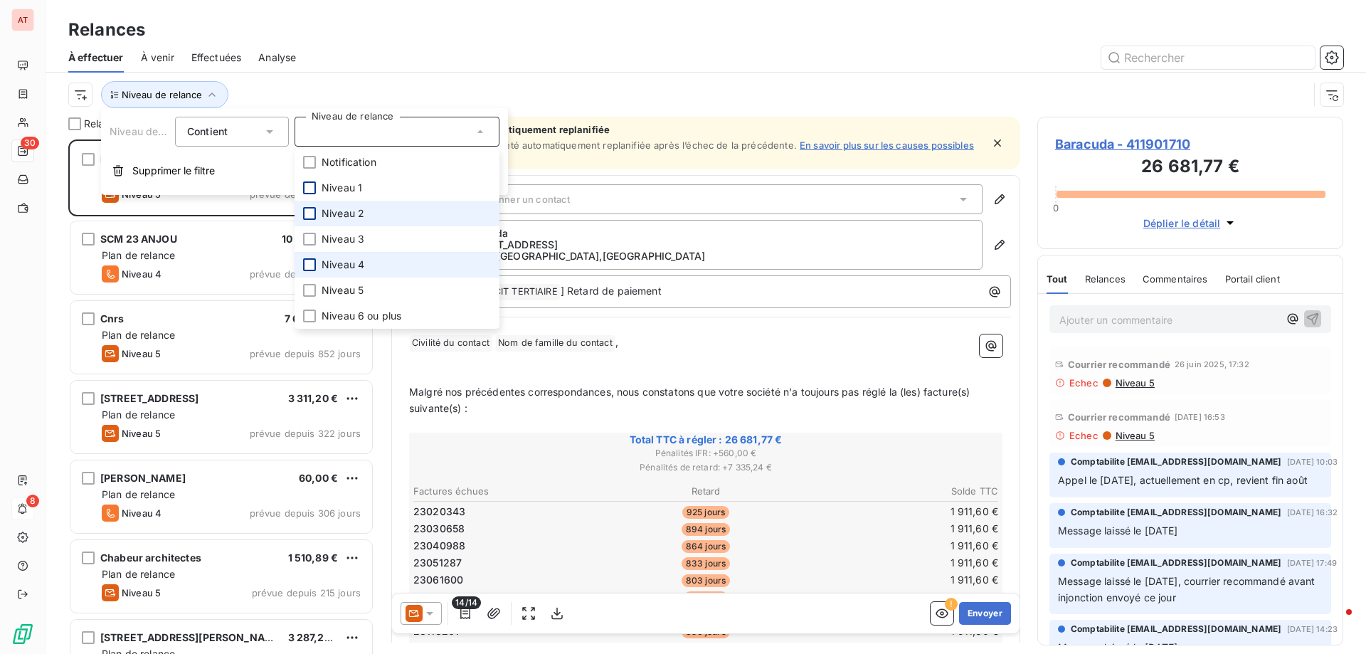
click at [306, 263] on div at bounding box center [309, 264] width 13 height 13
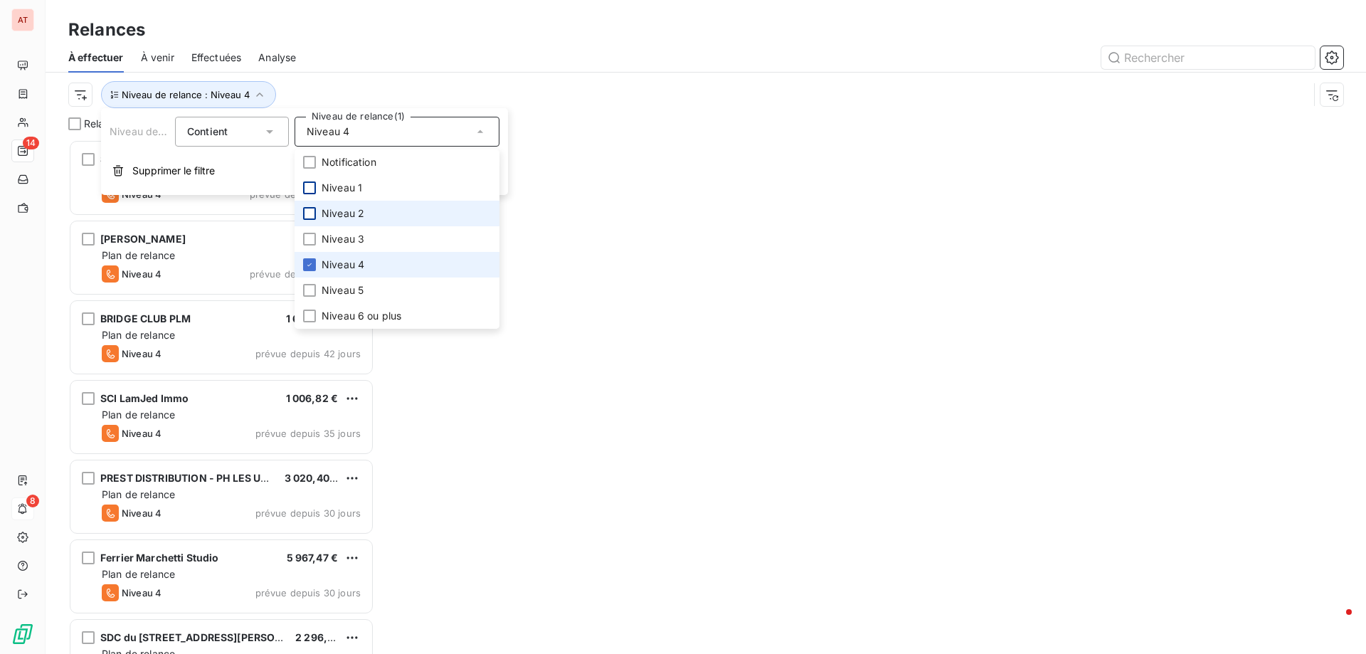
scroll to position [504, 295]
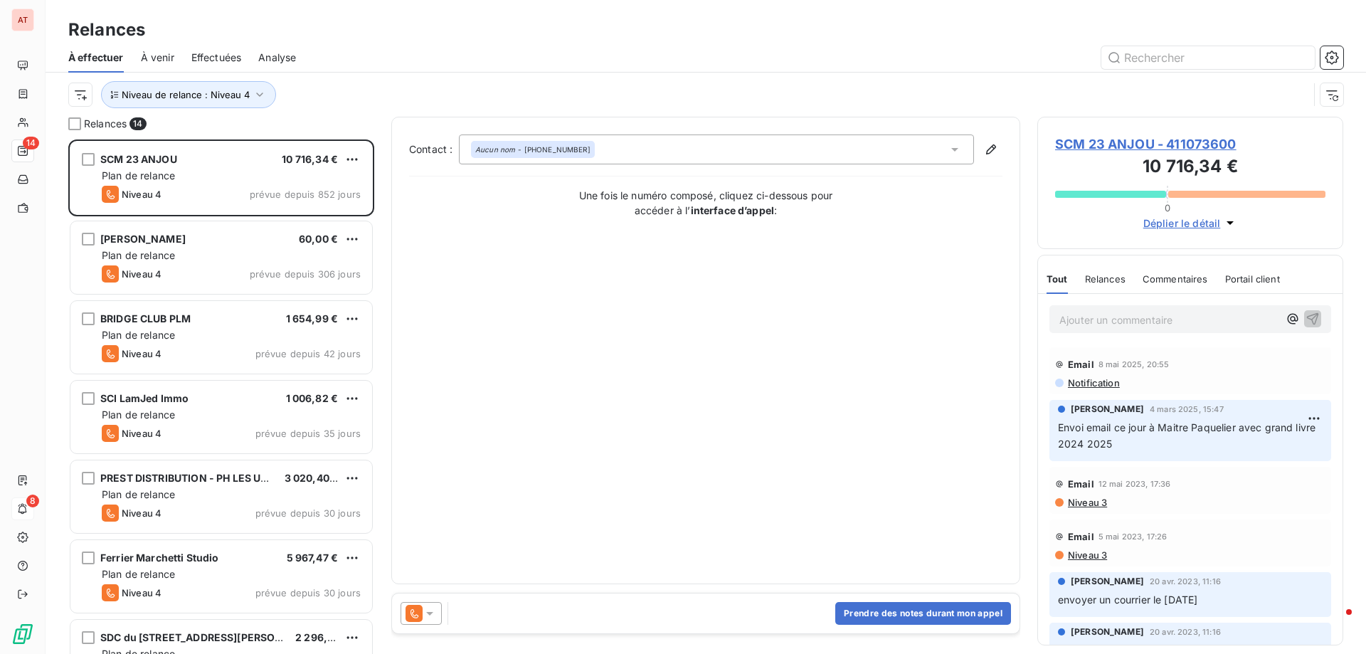
click at [482, 64] on div at bounding box center [828, 57] width 1030 height 23
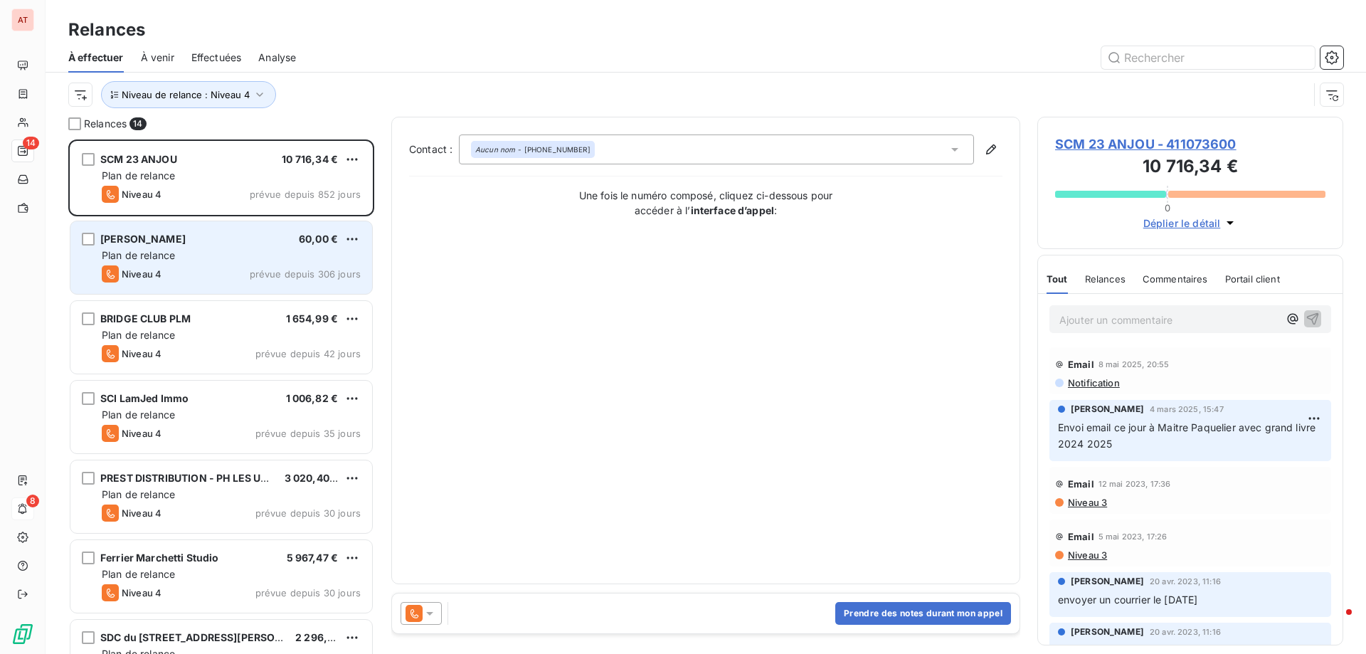
click at [275, 256] on div "Plan de relance" at bounding box center [231, 255] width 259 height 14
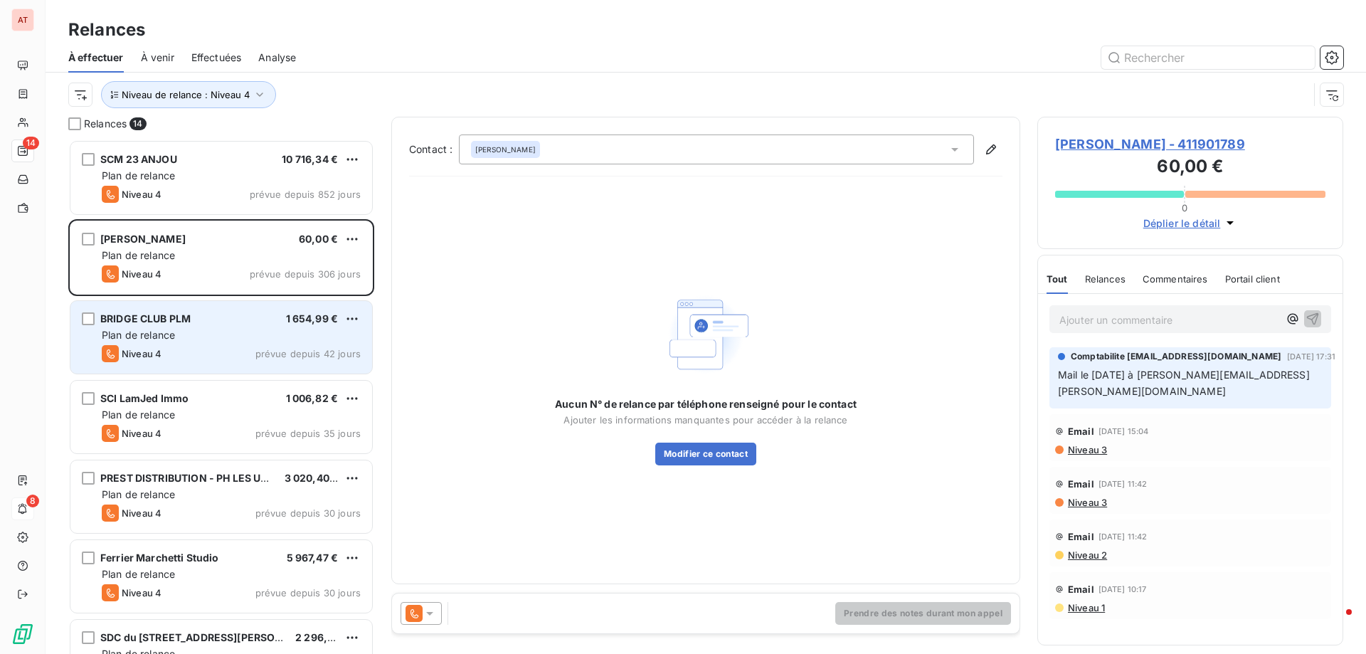
click at [223, 318] on div "BRIDGE CLUB PLM 1 654,99 €" at bounding box center [231, 318] width 259 height 13
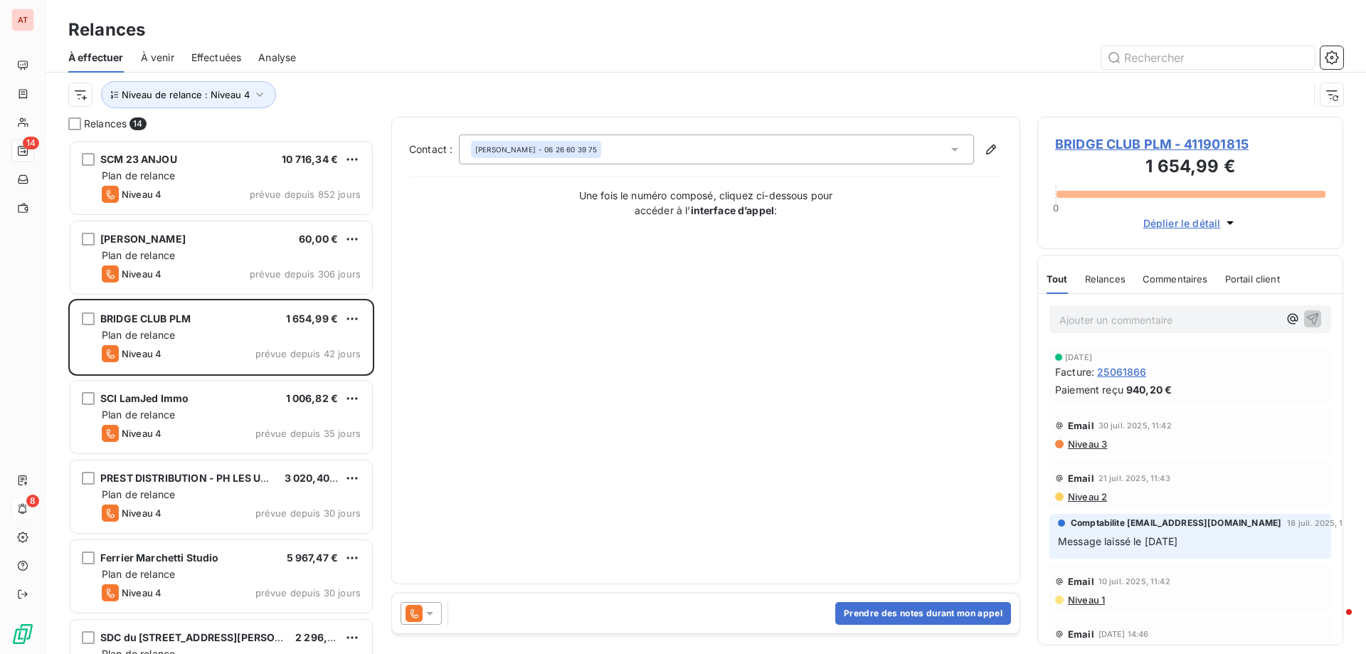
click at [1197, 140] on span "BRIDGE CLUB PLM - 411901815" at bounding box center [1190, 143] width 270 height 19
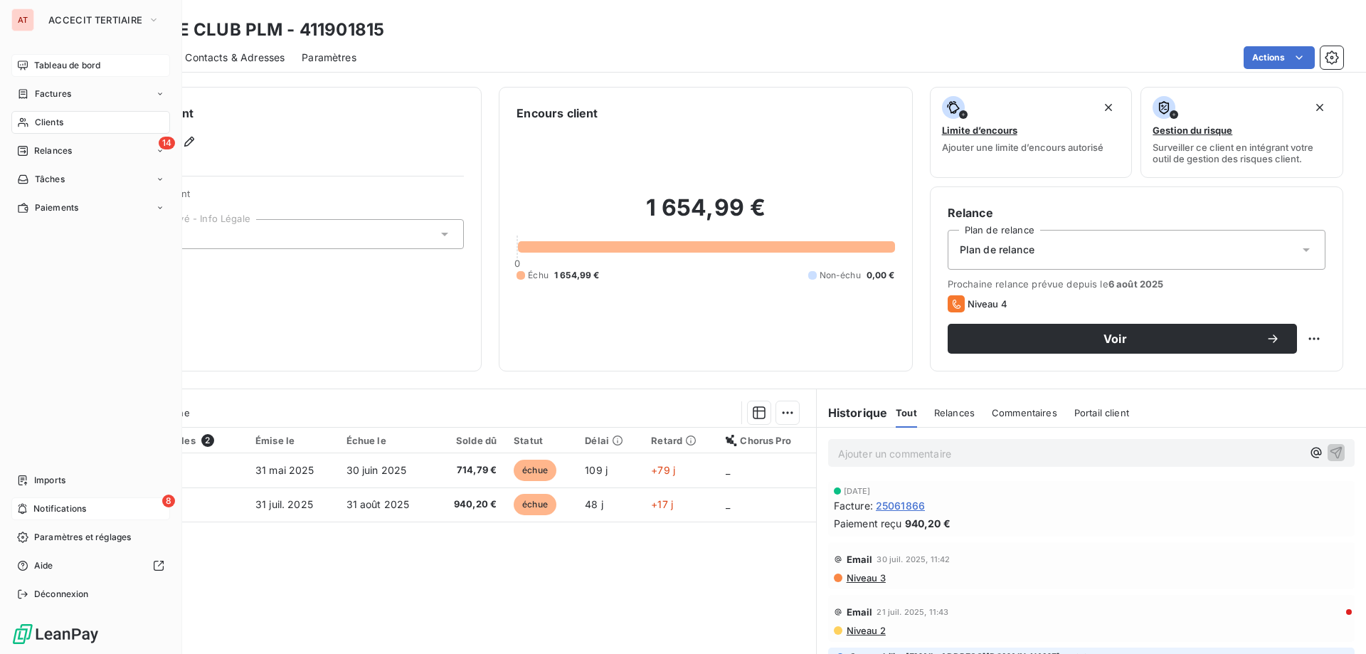
click at [59, 62] on span "Tableau de bord" at bounding box center [67, 65] width 66 height 13
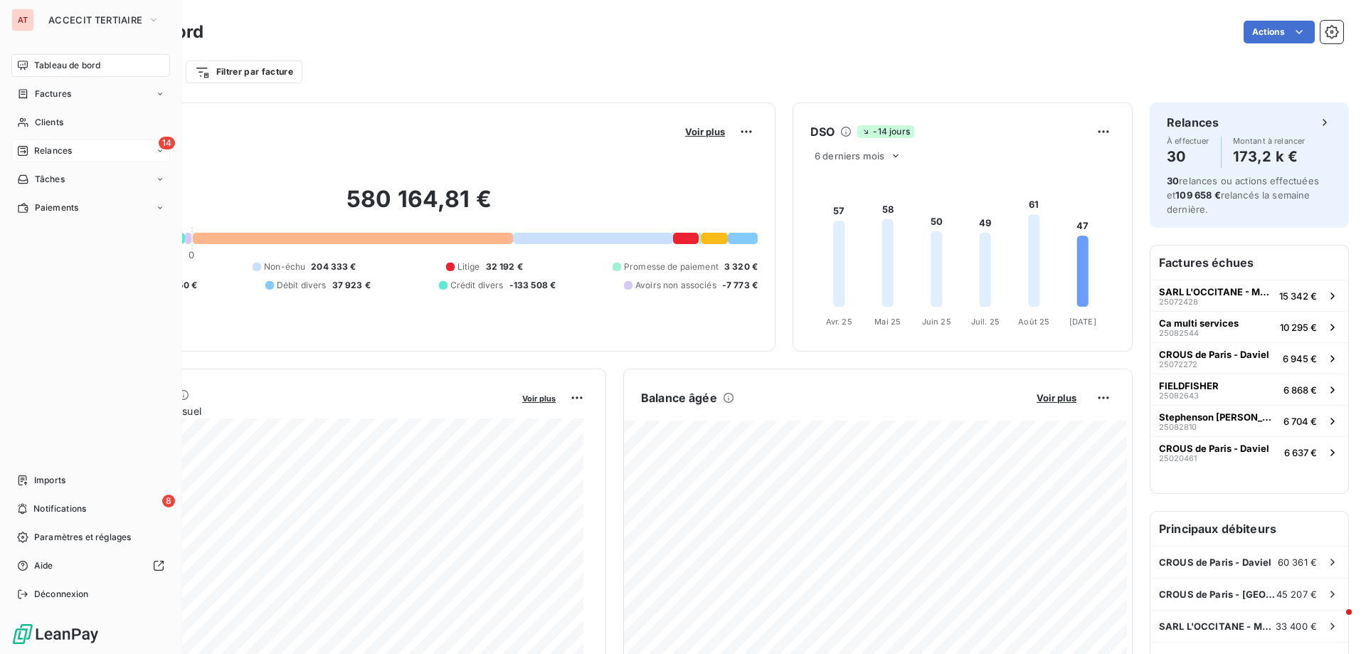
click at [104, 148] on div "14 Relances" at bounding box center [90, 150] width 159 height 23
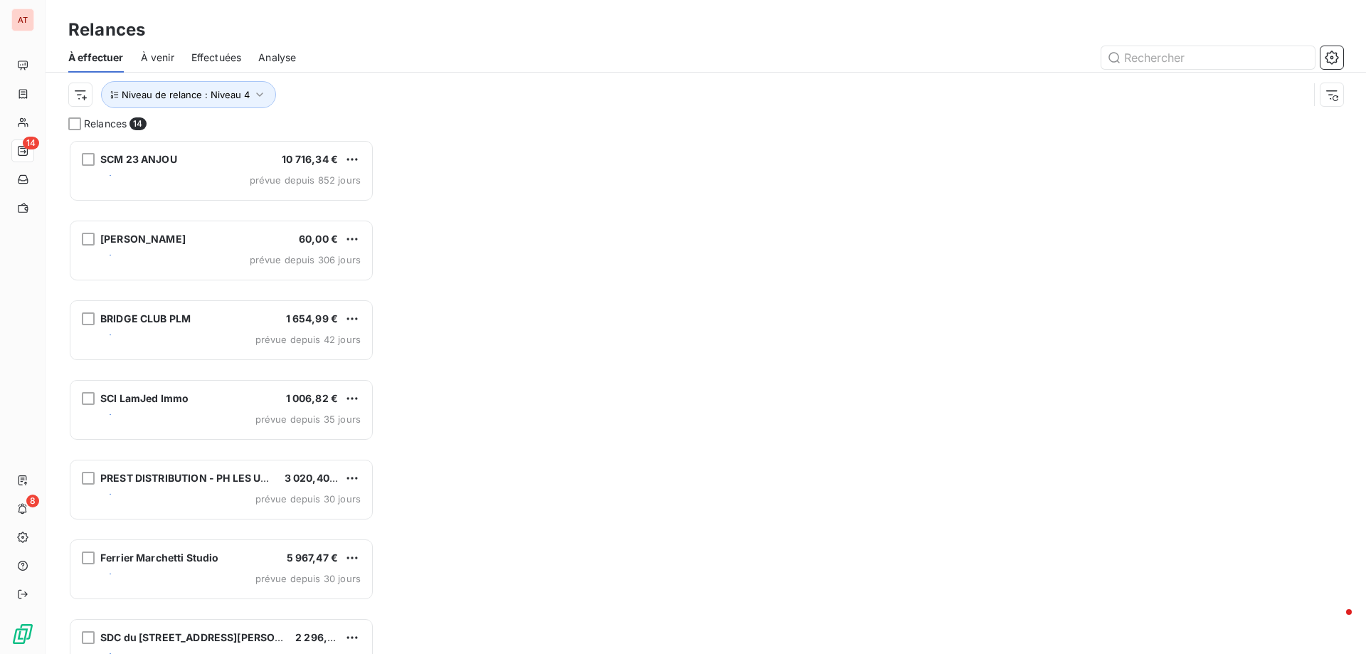
scroll to position [504, 295]
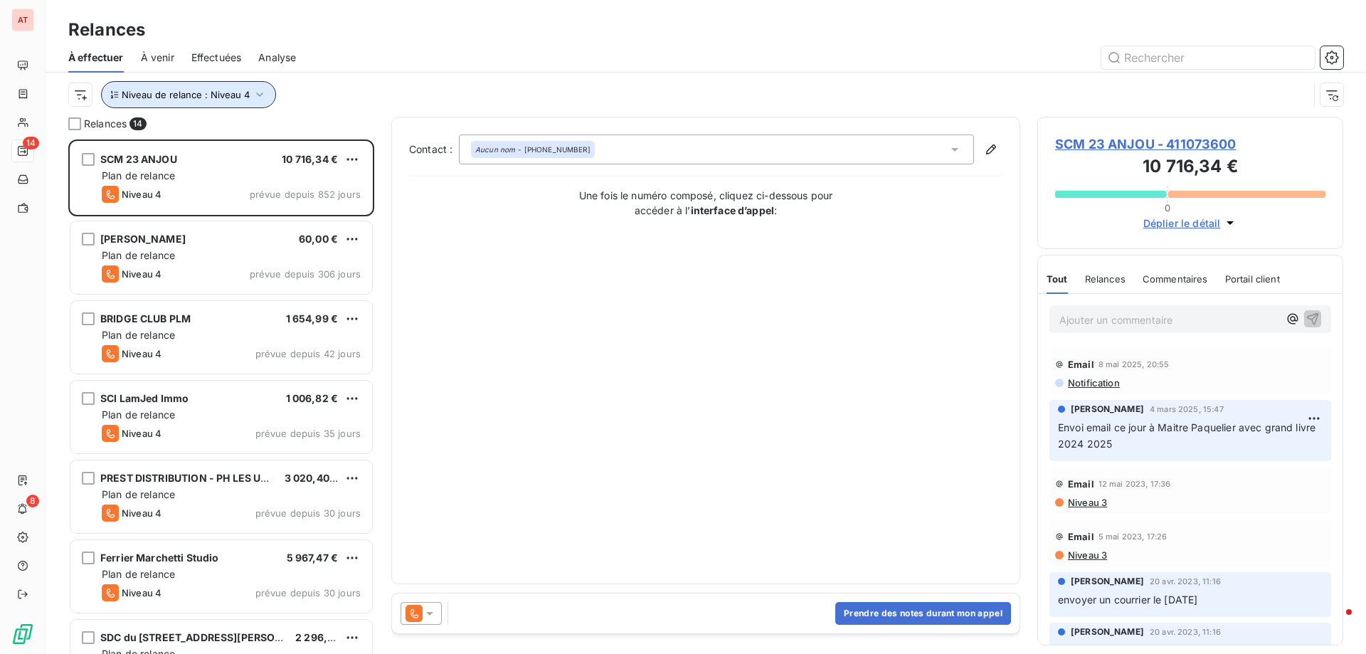
click at [229, 99] on span "Niveau de relance : Niveau 4" at bounding box center [186, 94] width 128 height 11
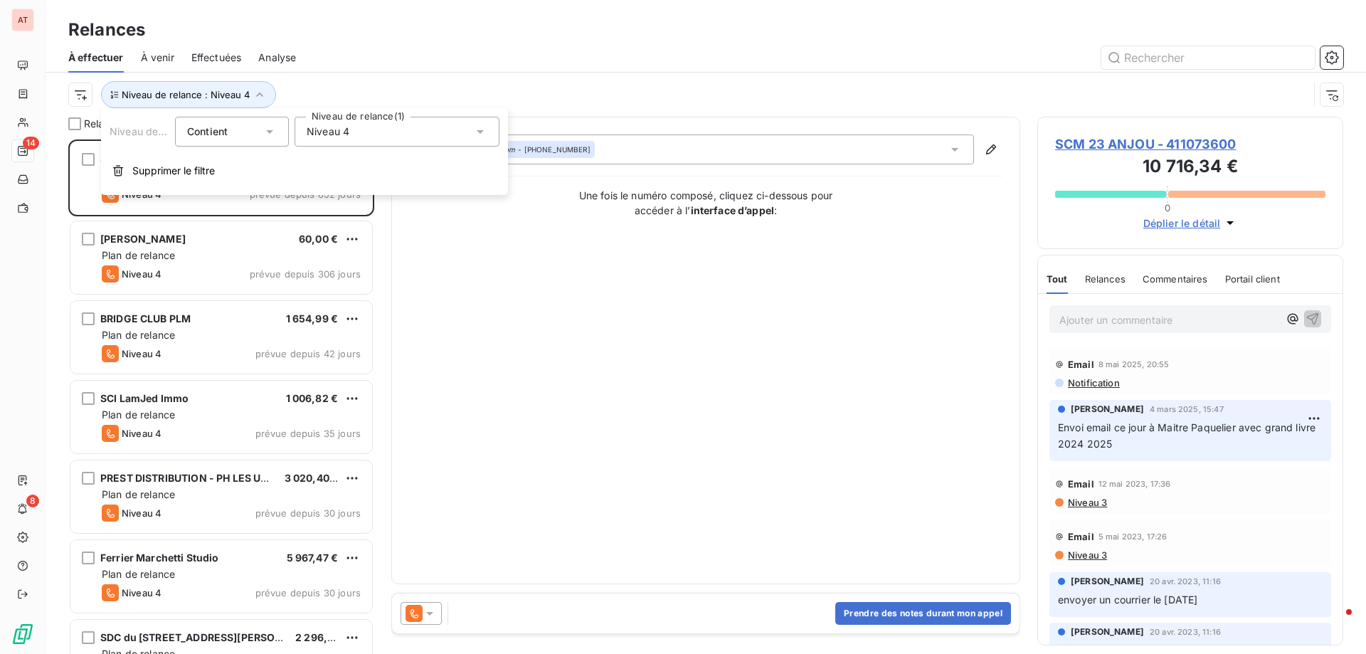
click at [350, 134] on div "Niveau 4" at bounding box center [397, 132] width 205 height 30
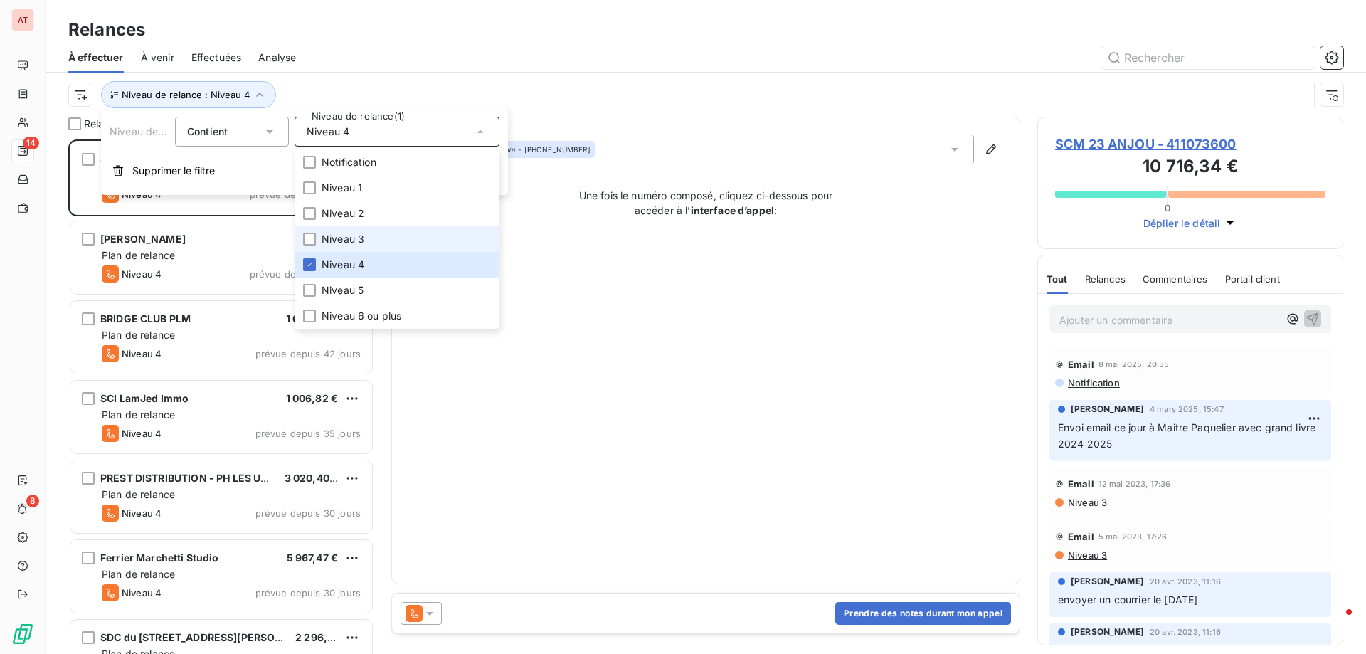
click at [335, 233] on span "Niveau 3" at bounding box center [343, 239] width 43 height 14
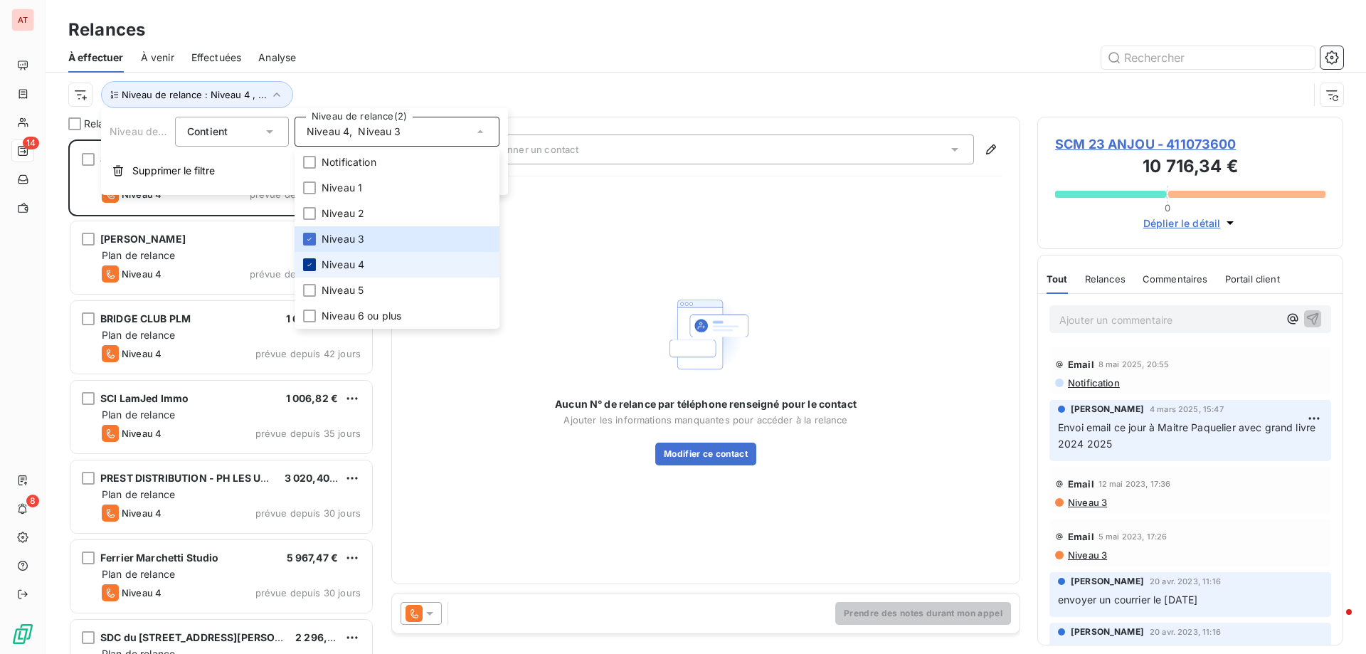
click at [305, 260] on div at bounding box center [309, 264] width 13 height 13
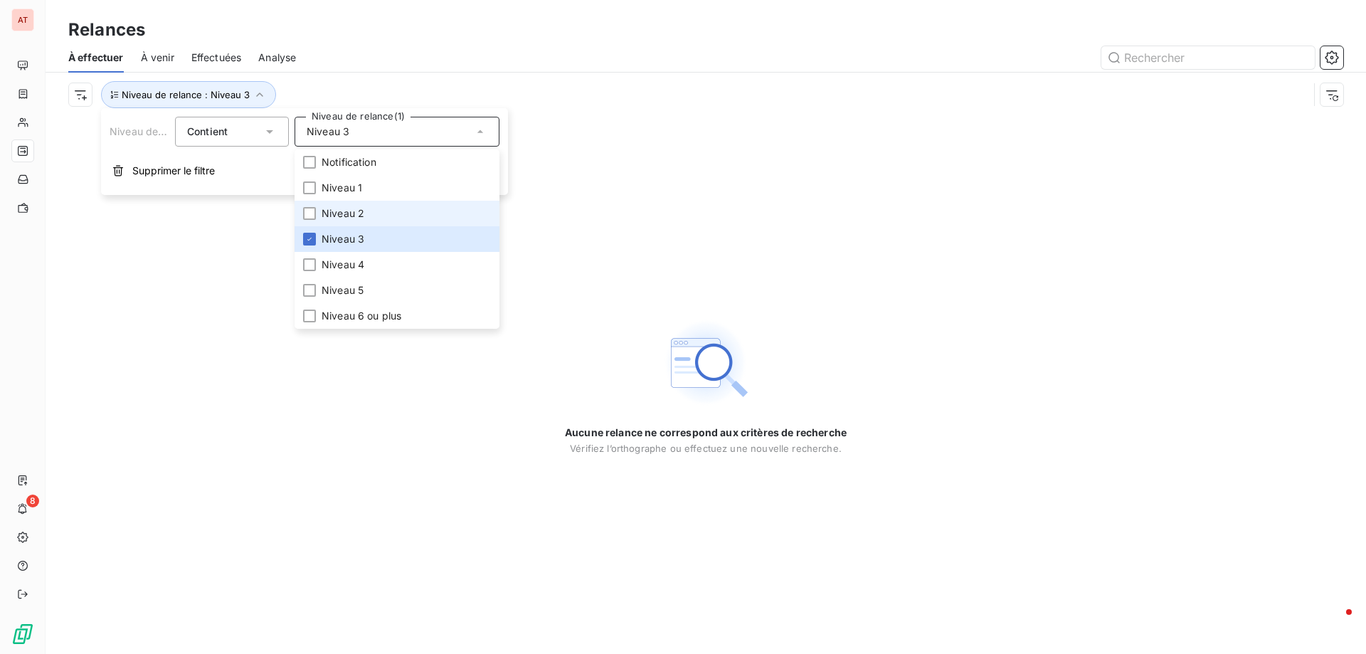
click at [317, 211] on li "Niveau 2" at bounding box center [397, 214] width 205 height 26
click at [315, 184] on div at bounding box center [309, 187] width 13 height 13
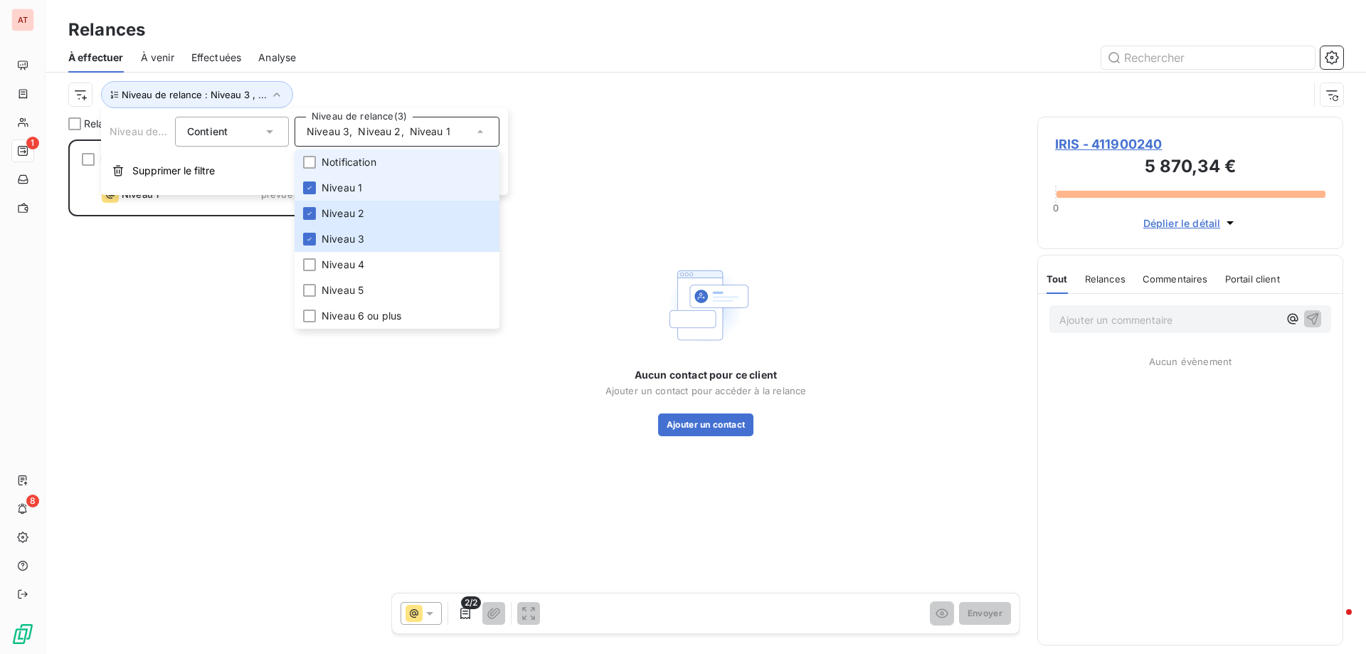
scroll to position [504, 295]
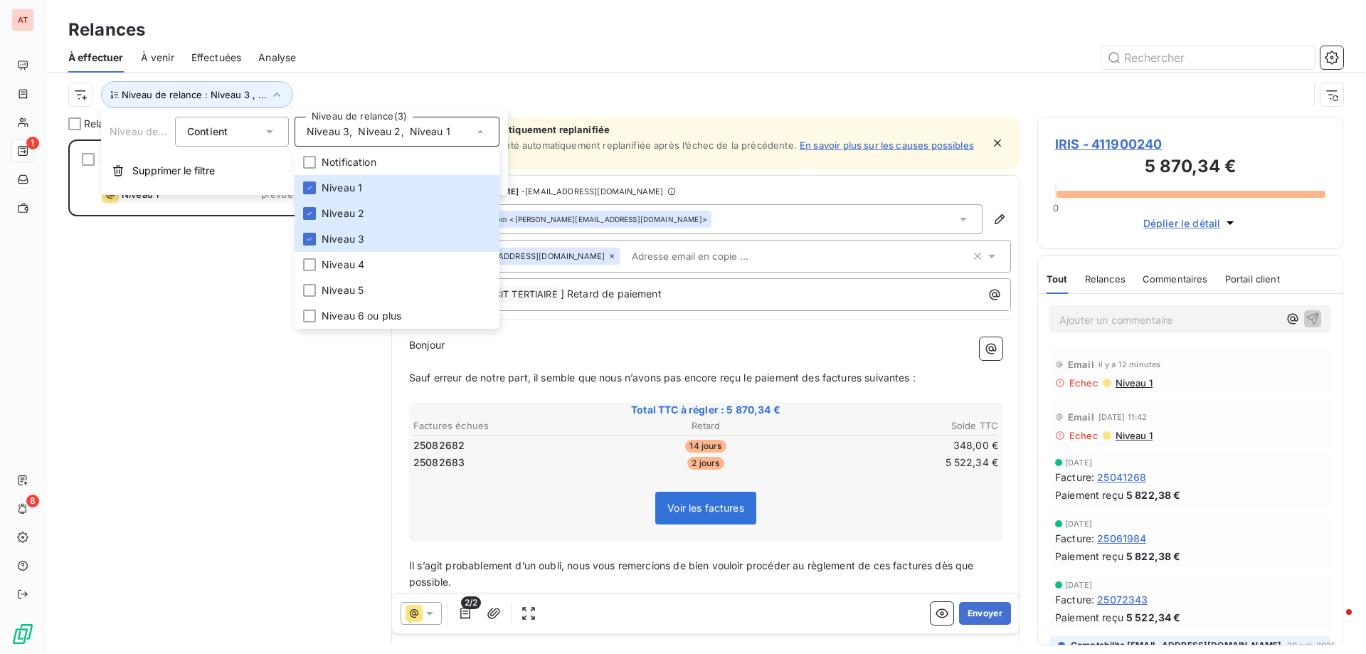
click at [191, 229] on div "IRIS 5 870,34 € Plan de relance Niveau 1 prévue depuis 4 jours" at bounding box center [221, 396] width 306 height 514
